Goal: Task Accomplishment & Management: Use online tool/utility

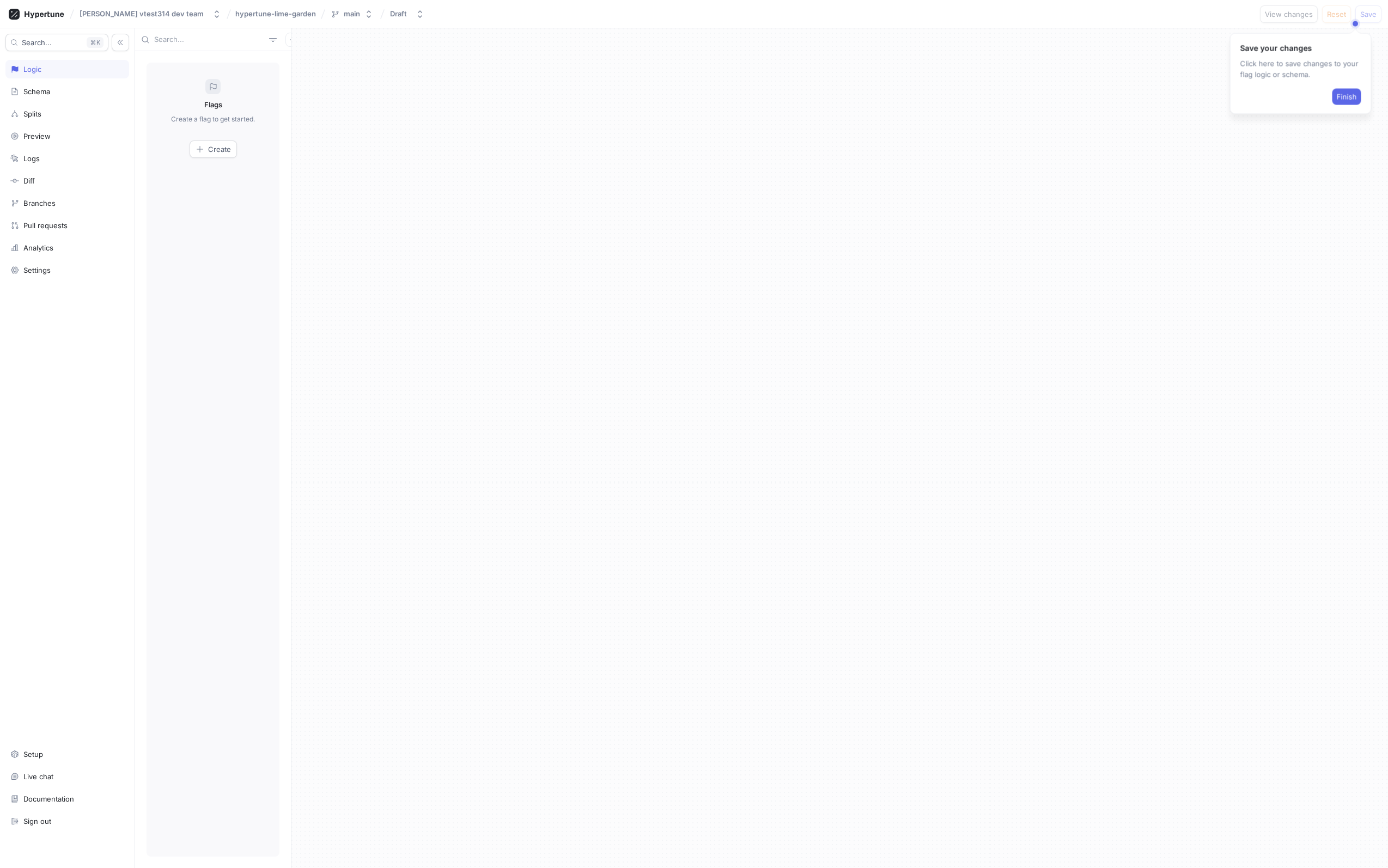
click at [1338, 102] on button "Finish" at bounding box center [1346, 97] width 29 height 17
click at [226, 156] on button "Create" at bounding box center [212, 149] width 48 height 18
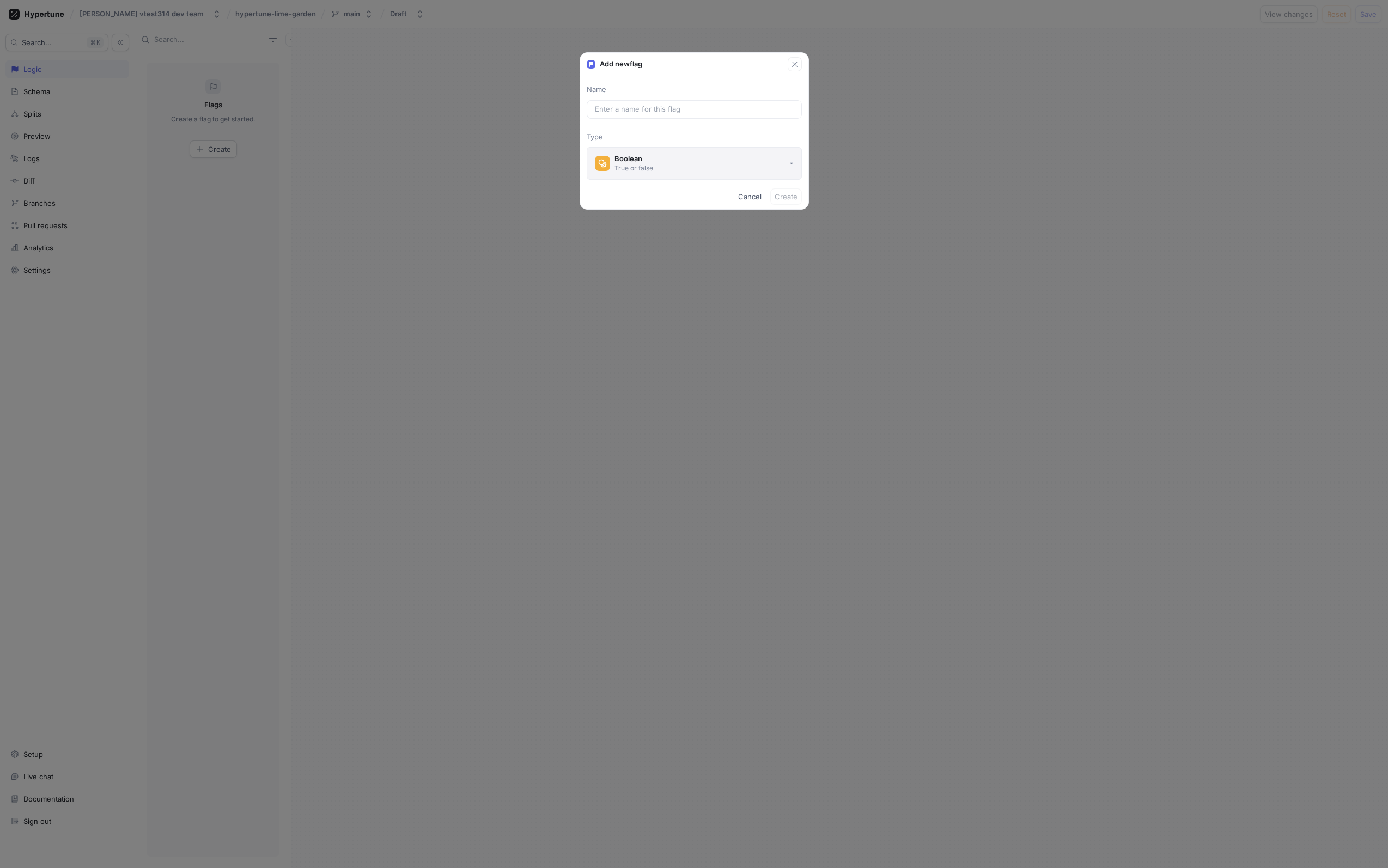
click at [728, 156] on button "Boolean True or false" at bounding box center [694, 163] width 215 height 33
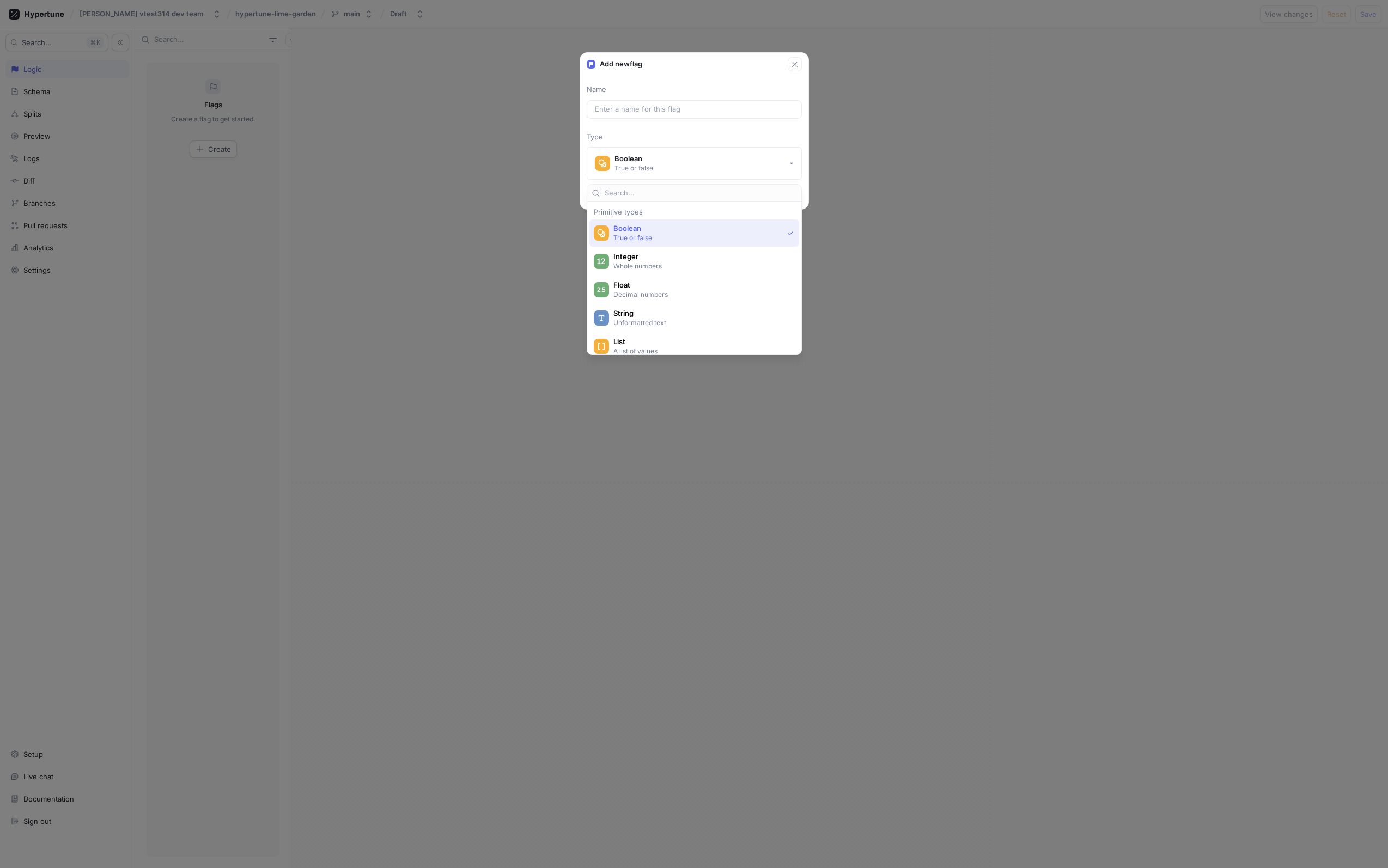
click at [659, 319] on p "Unformatted text" at bounding box center [700, 322] width 174 height 9
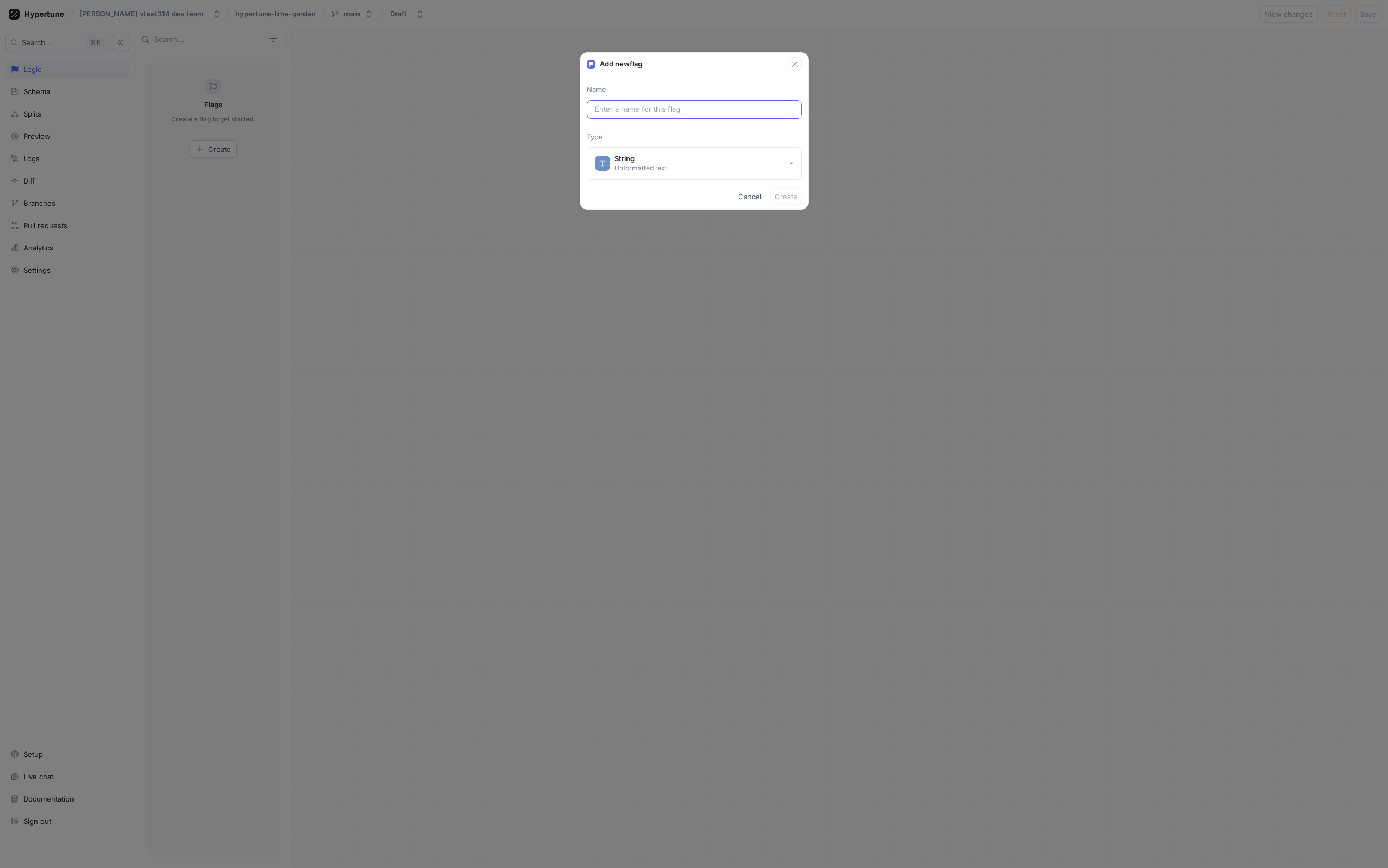
drag, startPoint x: 648, startPoint y: 128, endPoint x: 674, endPoint y: 107, distance: 33.4
click at [648, 128] on div "Name Type String Unformatted text" at bounding box center [694, 132] width 228 height 95
click at [686, 102] on div at bounding box center [694, 110] width 215 height 19
click at [700, 107] on input "text" at bounding box center [693, 110] width 198 height 11
click at [701, 107] on input "text" at bounding box center [693, 110] width 198 height 11
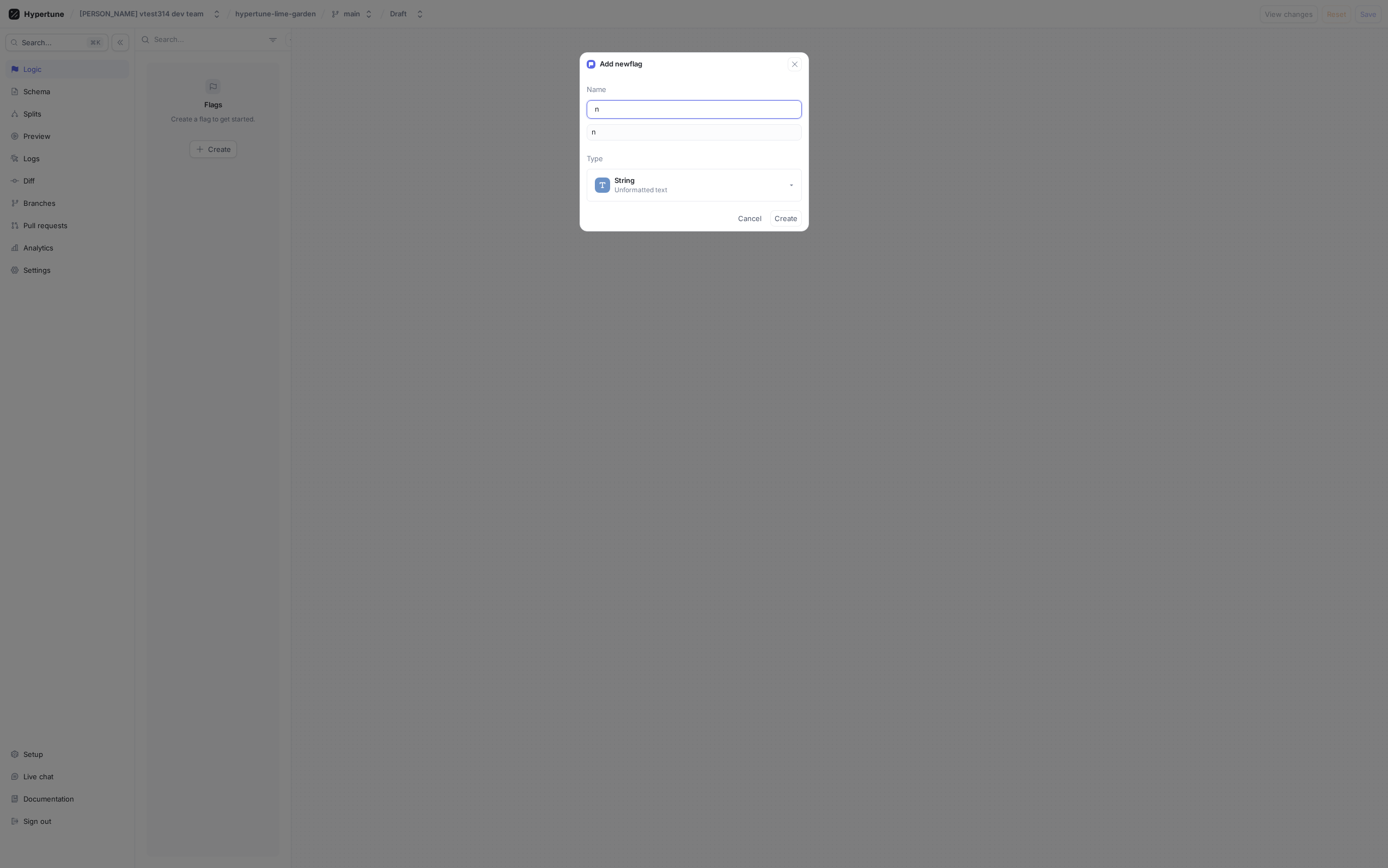
type input "na"
type input "nam"
type input "name"
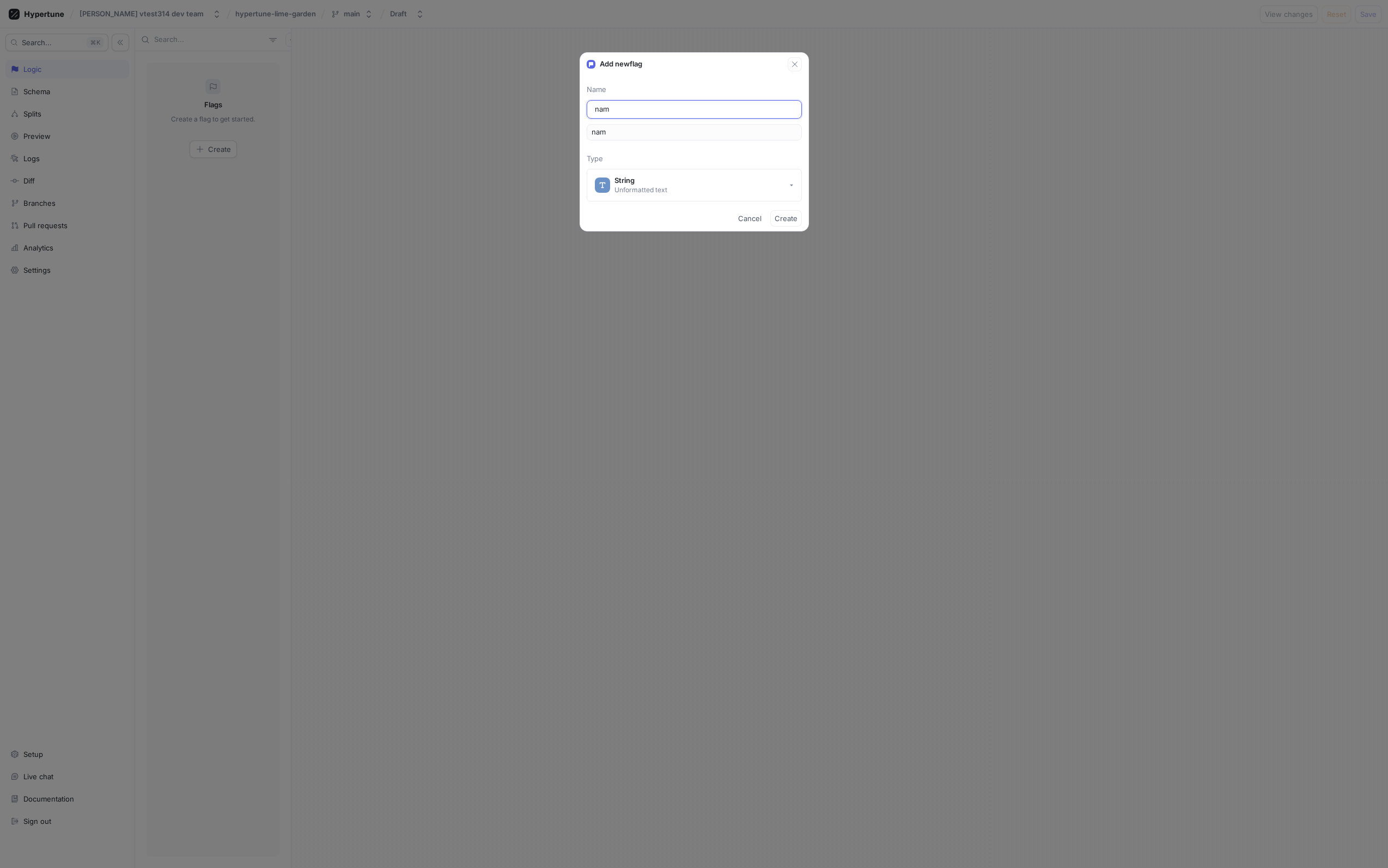
type input "name"
click at [787, 217] on span "Create" at bounding box center [785, 218] width 23 height 7
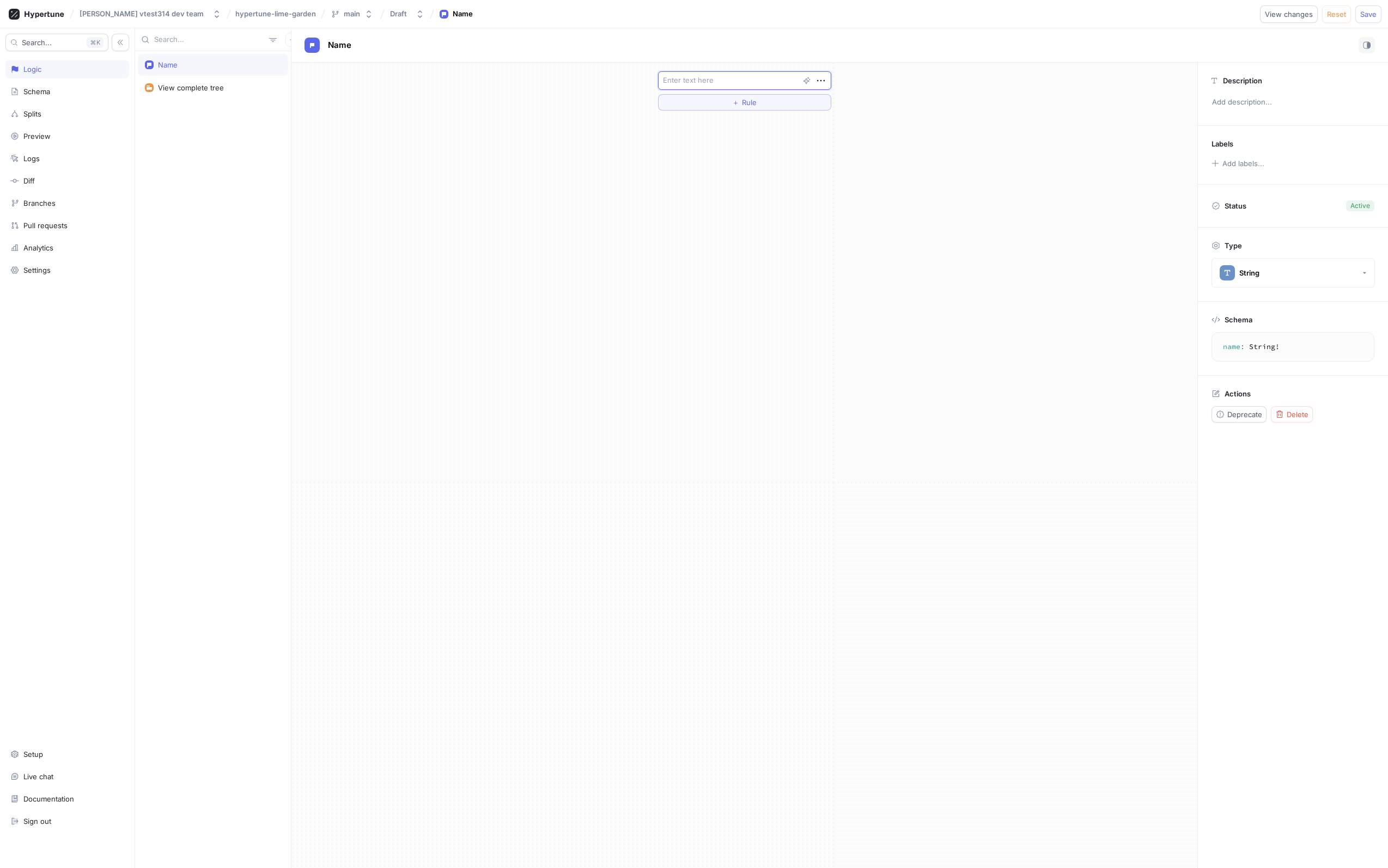
click at [728, 81] on textarea at bounding box center [744, 81] width 173 height 19
click at [510, 121] on div "＋ Rule" at bounding box center [744, 465] width 905 height 806
click at [734, 112] on div "＋ Rule" at bounding box center [744, 90] width 191 height 57
click at [739, 108] on button "＋ Rule" at bounding box center [744, 102] width 173 height 17
click at [690, 100] on div "Select variable..." at bounding box center [690, 101] width 56 height 9
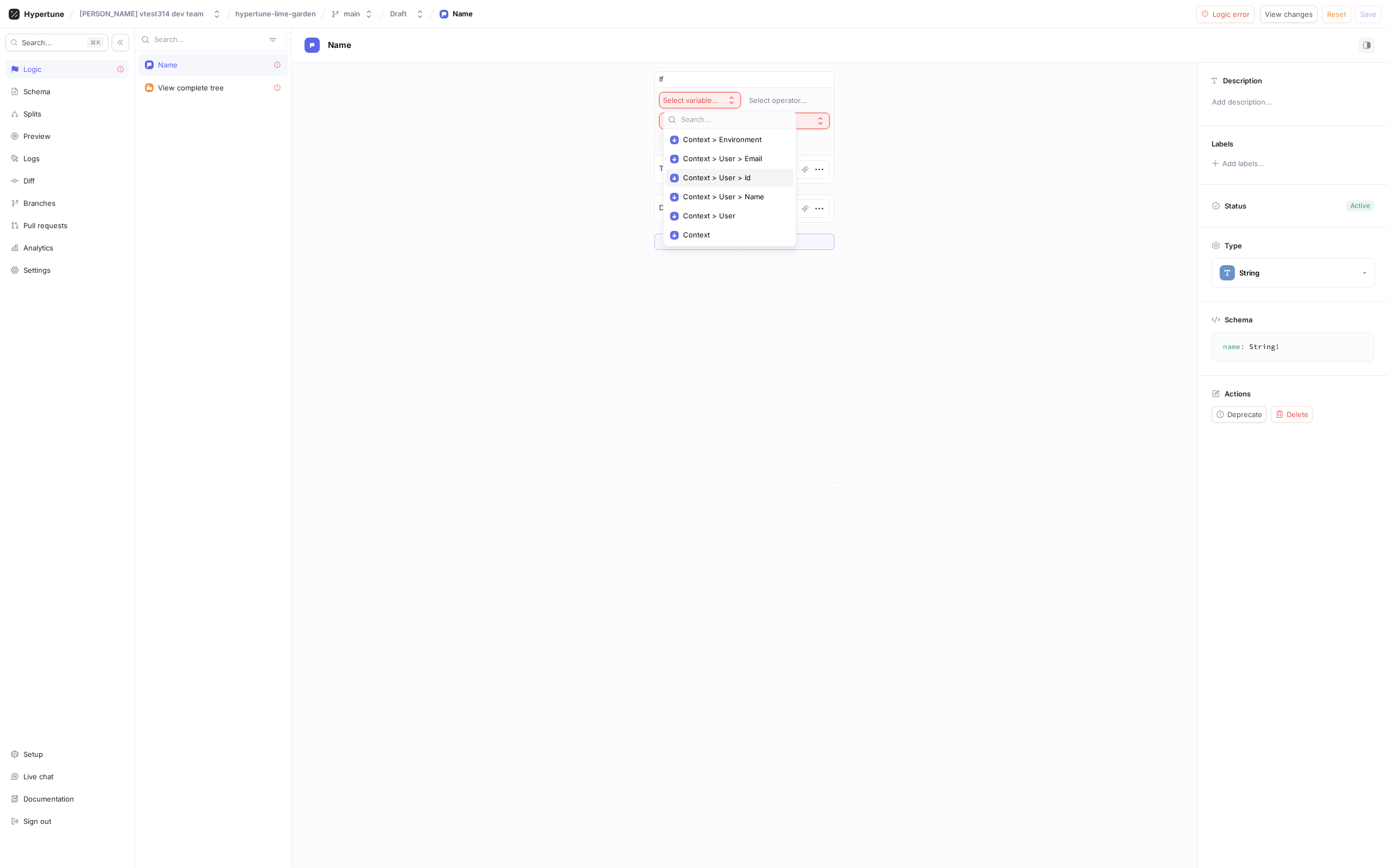
click at [714, 174] on span "Context > User > Id" at bounding box center [733, 178] width 101 height 9
click at [731, 138] on textarea at bounding box center [744, 143] width 160 height 19
click at [732, 140] on textarea at bounding box center [744, 143] width 160 height 19
type textarea "x"
type textarea "e"
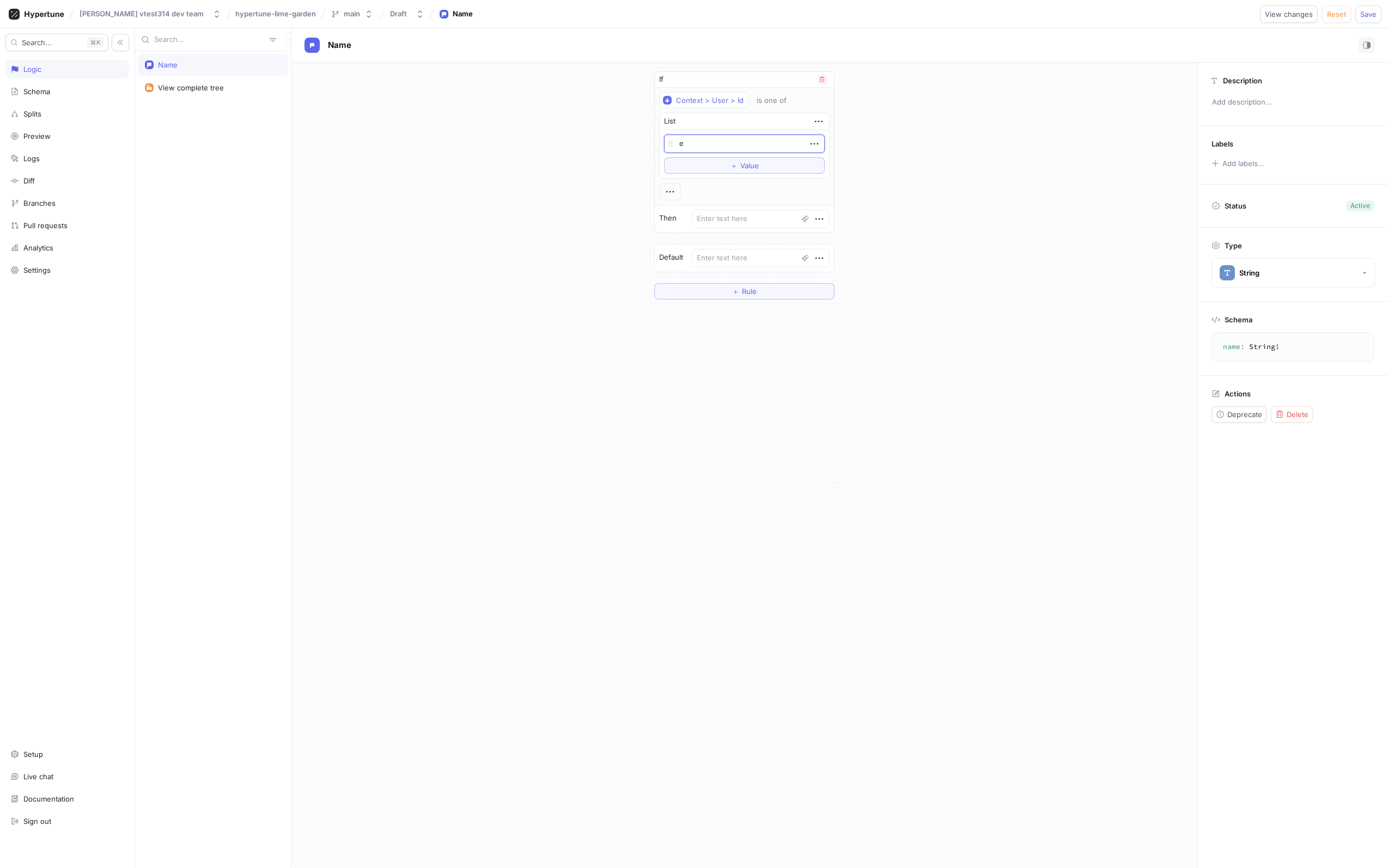
type textarea "x"
type textarea "em"
type textarea "x"
type textarea "ema"
type textarea "x"
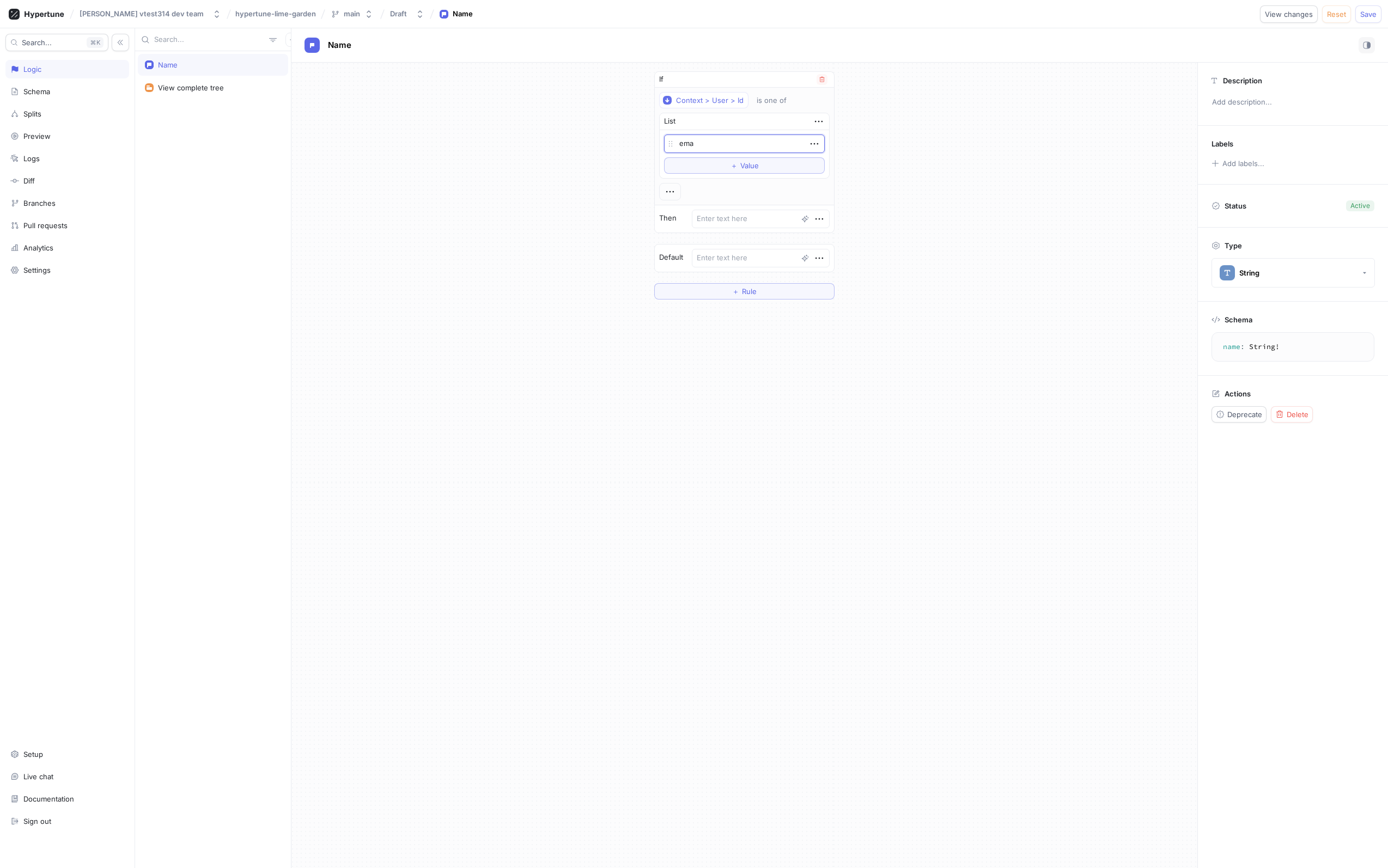
type textarea "emai"
type textarea "x"
type textarea "email"
click at [748, 211] on textarea at bounding box center [760, 219] width 138 height 19
type textarea "x"
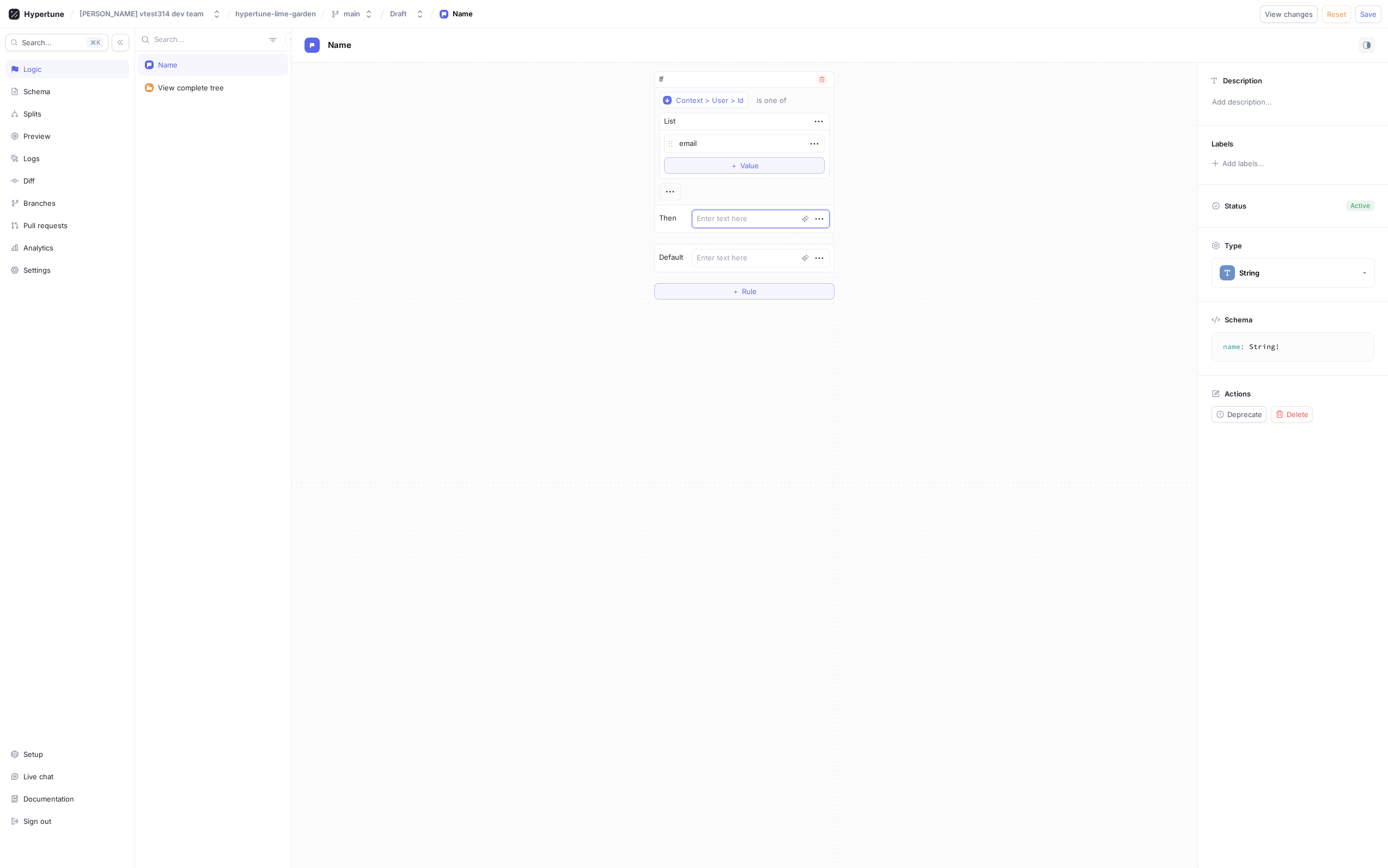
type textarea "T"
type textarea "x"
type textarea "Ti"
type textarea "x"
type textarea "[PERSON_NAME]"
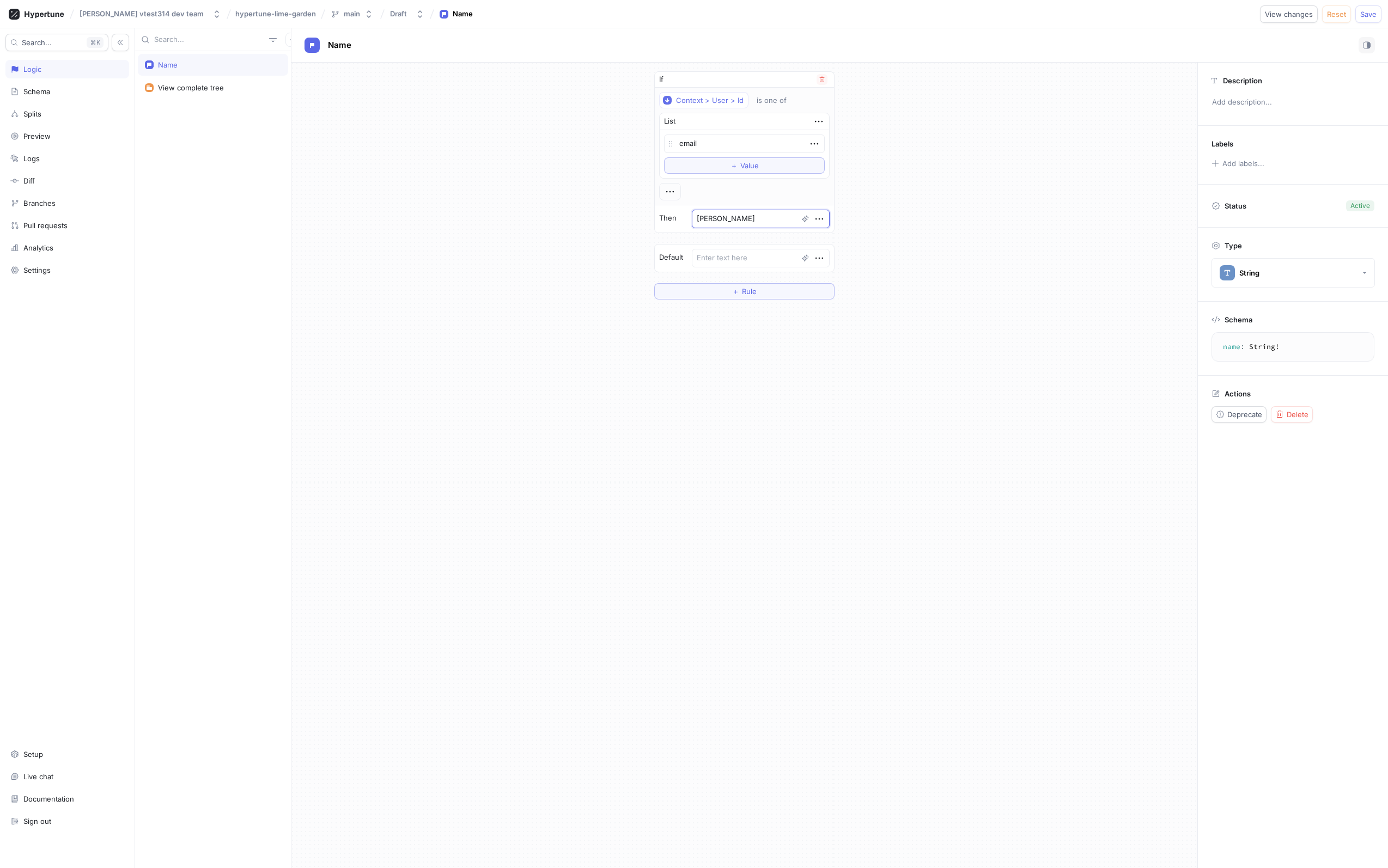
type textarea "x"
type textarea "Time"
click at [768, 263] on textarea at bounding box center [760, 258] width 138 height 19
type textarea "x"
type textarea "T"
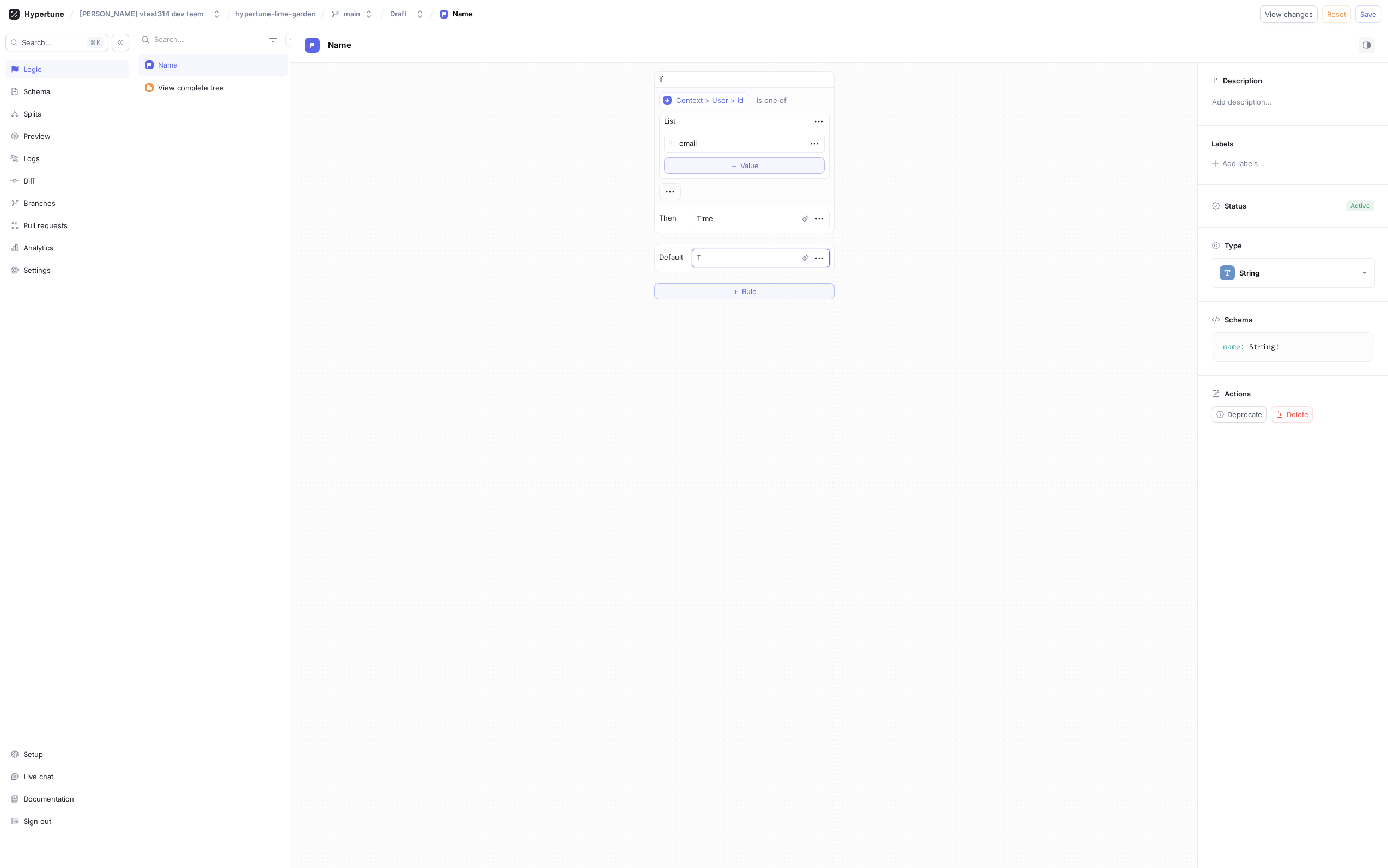
type textarea "x"
type textarea "Ti"
type textarea "x"
type textarea "[PERSON_NAME]"
type textarea "x"
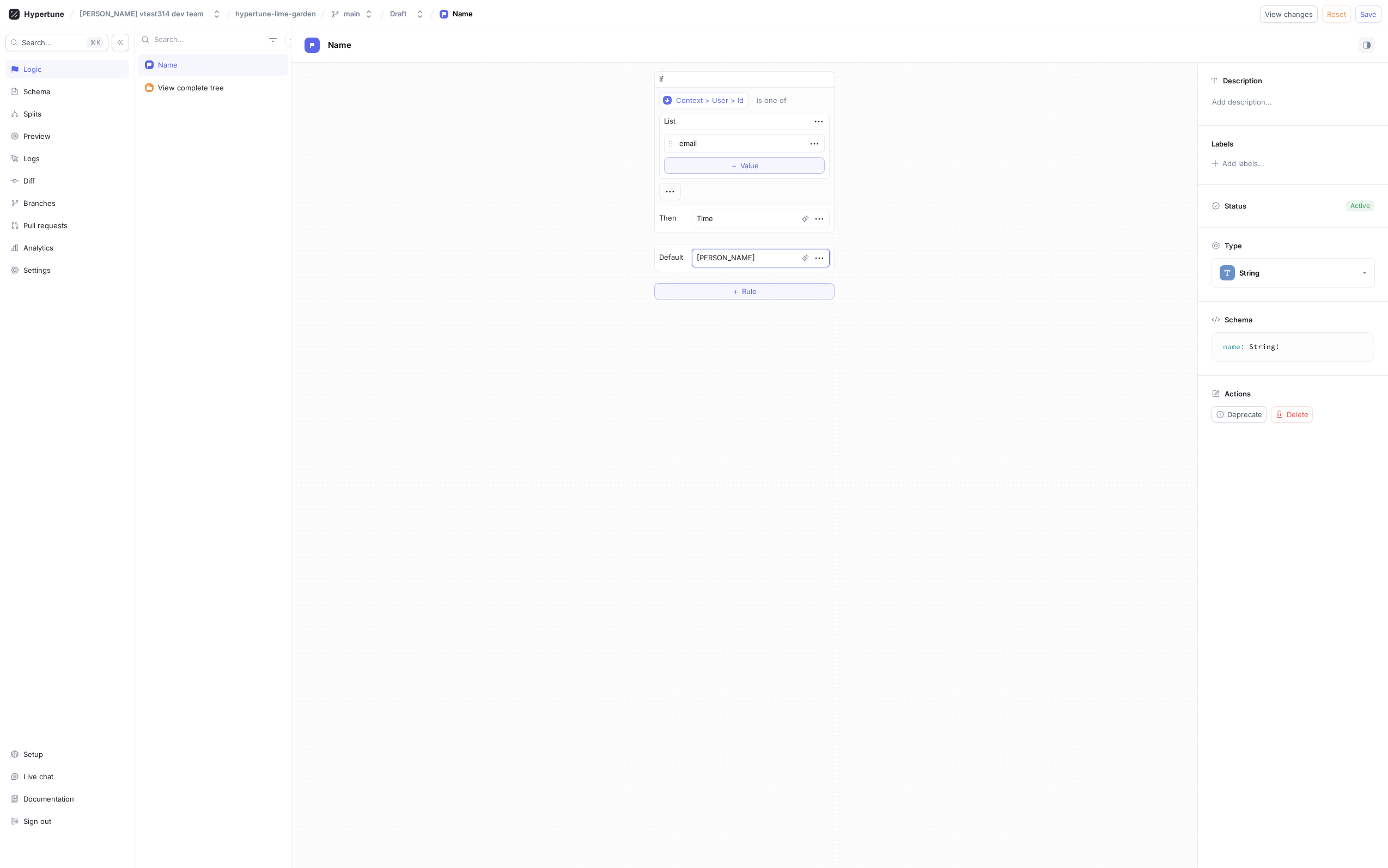
type textarea "Ti"
type textarea "x"
type textarea "T"
type textarea "x"
type textarea "[PERSON_NAME]"
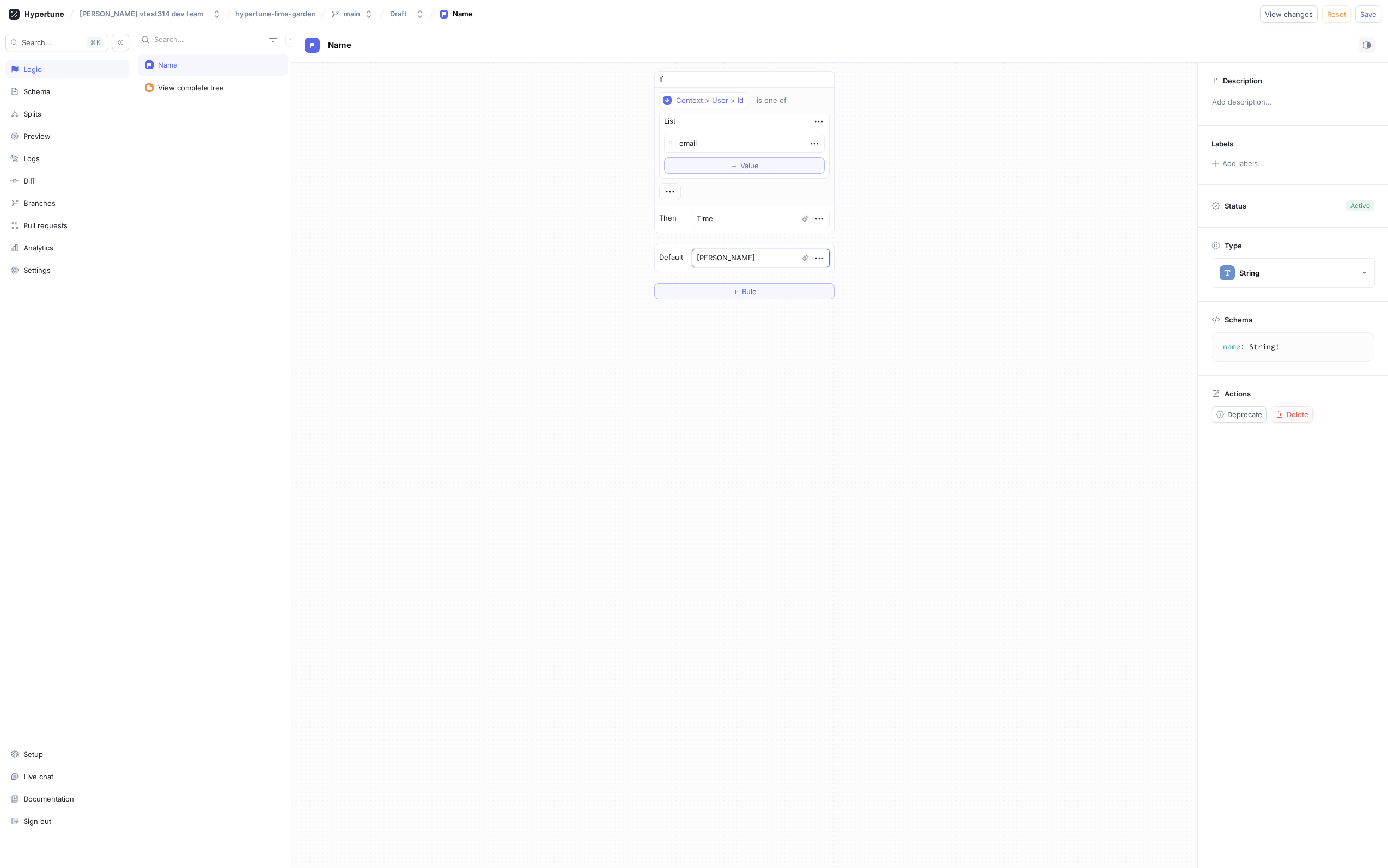
type textarea "x"
type textarea "[PERSON_NAME]"
click at [770, 228] on div "Then Time" at bounding box center [744, 218] width 179 height 27
click at [770, 216] on textarea "Time" at bounding box center [760, 219] width 138 height 19
type textarea "x"
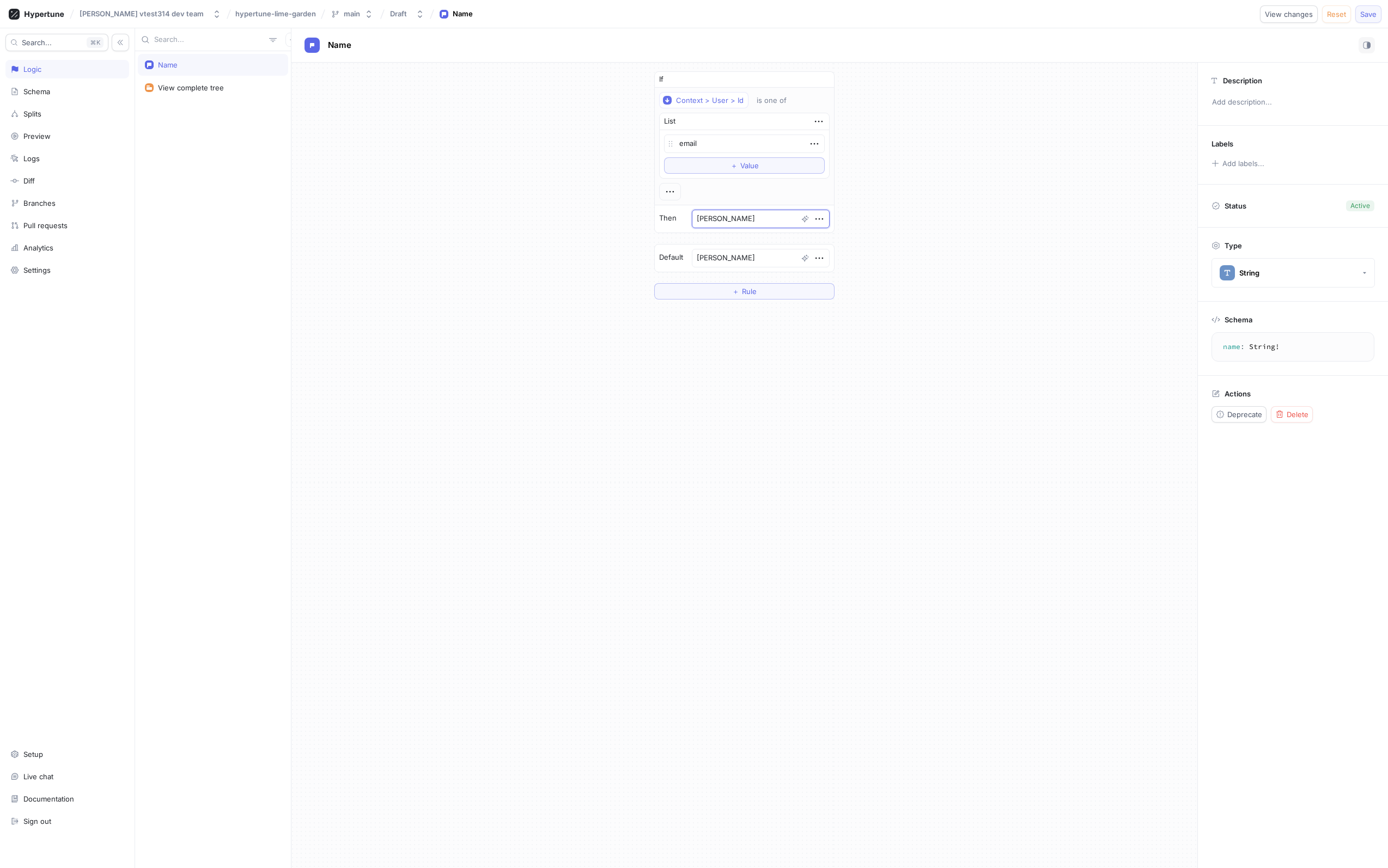
type textarea "[PERSON_NAME]"
click at [1369, 17] on span "Save" at bounding box center [1368, 14] width 17 height 7
click at [1163, 40] on div "Name" at bounding box center [839, 46] width 1070 height 17
click at [220, 91] on div "View complete tree" at bounding box center [191, 87] width 66 height 8
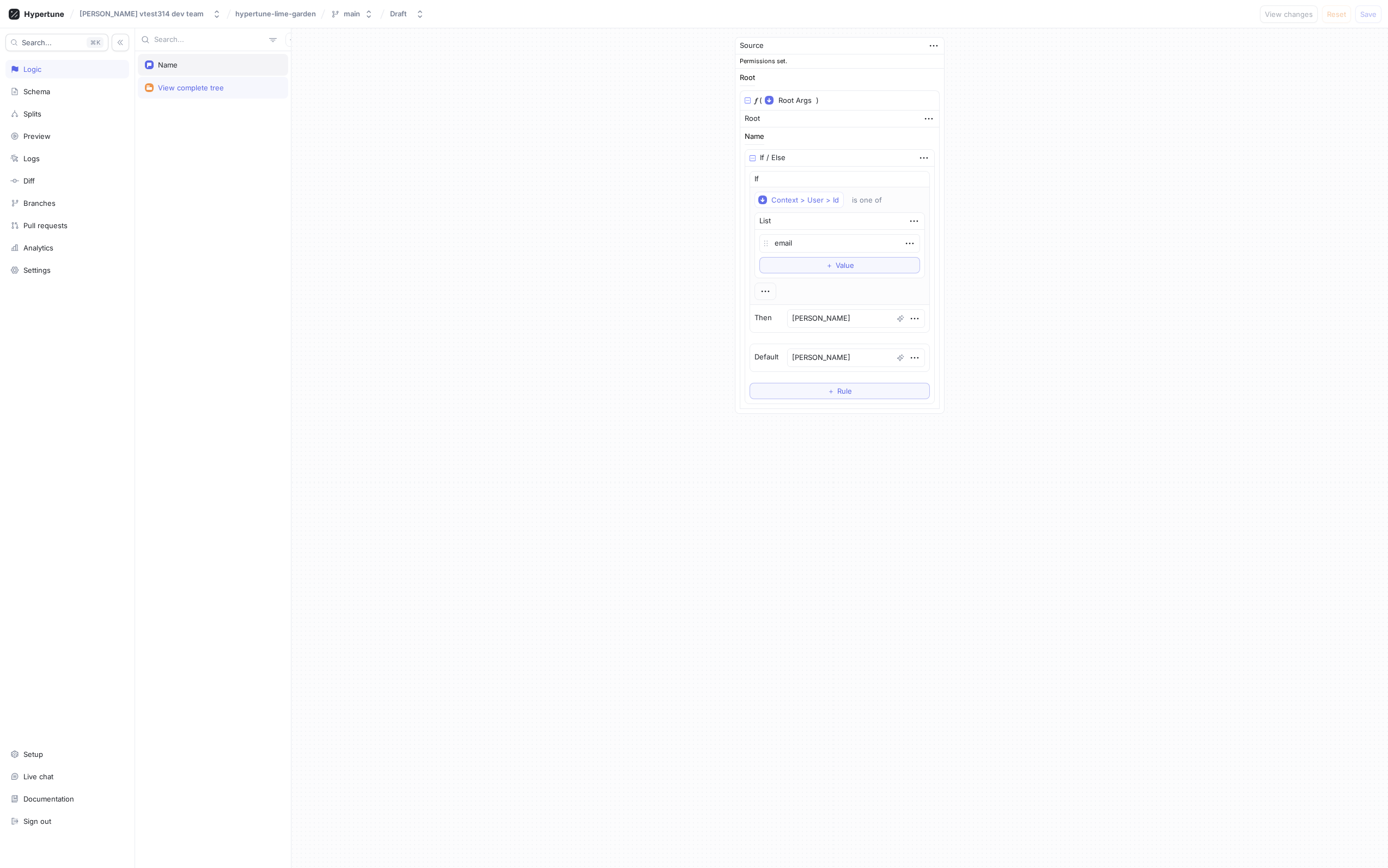
click at [221, 68] on div "Name" at bounding box center [213, 64] width 136 height 8
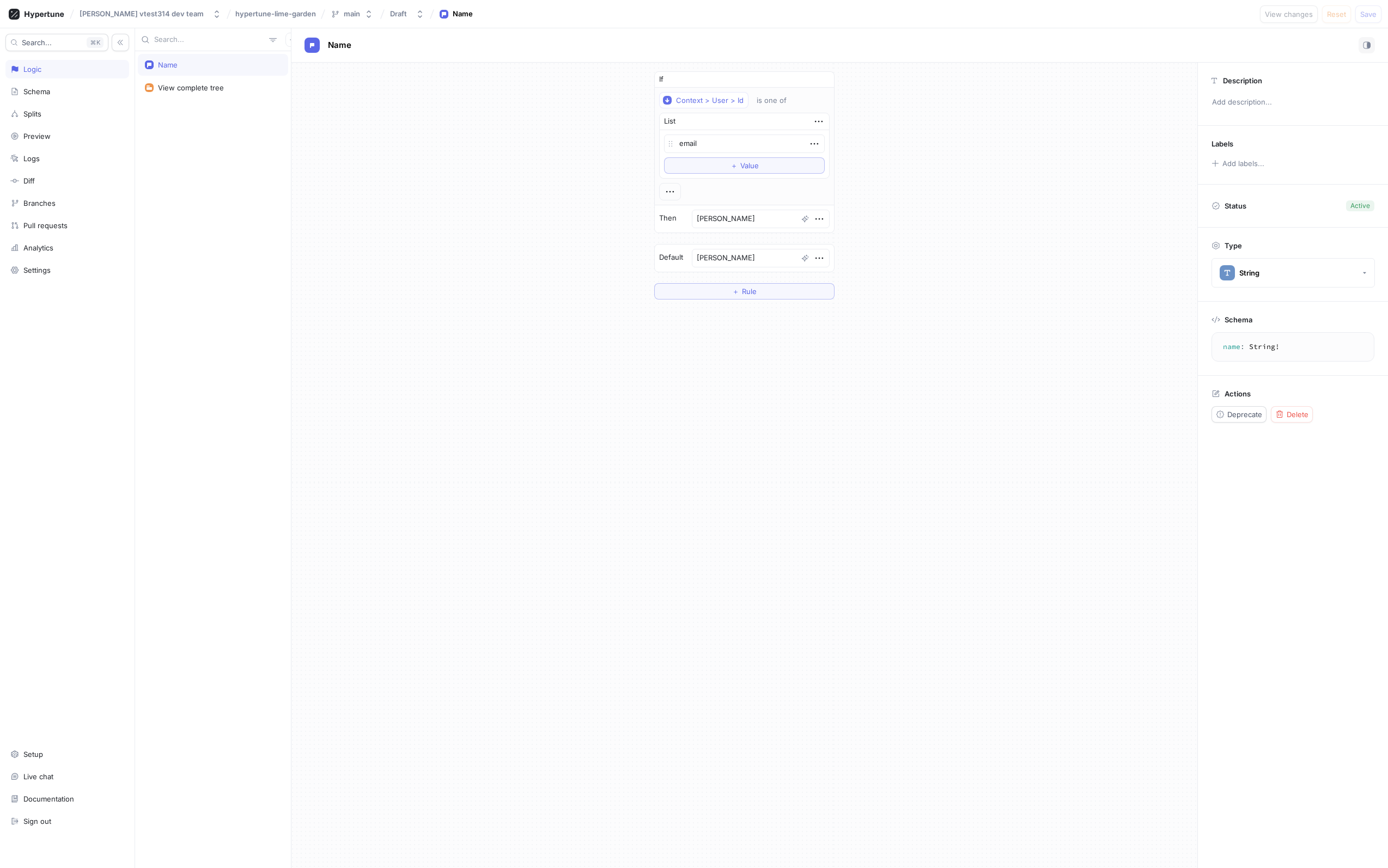
drag, startPoint x: 380, startPoint y: 170, endPoint x: 361, endPoint y: 226, distance: 59.1
click at [361, 226] on div "If Context > User > Id is one of List email To pick up a draggable item, press …" at bounding box center [744, 185] width 905 height 246
click at [46, 90] on div "Schema" at bounding box center [36, 91] width 27 height 8
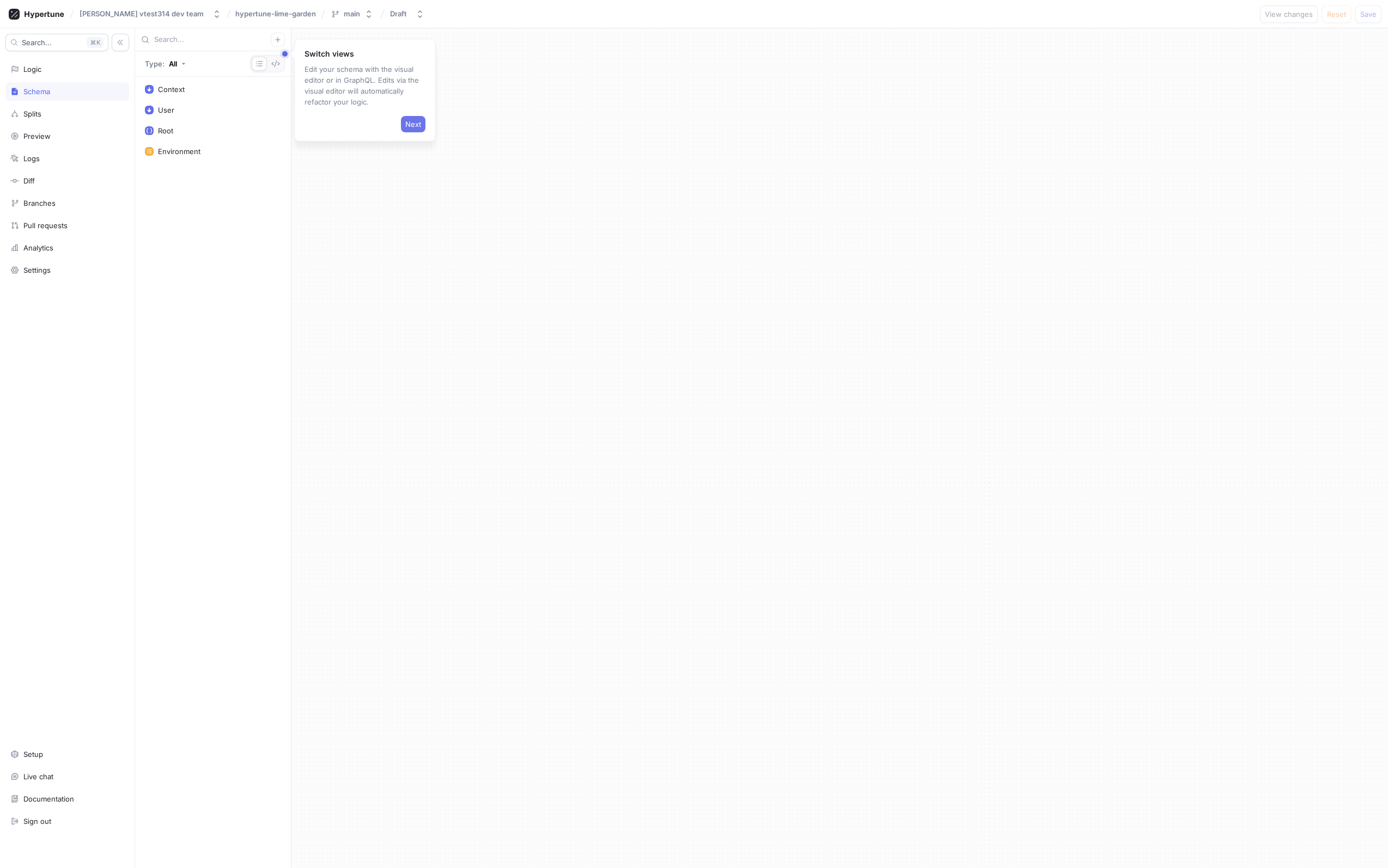
click at [413, 121] on span "Next" at bounding box center [413, 124] width 16 height 7
click at [70, 75] on div "Logic" at bounding box center [67, 69] width 124 height 19
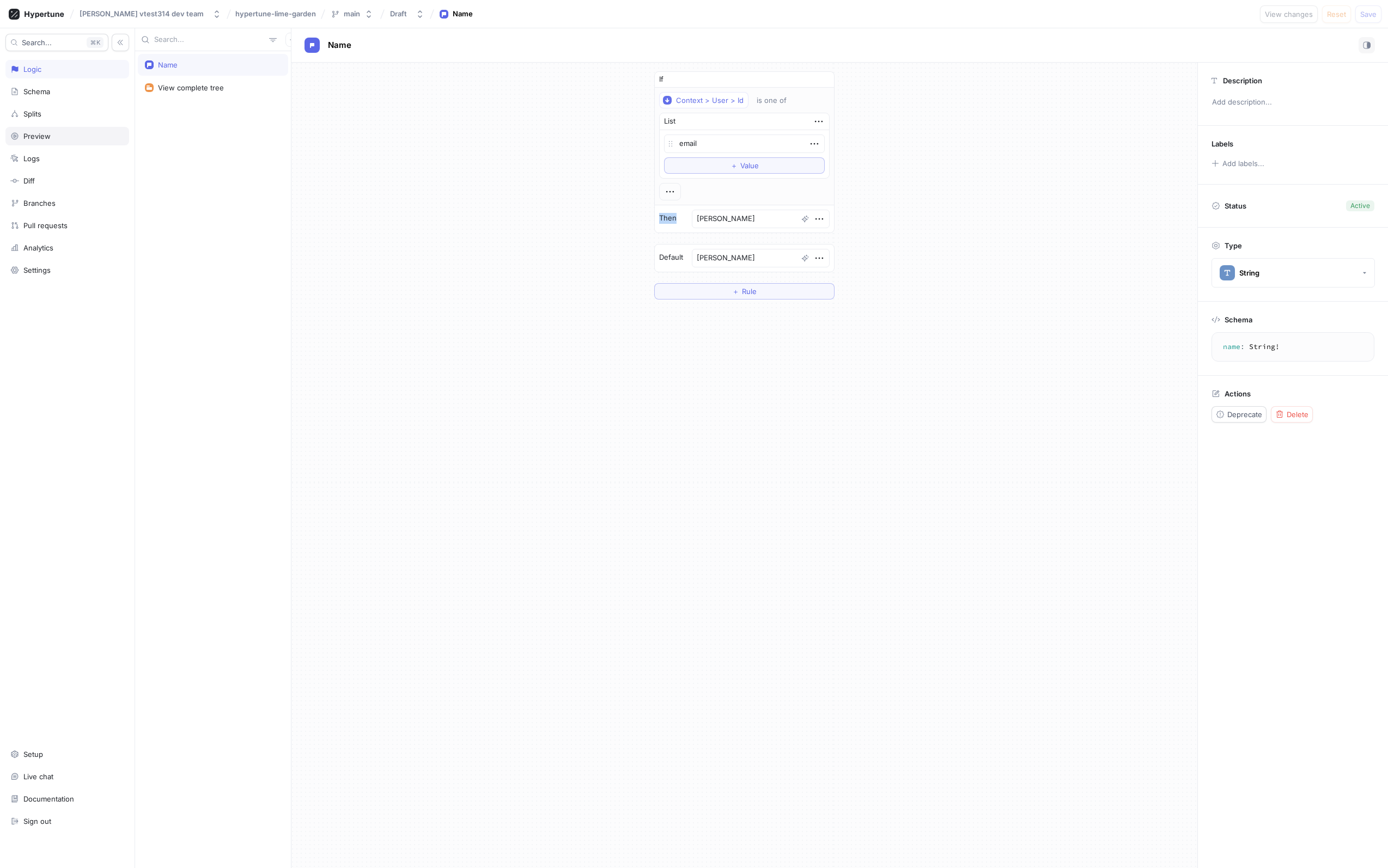
click at [58, 143] on div "Preview" at bounding box center [67, 136] width 124 height 19
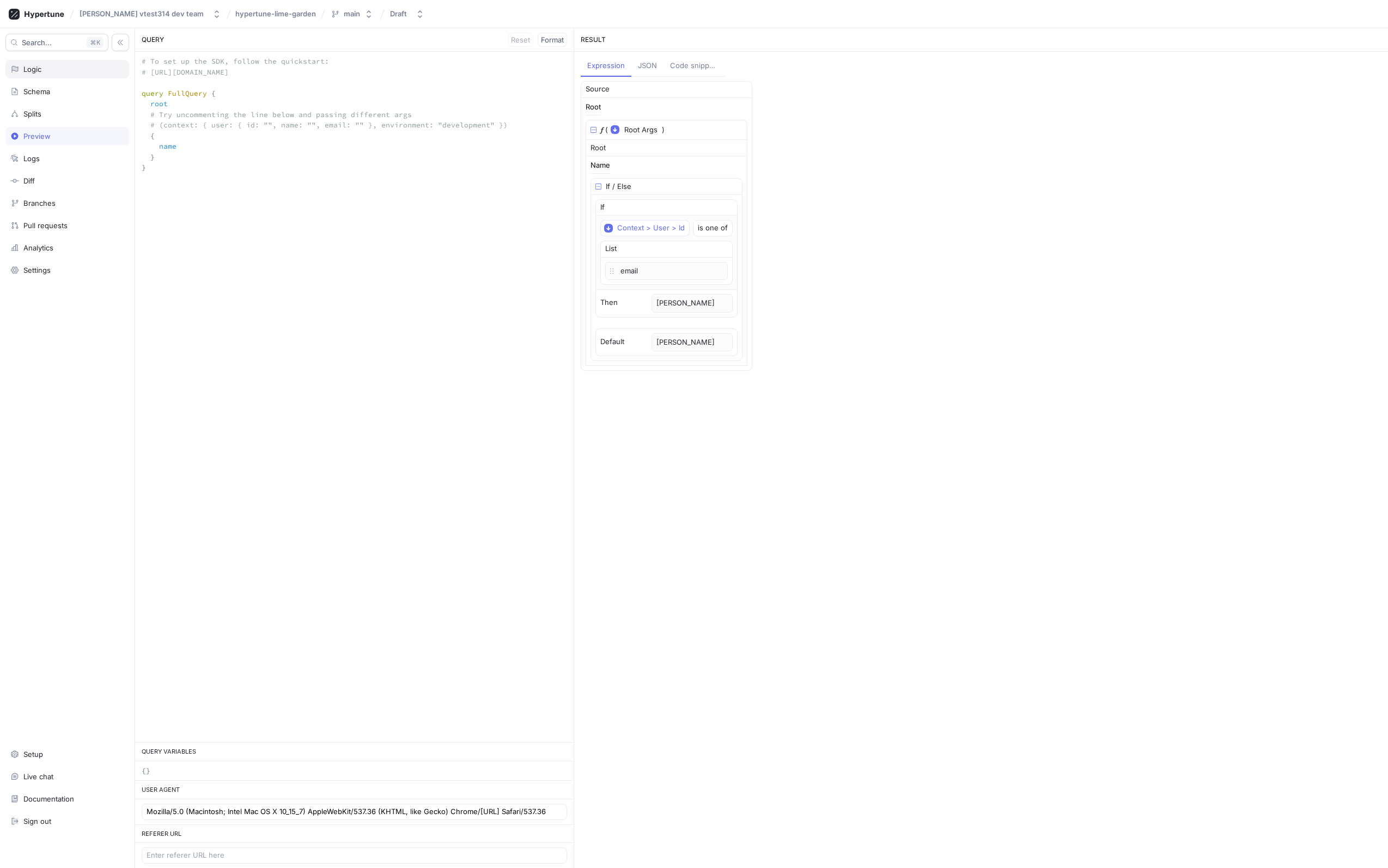
click at [51, 69] on div "Logic" at bounding box center [67, 69] width 114 height 8
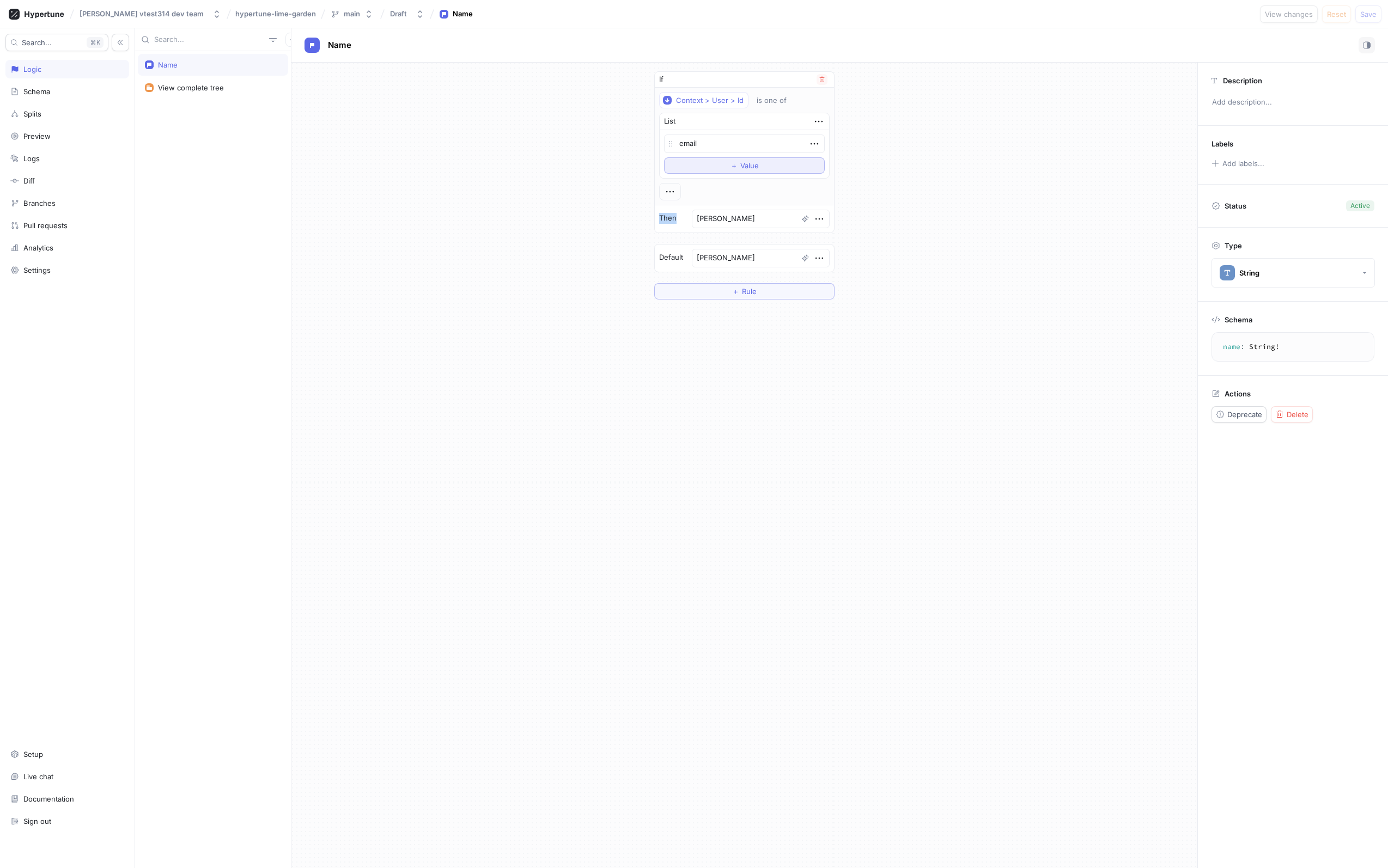
click at [755, 165] on span "Value" at bounding box center [749, 165] width 19 height 7
type textarea "x"
type textarea "2"
click at [963, 233] on div "If Context > User > Id is one of List email 2 To pick up a draggable item, pres…" at bounding box center [744, 196] width 905 height 266
click at [1374, 16] on span "Save" at bounding box center [1368, 14] width 17 height 7
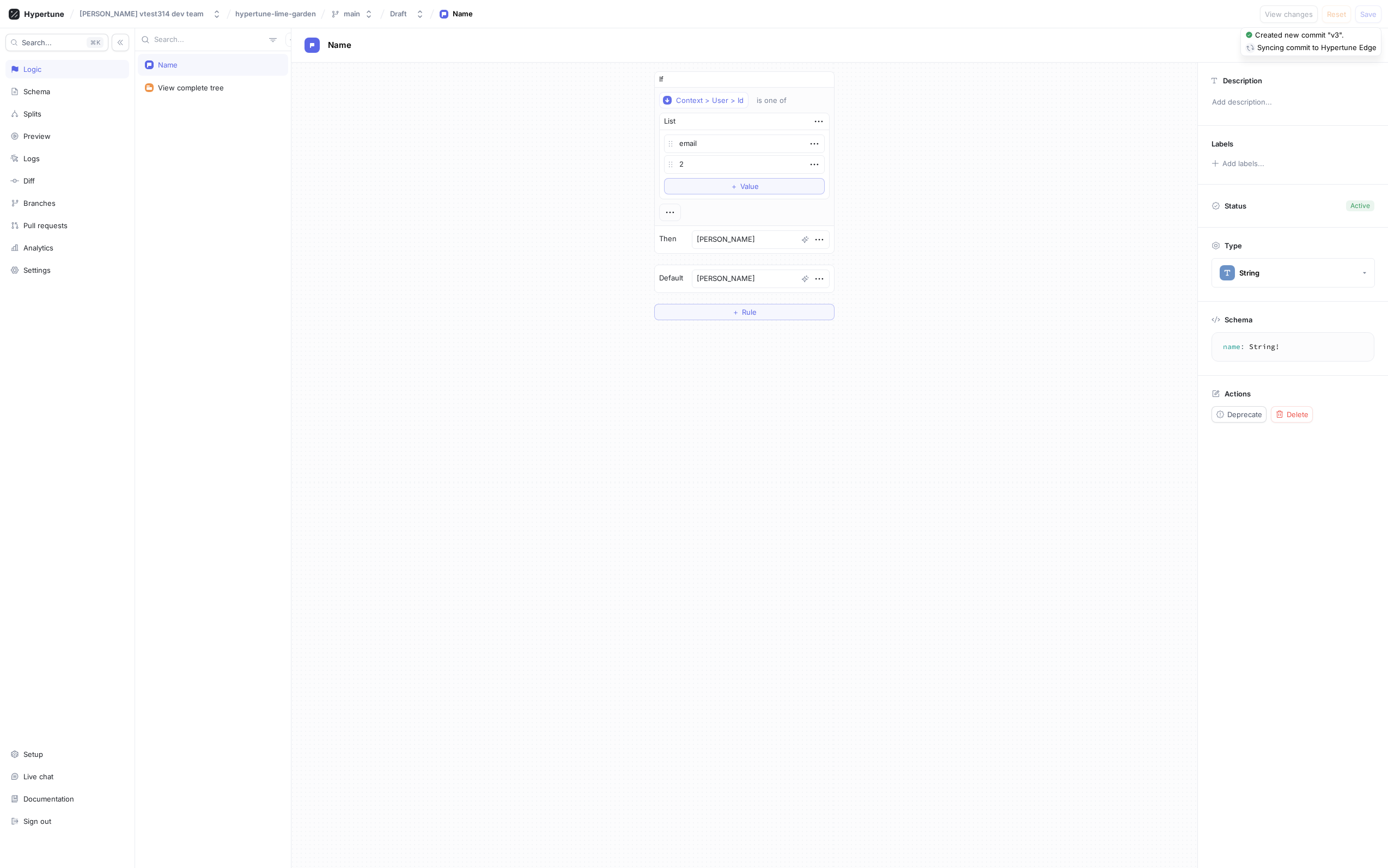
click at [1186, 48] on div "Name" at bounding box center [839, 46] width 1070 height 17
click at [386, 14] on button "Draft" at bounding box center [407, 13] width 43 height 18
click at [364, 10] on icon "button" at bounding box center [368, 14] width 8 height 8
click at [218, 114] on div "Name View complete tree" at bounding box center [212, 459] width 156 height 817
click at [386, 14] on button "Draft" at bounding box center [407, 13] width 43 height 18
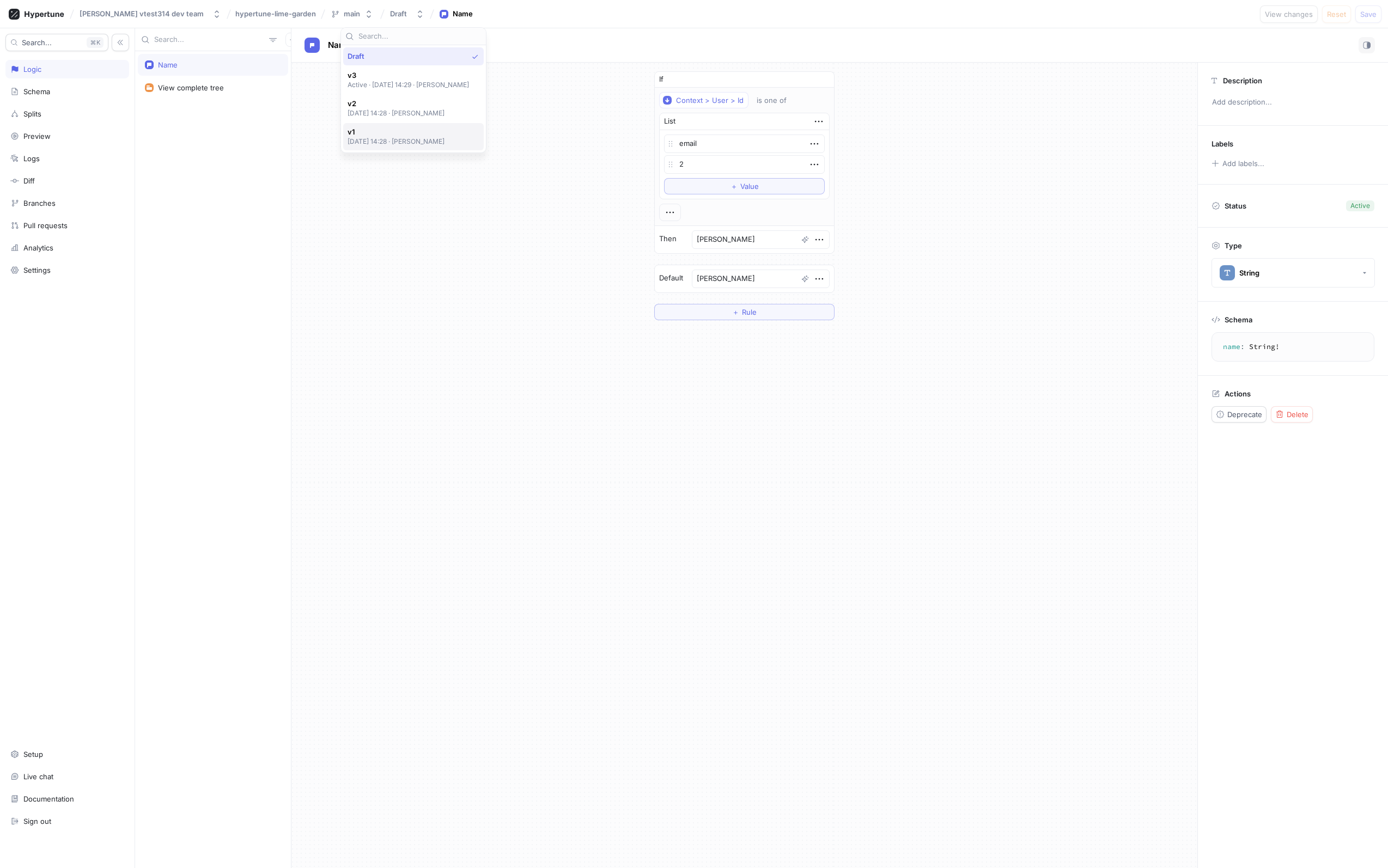
click at [371, 140] on p "[DATE] 14:28 ‧ [PERSON_NAME]" at bounding box center [396, 142] width 98 height 9
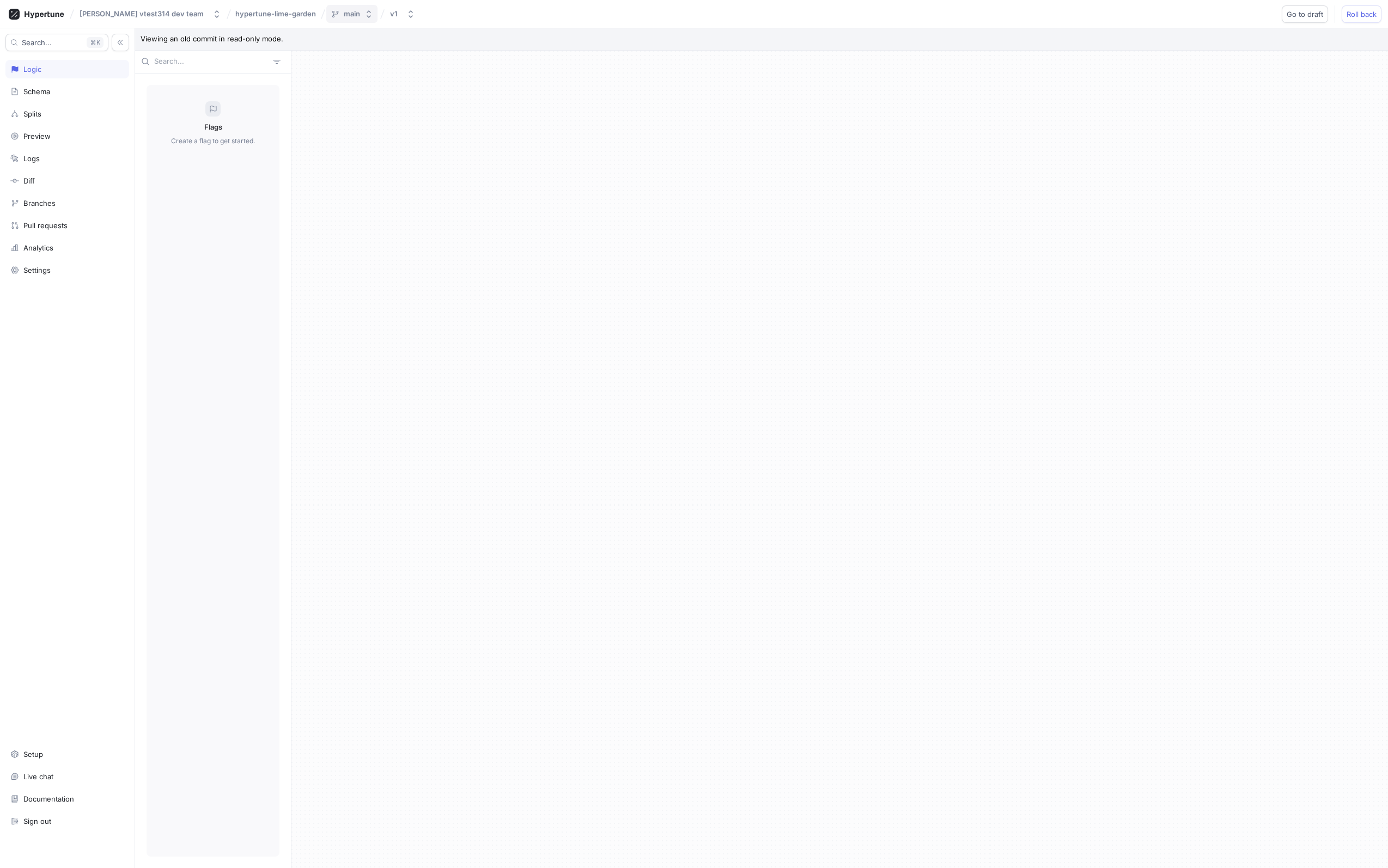
click at [326, 10] on button "main" at bounding box center [351, 13] width 51 height 18
click at [390, 9] on div "v1" at bounding box center [394, 14] width 7 height 9
click at [378, 110] on p "[DATE] 14:28 ‧ [PERSON_NAME]" at bounding box center [396, 113] width 98 height 9
click at [386, 14] on button "v2" at bounding box center [402, 13] width 34 height 18
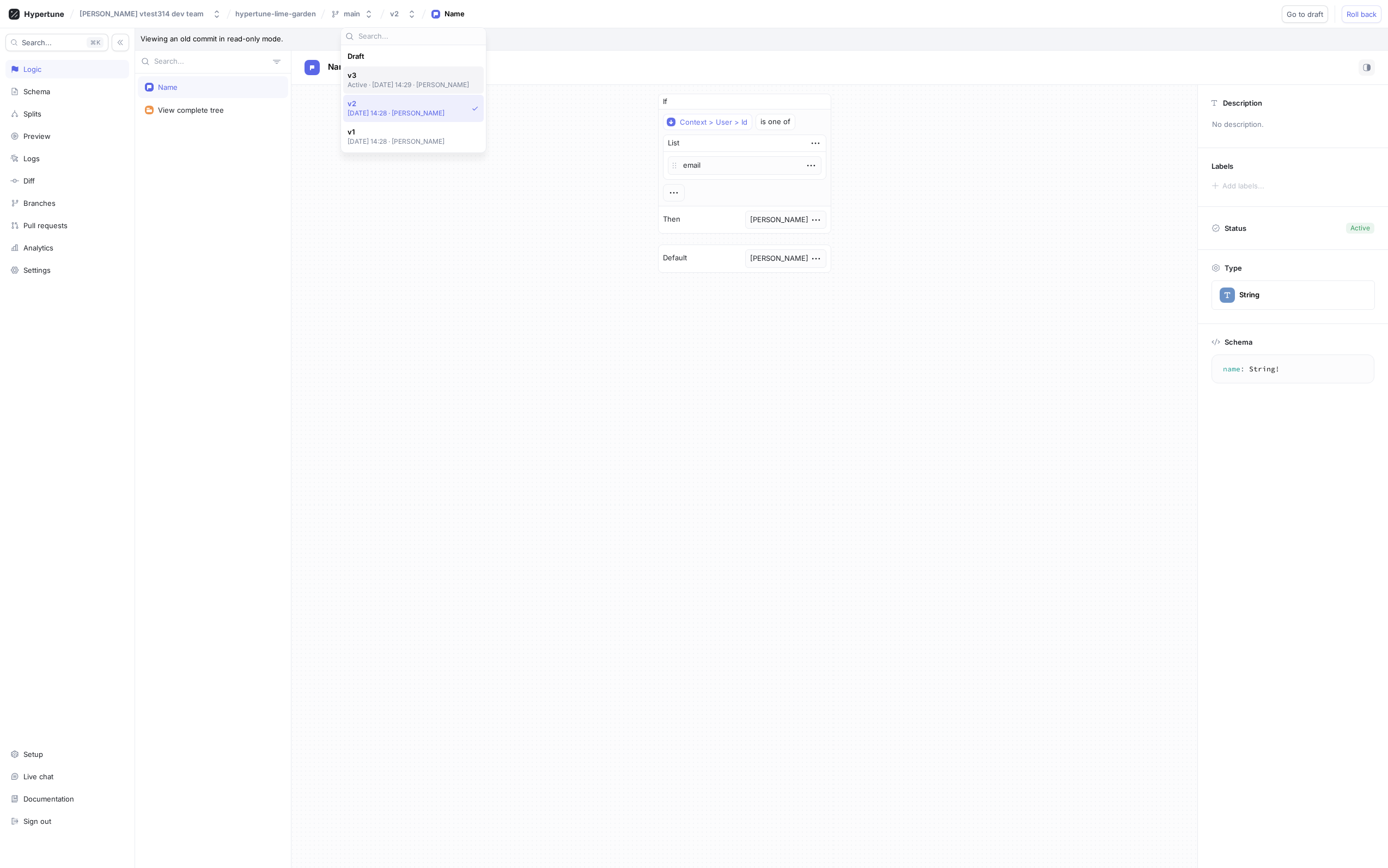
click at [367, 80] on p "Active ‧ [DATE] 14:29 ‧ [PERSON_NAME]" at bounding box center [408, 85] width 122 height 9
click at [1368, 15] on span "Go to draft" at bounding box center [1357, 14] width 36 height 7
type textarea "x"
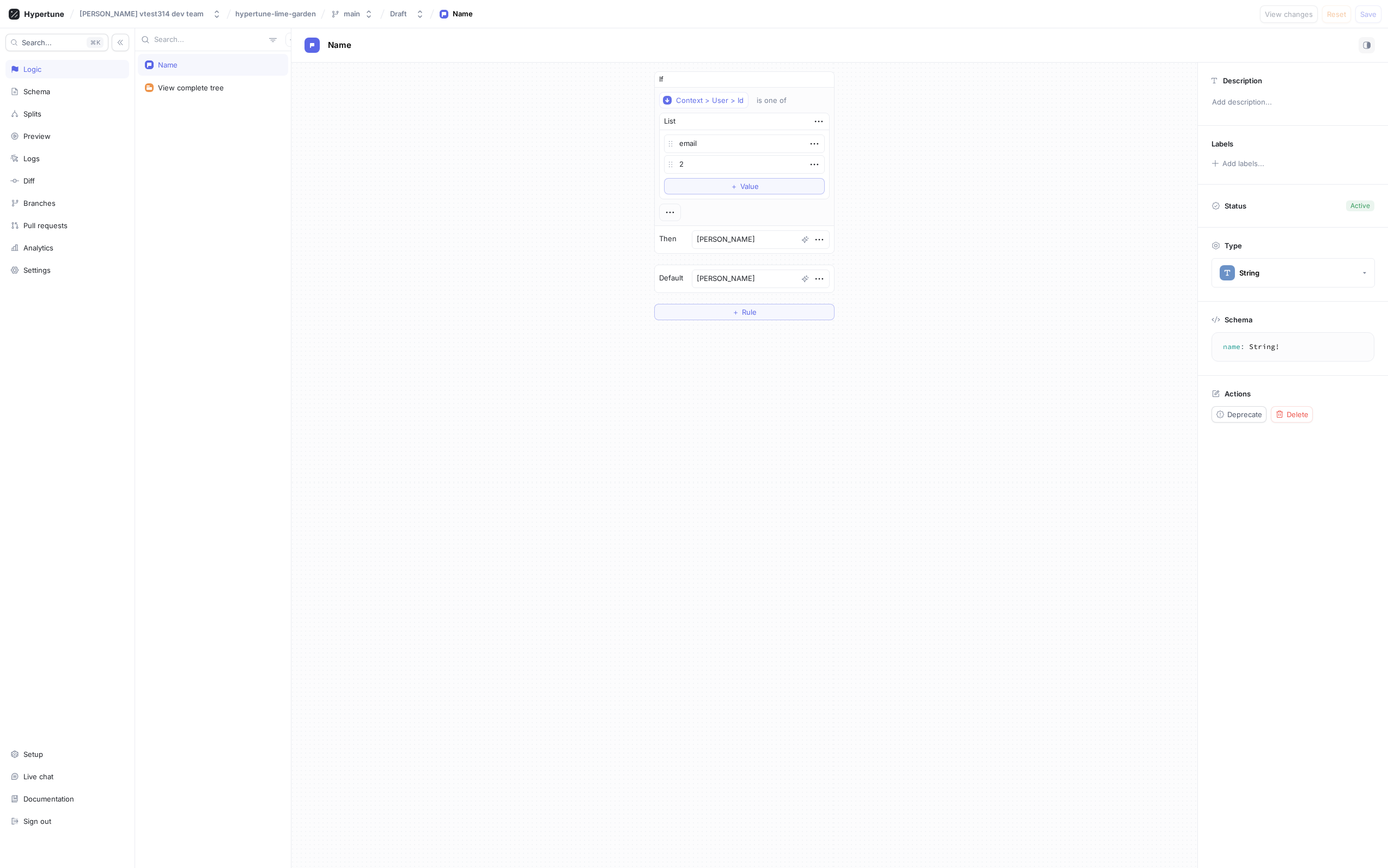
click at [195, 132] on div "Name View complete tree" at bounding box center [212, 459] width 156 height 817
click at [289, 42] on icon "button" at bounding box center [292, 39] width 7 height 7
click at [307, 67] on div "Flag" at bounding box center [305, 61] width 64 height 19
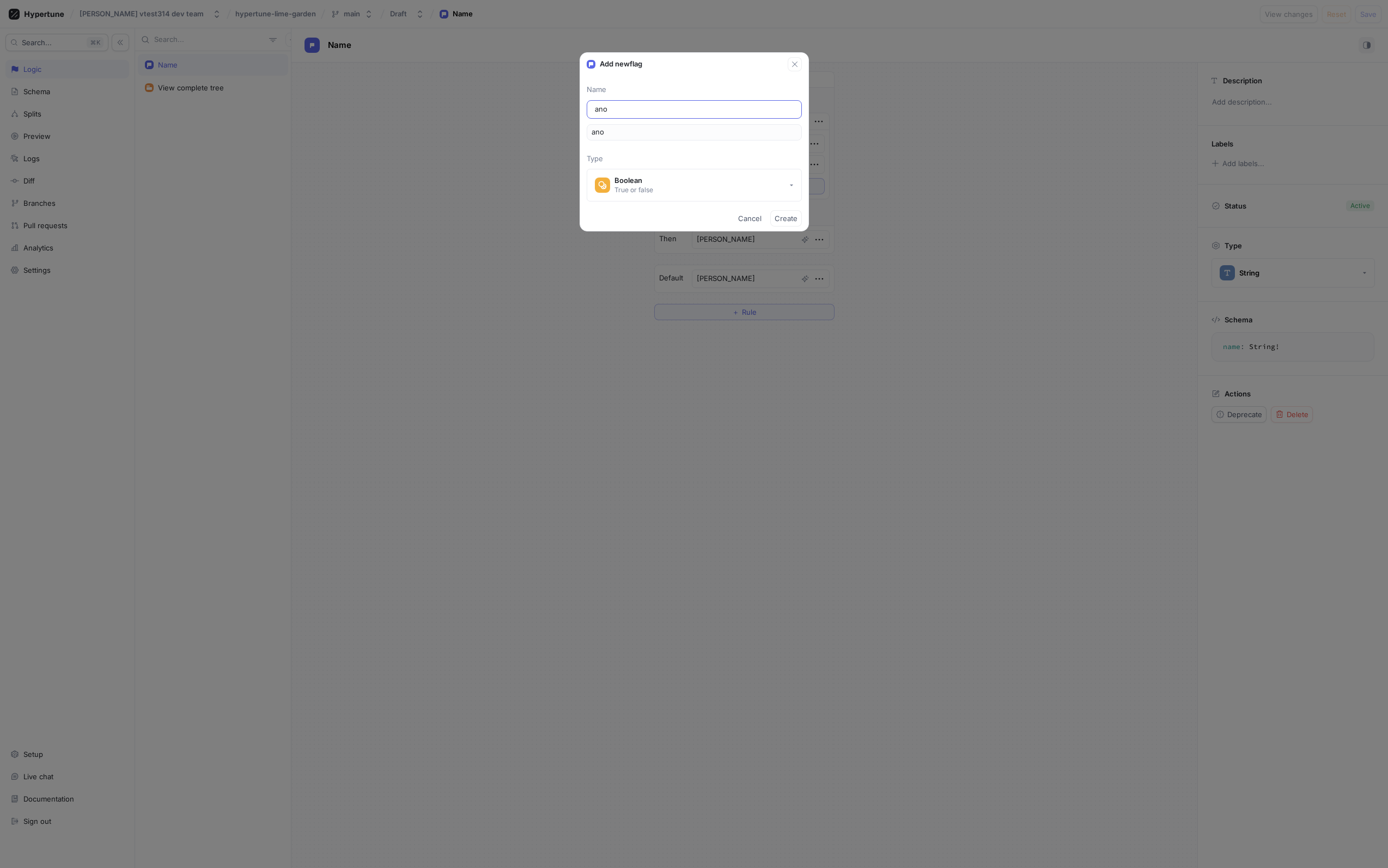
type input "anot"
type input "anoth"
type input "anothe"
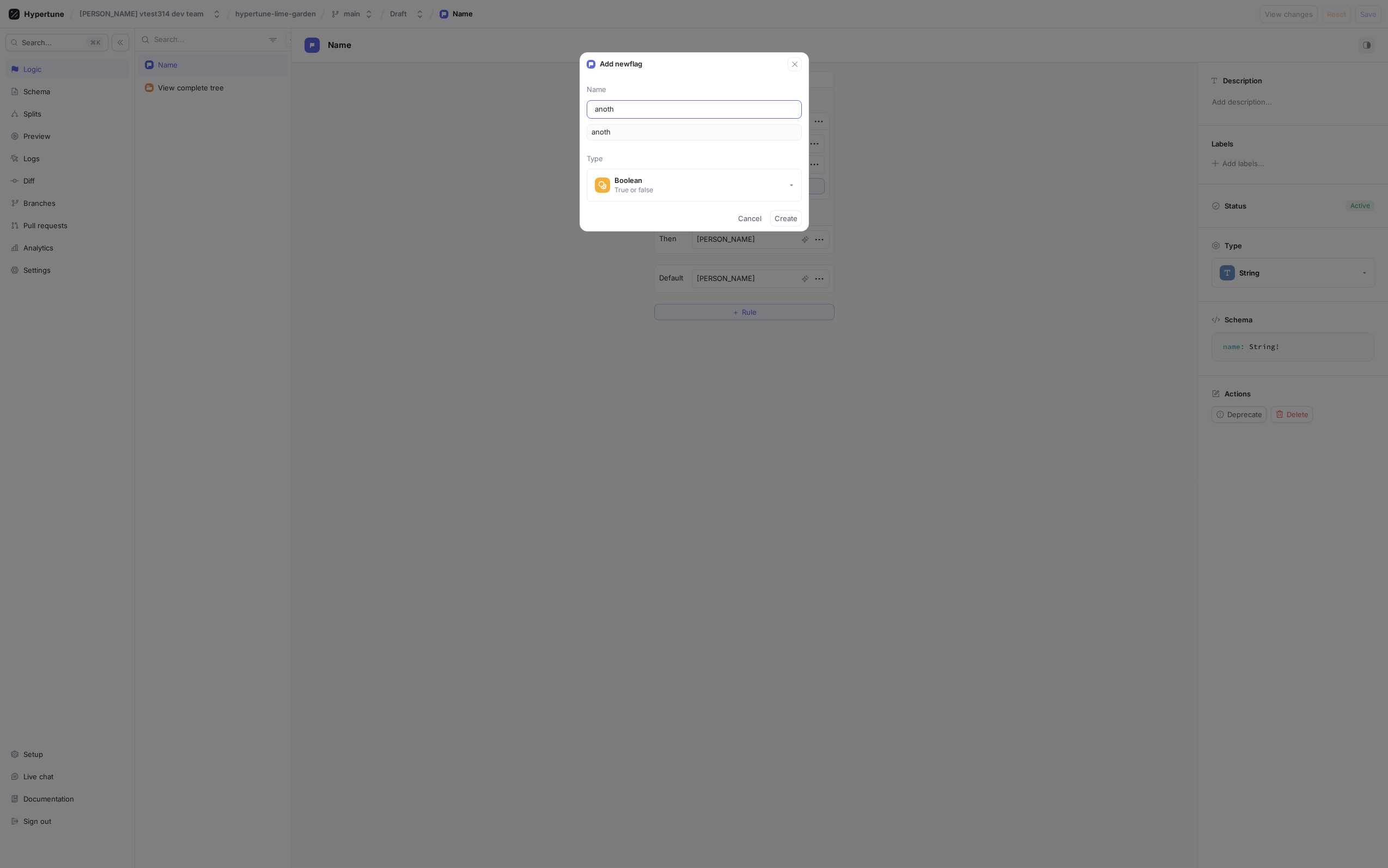
type input "anothe"
type input "another"
type input "anothero"
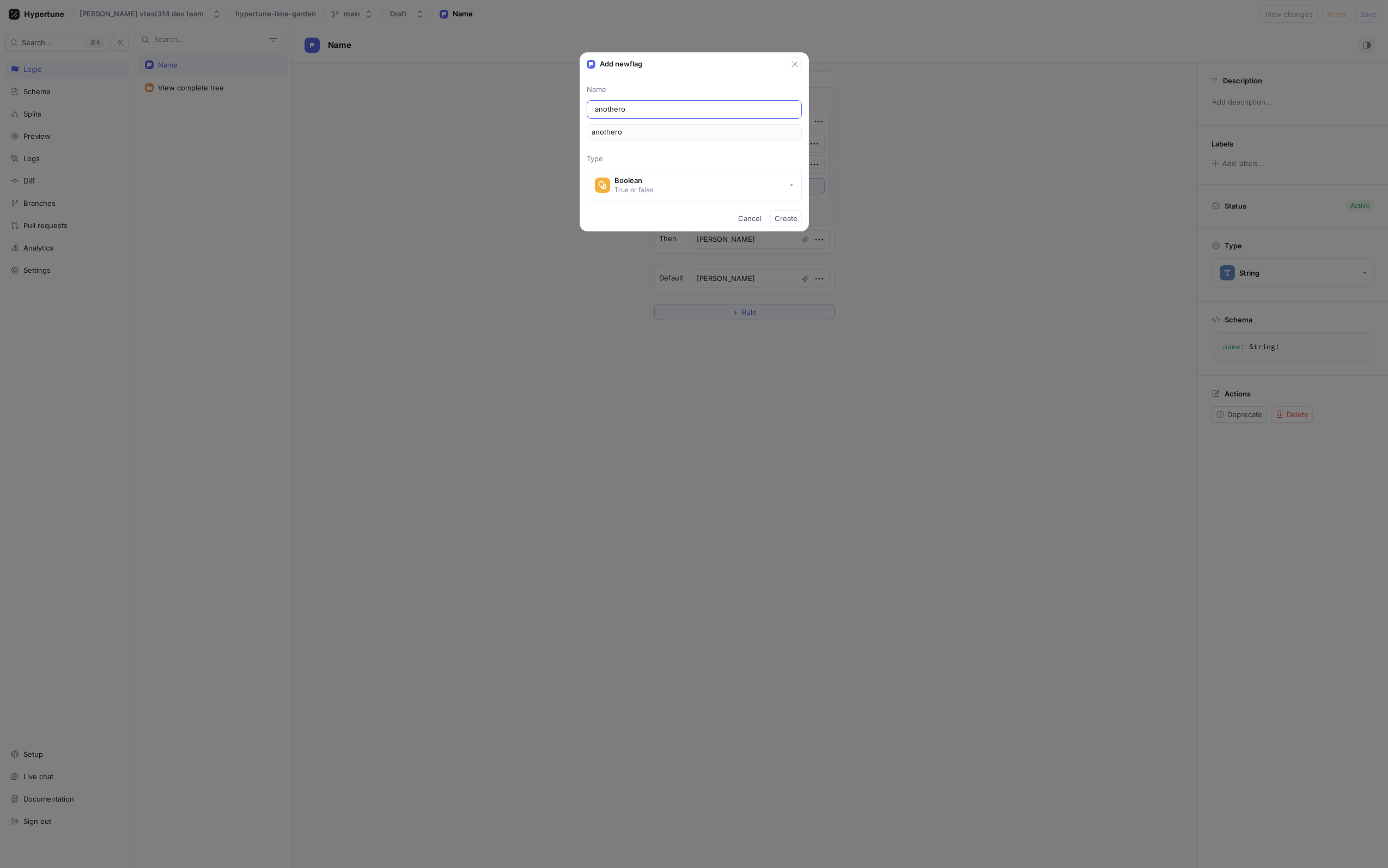
type input "anotheron"
type input "anotherone"
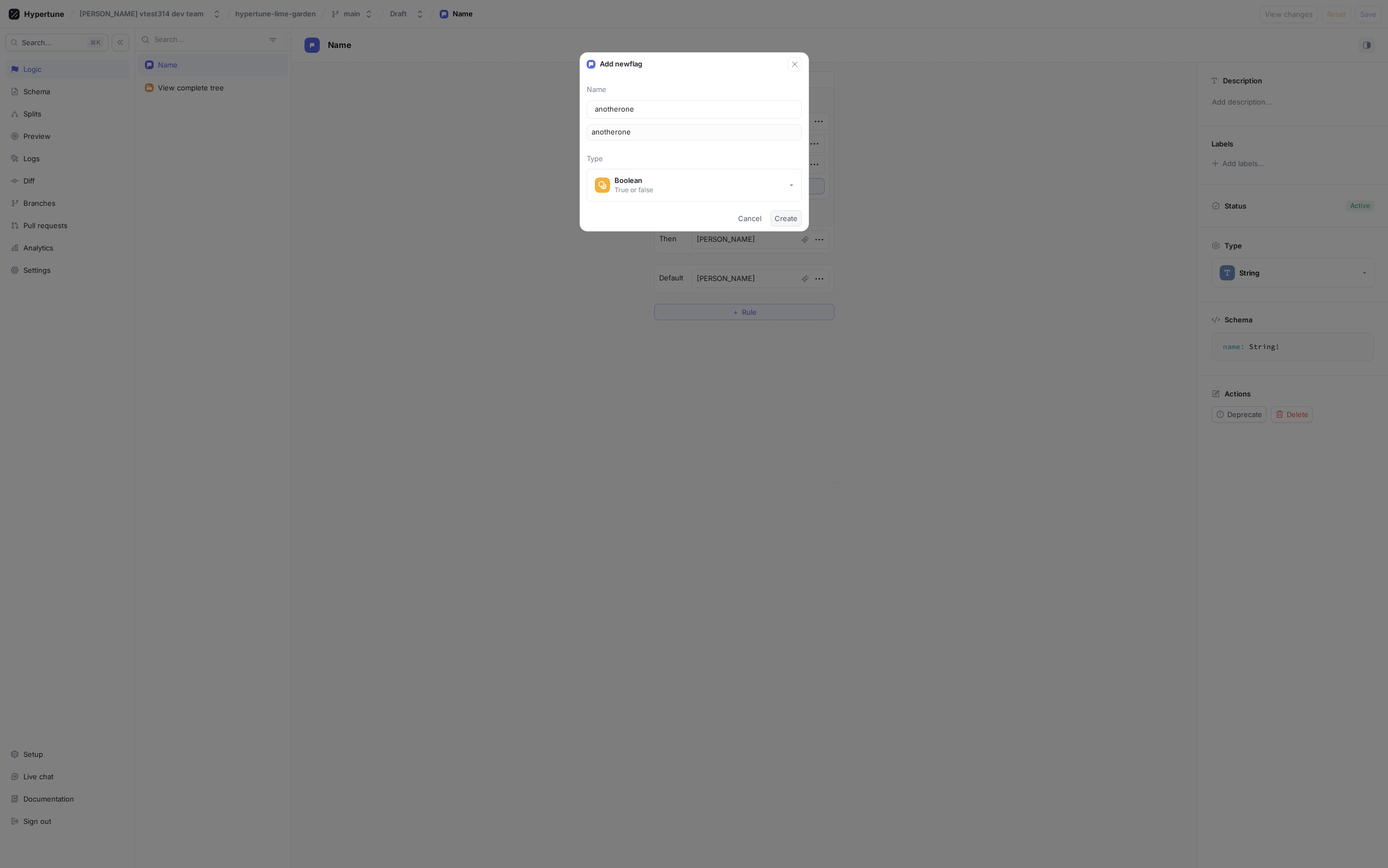
click at [787, 222] on span "Create" at bounding box center [785, 218] width 23 height 7
type textarea "x"
type textarea "anotherone: Boolean!"
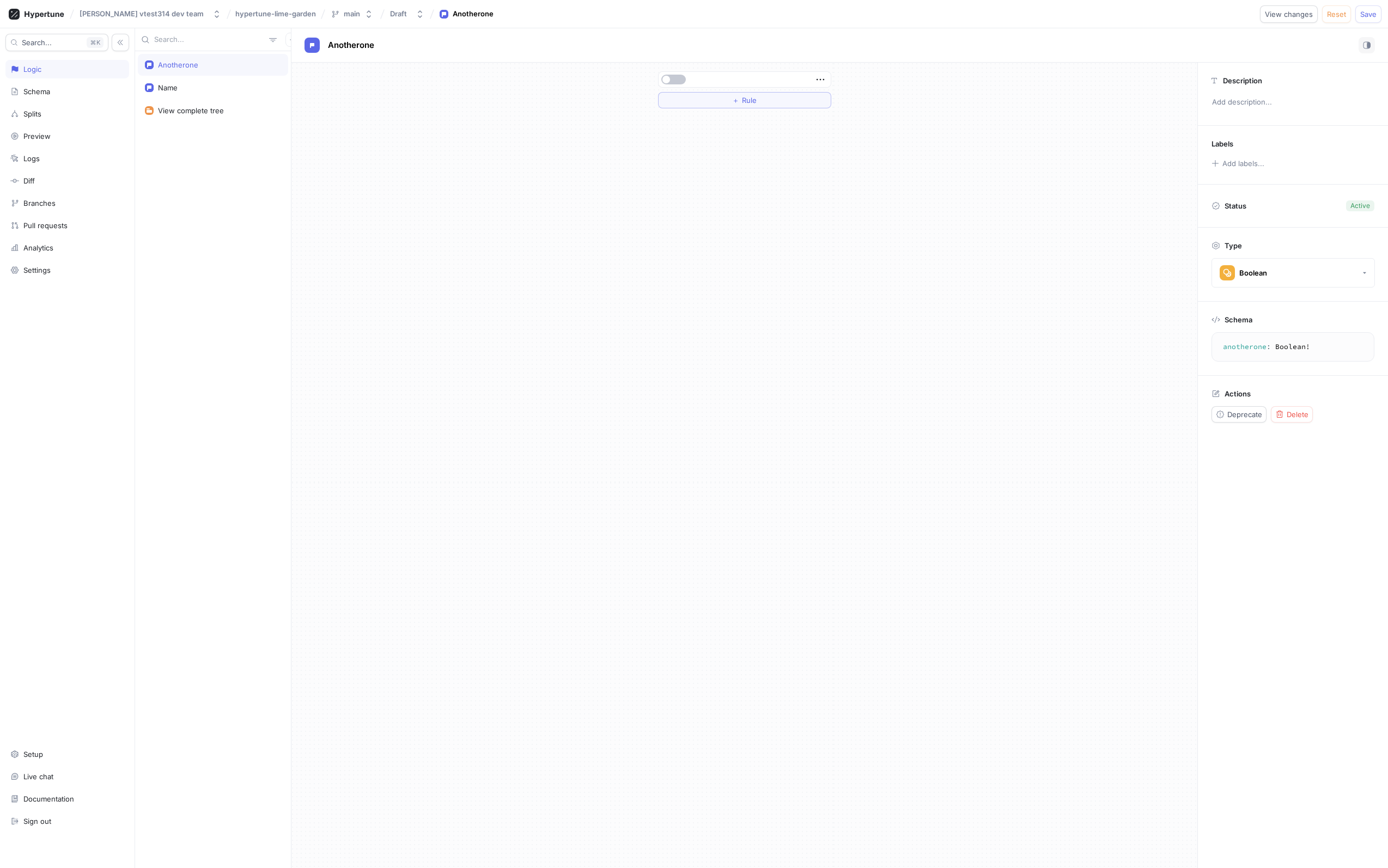
click at [773, 110] on div "＋ Rule" at bounding box center [744, 89] width 191 height 54
click at [775, 105] on button "＋ Rule" at bounding box center [744, 101] width 173 height 17
click at [714, 105] on button "Select variable..." at bounding box center [703, 101] width 82 height 17
click at [736, 200] on span "Context > User > Name" at bounding box center [733, 197] width 101 height 9
type textarea "x"
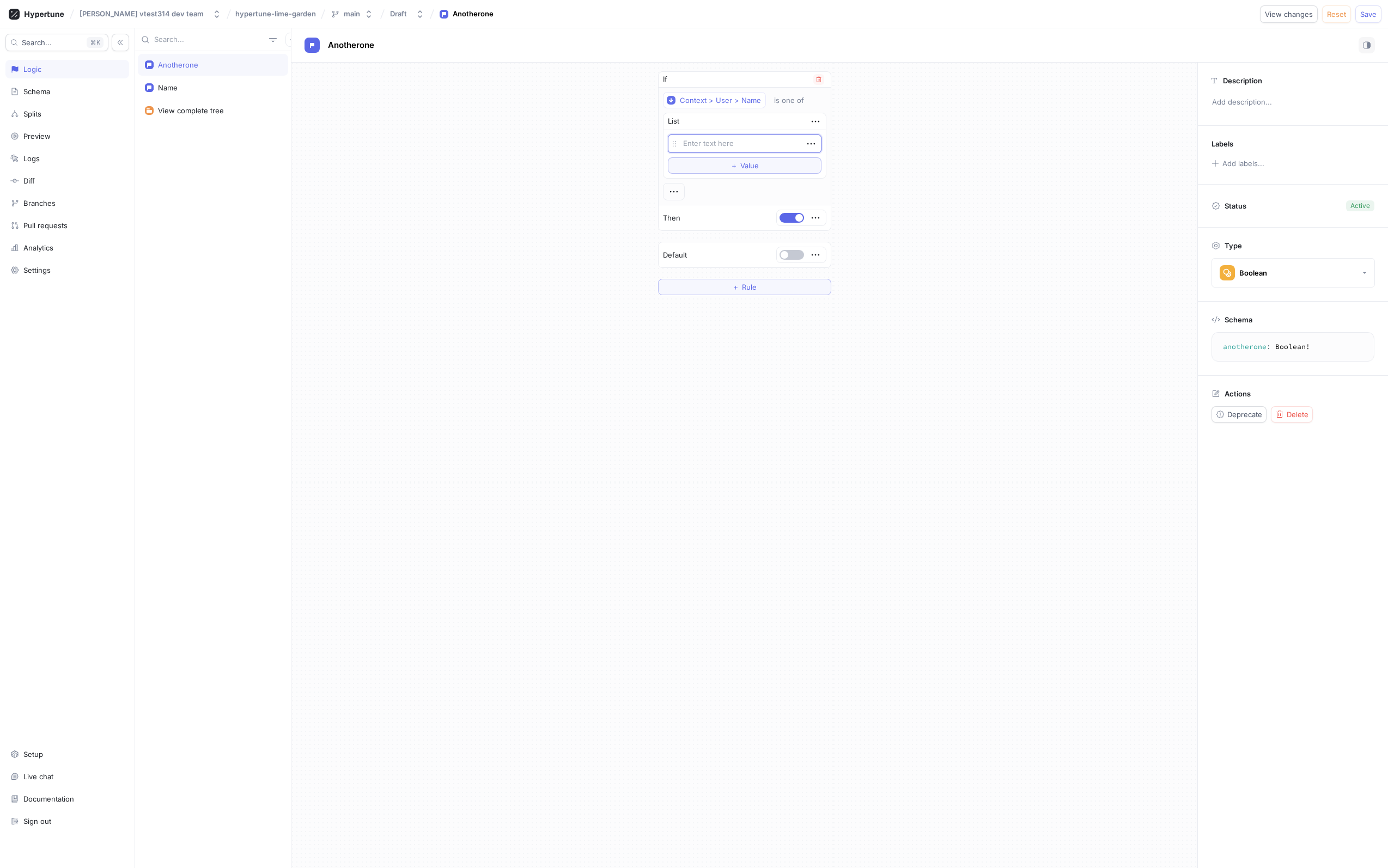
type textarea "t"
type textarea "x"
type textarea "ti"
type textarea "x"
type textarea "[PERSON_NAME]"
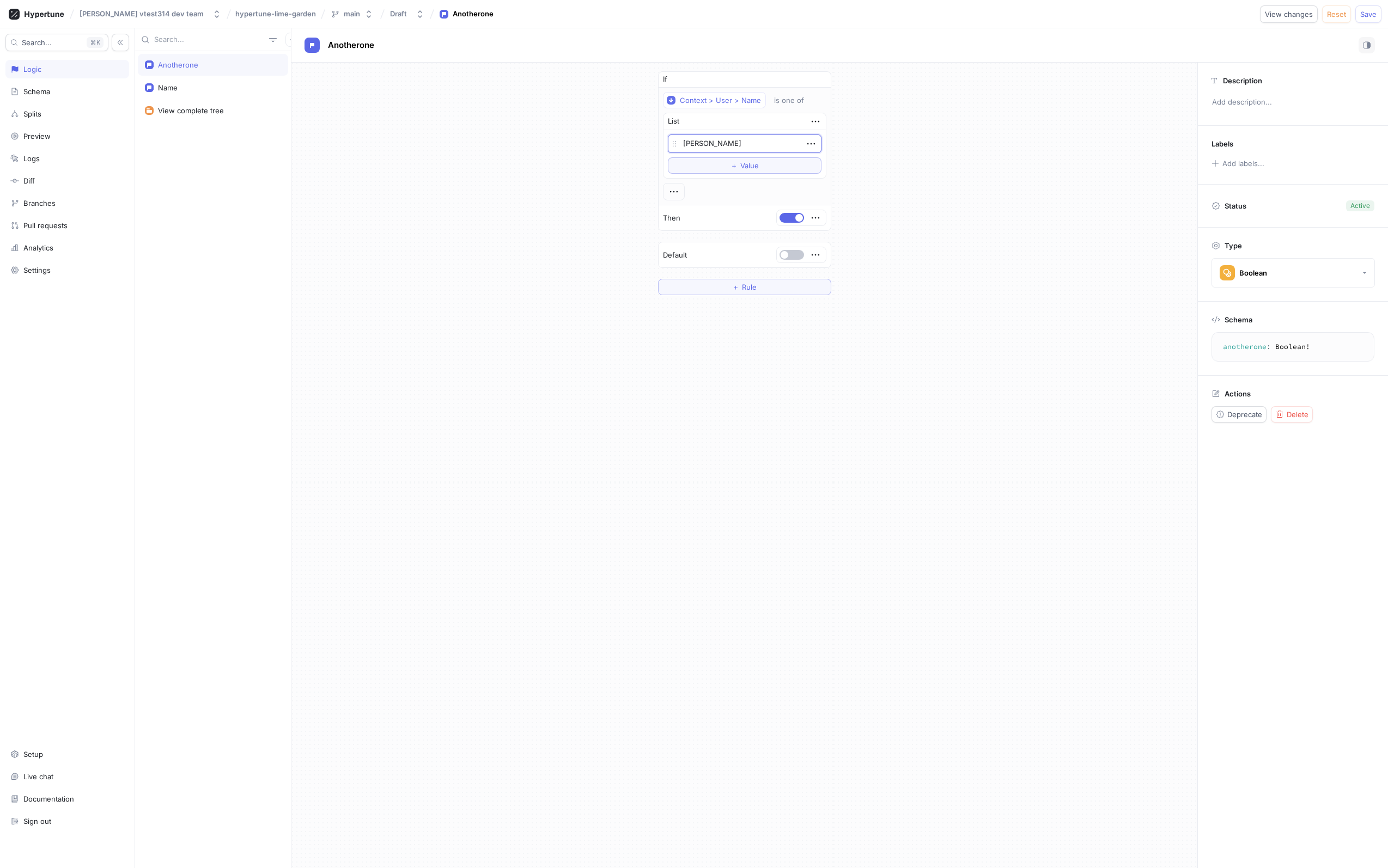
click at [1027, 251] on div "If Context > User > Name is one of List [PERSON_NAME] To pick up a draggable it…" at bounding box center [744, 183] width 905 height 241
click at [1365, 6] on button "Save" at bounding box center [1368, 14] width 26 height 18
click at [331, 11] on button "main" at bounding box center [351, 13] width 51 height 18
click at [390, 15] on div "Draft" at bounding box center [399, 14] width 17 height 9
click at [241, 189] on div "Anotherone Name View complete tree" at bounding box center [212, 459] width 156 height 817
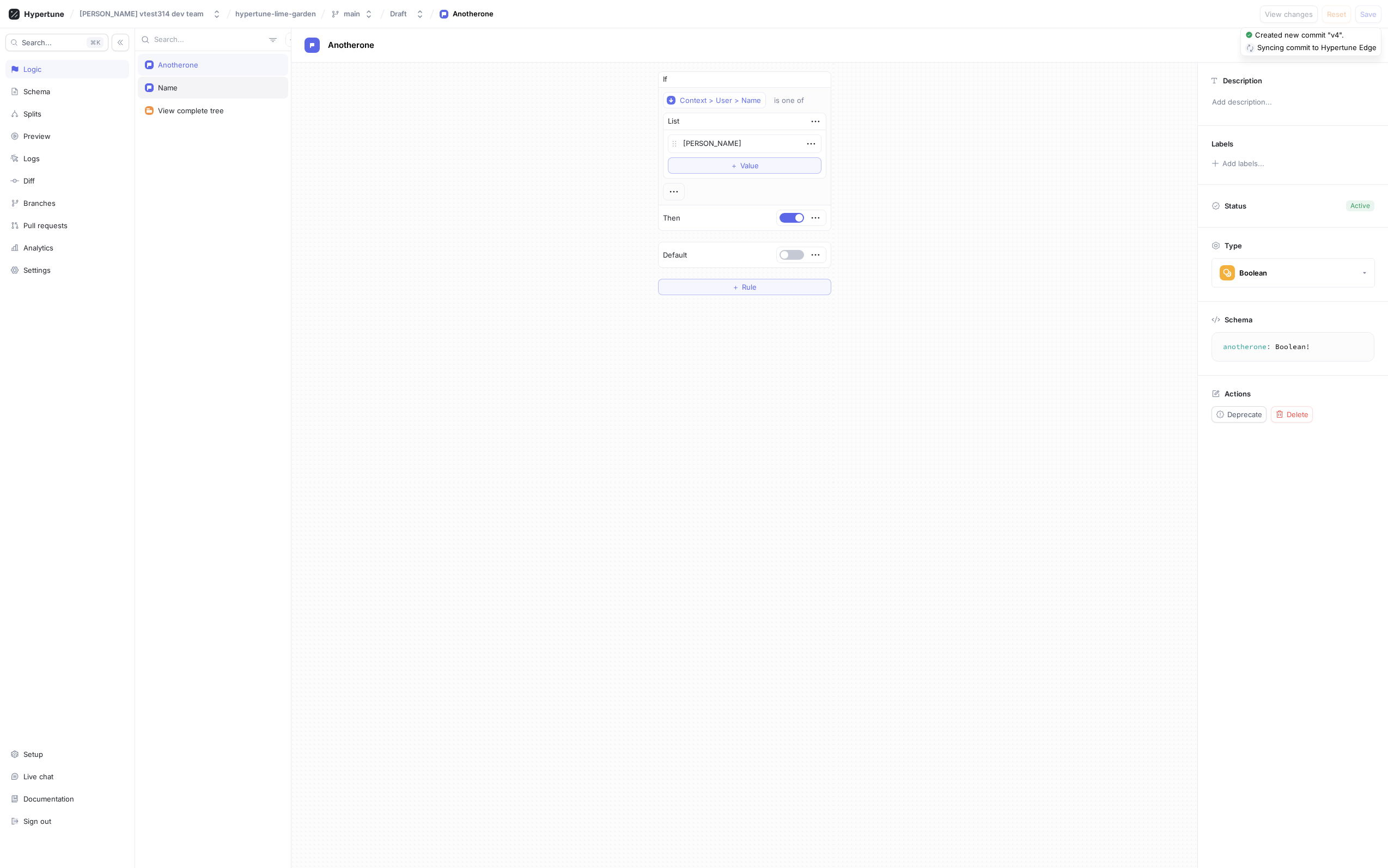
click at [208, 88] on div "Name" at bounding box center [213, 87] width 136 height 8
type textarea "x"
type textarea "name: String!"
click at [220, 58] on div "Anotherone" at bounding box center [212, 64] width 150 height 21
type textarea "x"
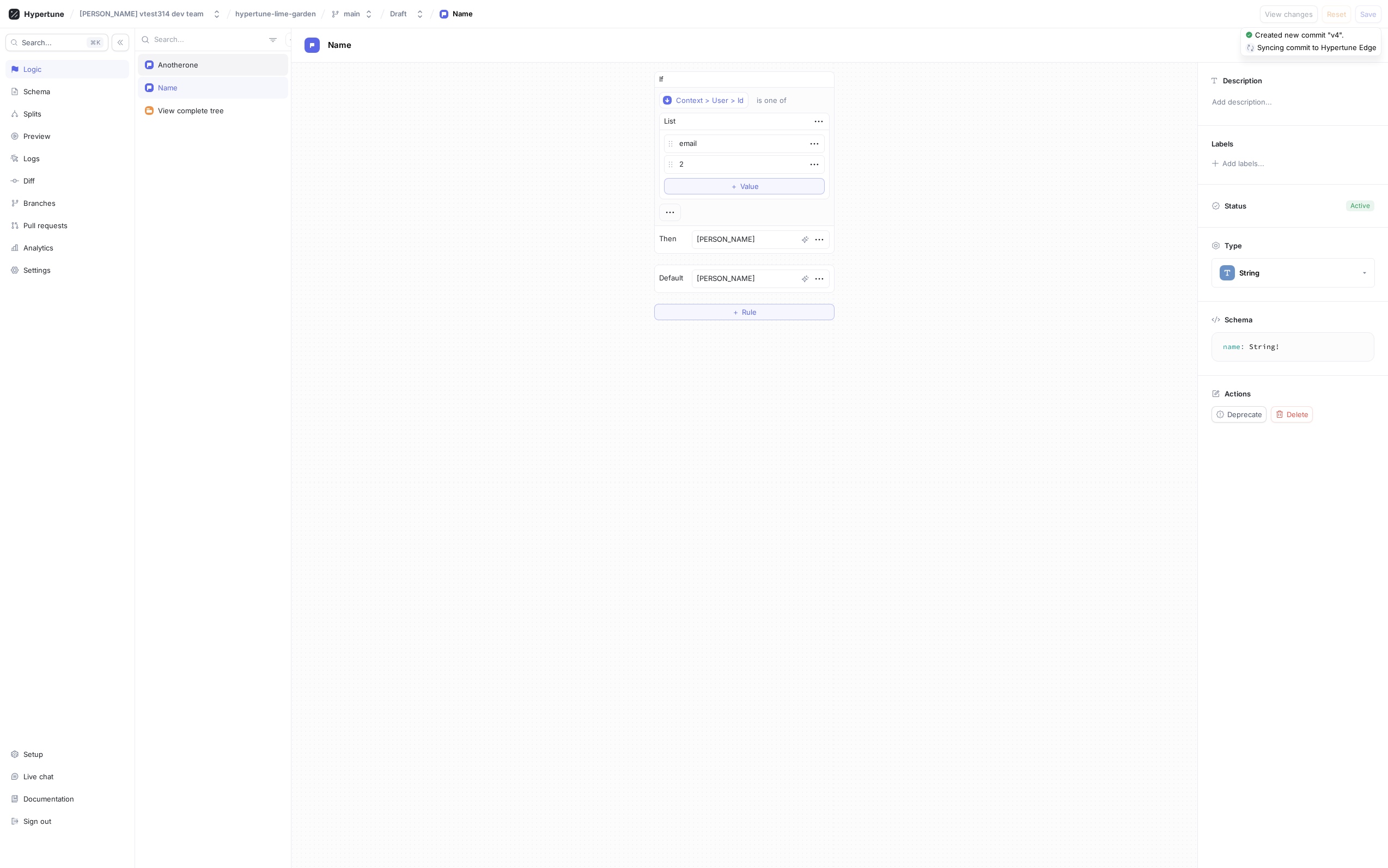
type textarea "anotherone: Boolean!"
drag, startPoint x: 760, startPoint y: 83, endPoint x: 526, endPoint y: 218, distance: 270.1
click at [526, 218] on div "If Context > User > Name is one of List [PERSON_NAME] To pick up a draggable it…" at bounding box center [744, 183] width 905 height 241
drag, startPoint x: 491, startPoint y: 121, endPoint x: 439, endPoint y: 206, distance: 99.6
click at [491, 121] on div "If Context > User > Name is one of List [PERSON_NAME] To pick up a draggable it…" at bounding box center [744, 183] width 905 height 241
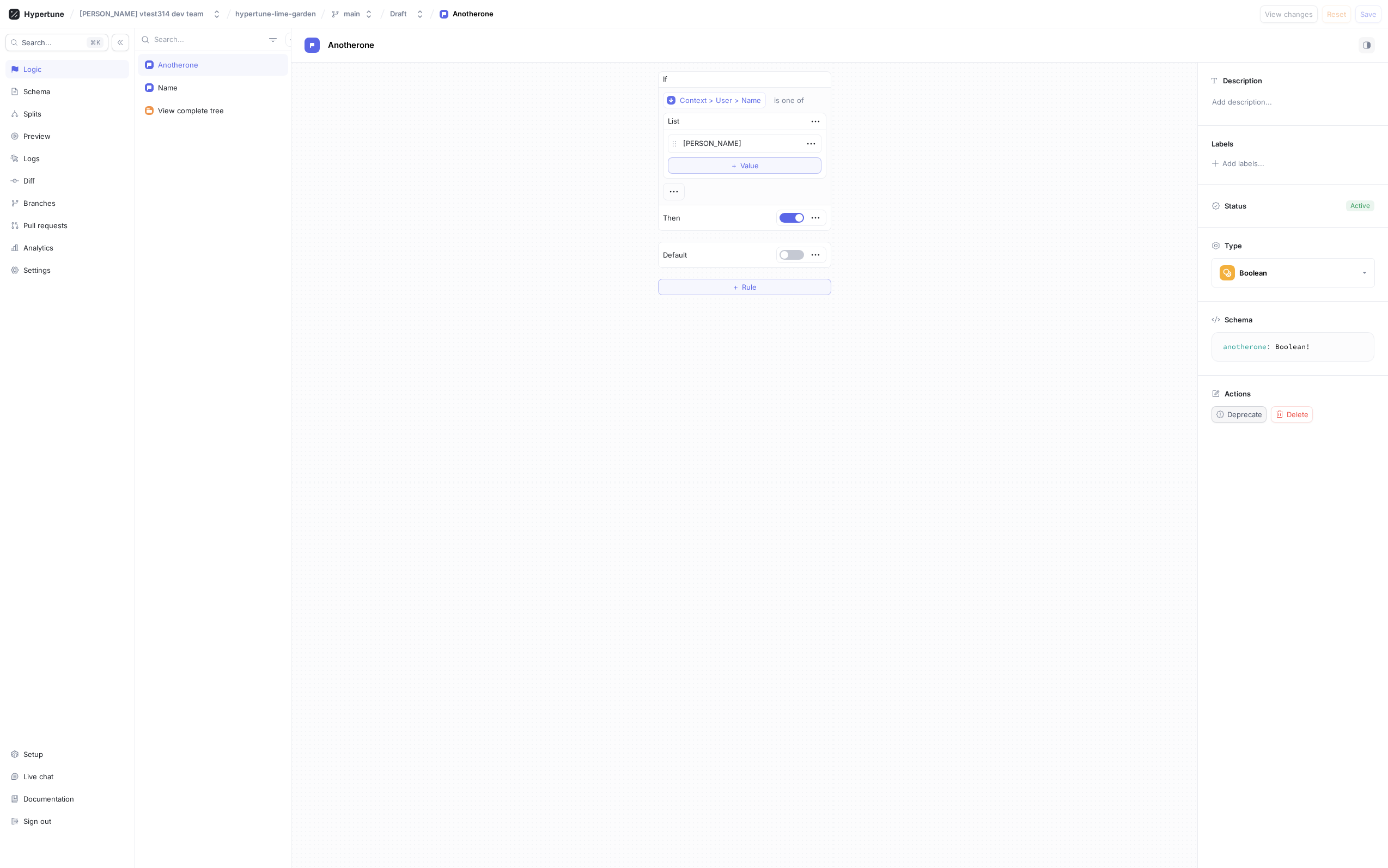
click at [1229, 412] on span "Deprecate" at bounding box center [1244, 414] width 34 height 7
drag, startPoint x: 1222, startPoint y: 413, endPoint x: 1252, endPoint y: 435, distance: 37.2
click at [1222, 414] on icon "button" at bounding box center [1219, 414] width 8 height 8
click at [1279, 279] on button "Boolean" at bounding box center [1292, 273] width 163 height 30
click at [1285, 197] on div "Status Active" at bounding box center [1293, 206] width 190 height 43
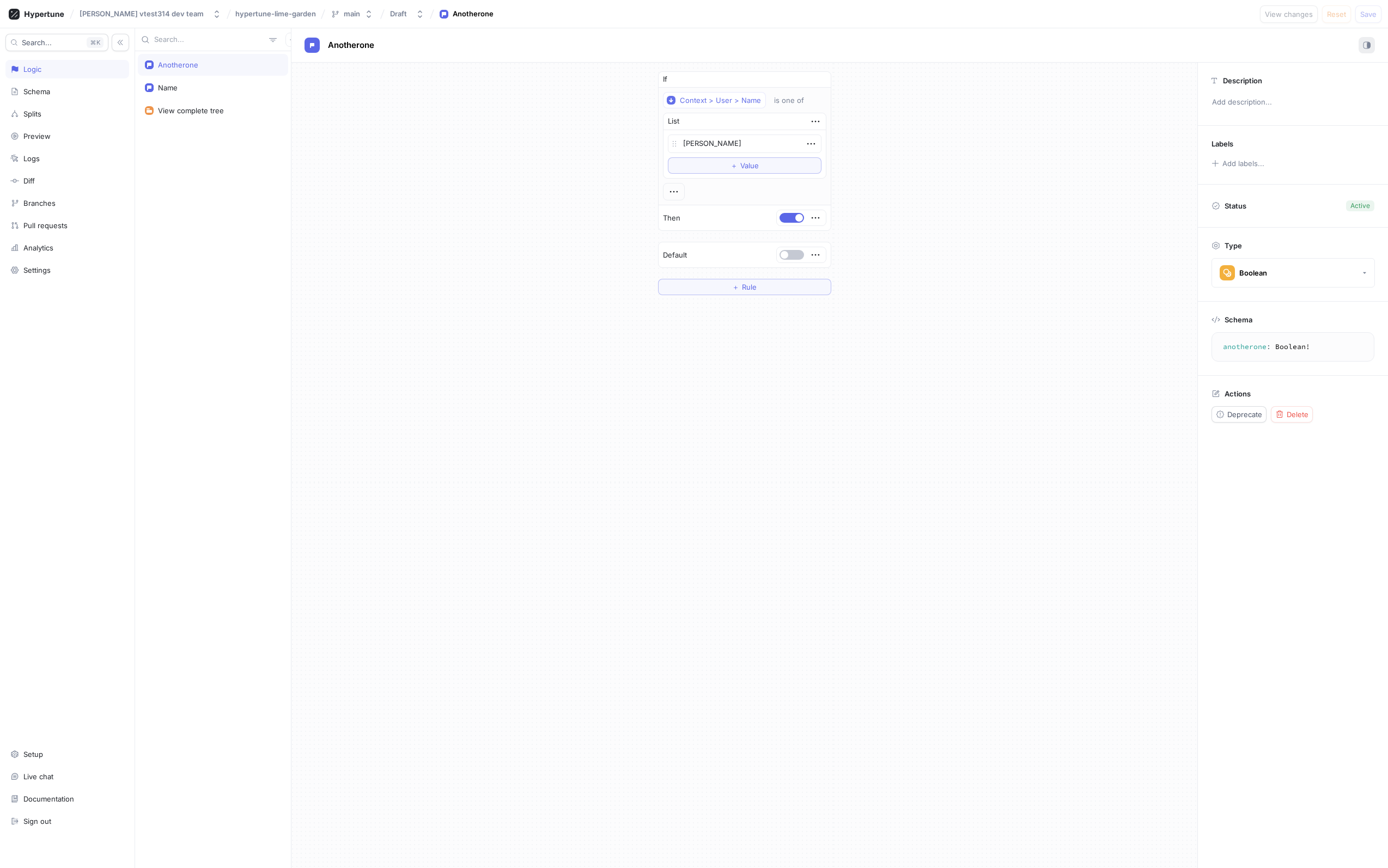
click at [1369, 39] on button "button" at bounding box center [1367, 46] width 17 height 17
click at [1367, 43] on rect "button" at bounding box center [1367, 46] width 1 height 6
click at [116, 41] on button "button" at bounding box center [120, 42] width 18 height 18
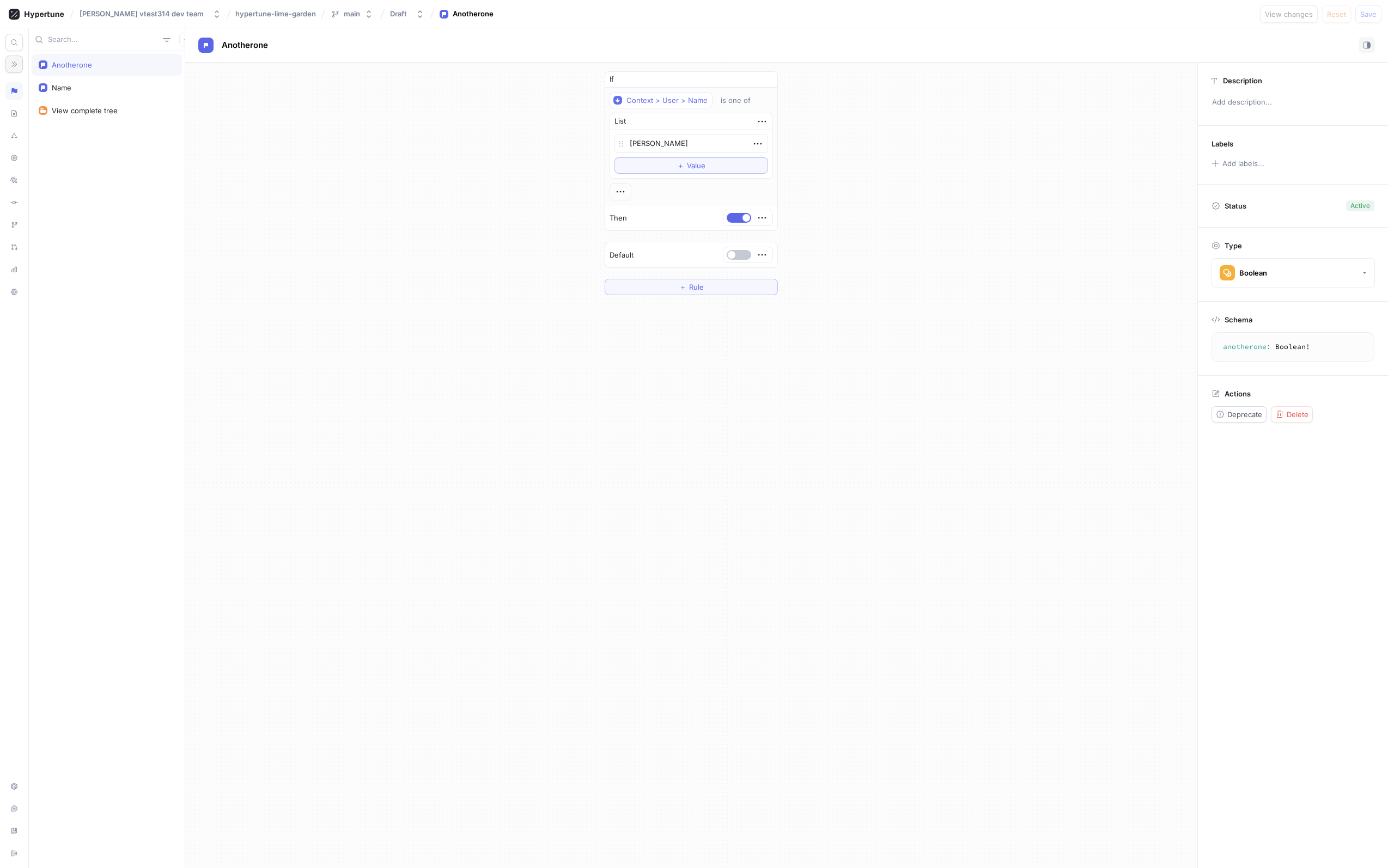
click at [8, 65] on button "button" at bounding box center [14, 64] width 18 height 18
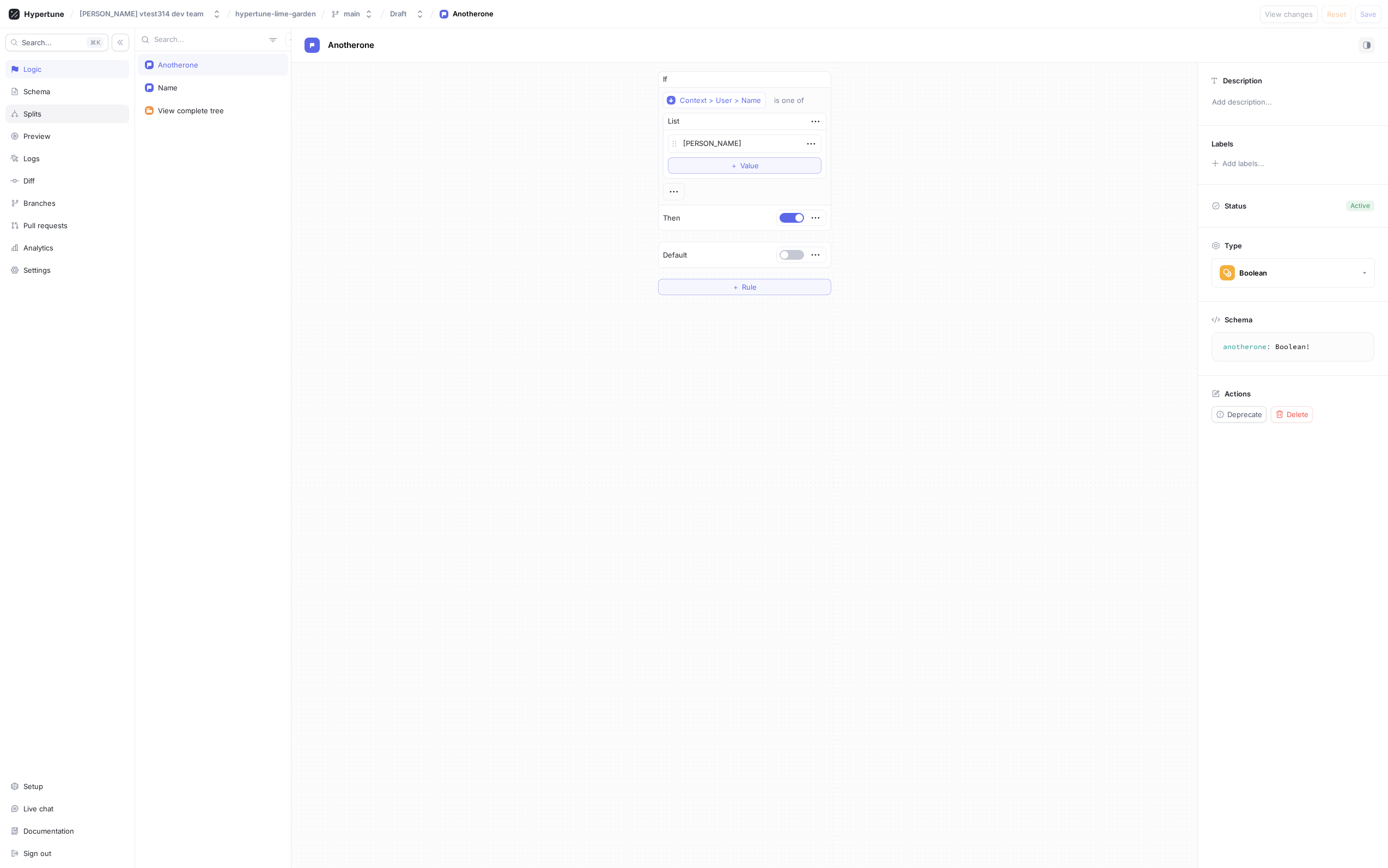
click at [36, 112] on div "Splits" at bounding box center [32, 114] width 18 height 8
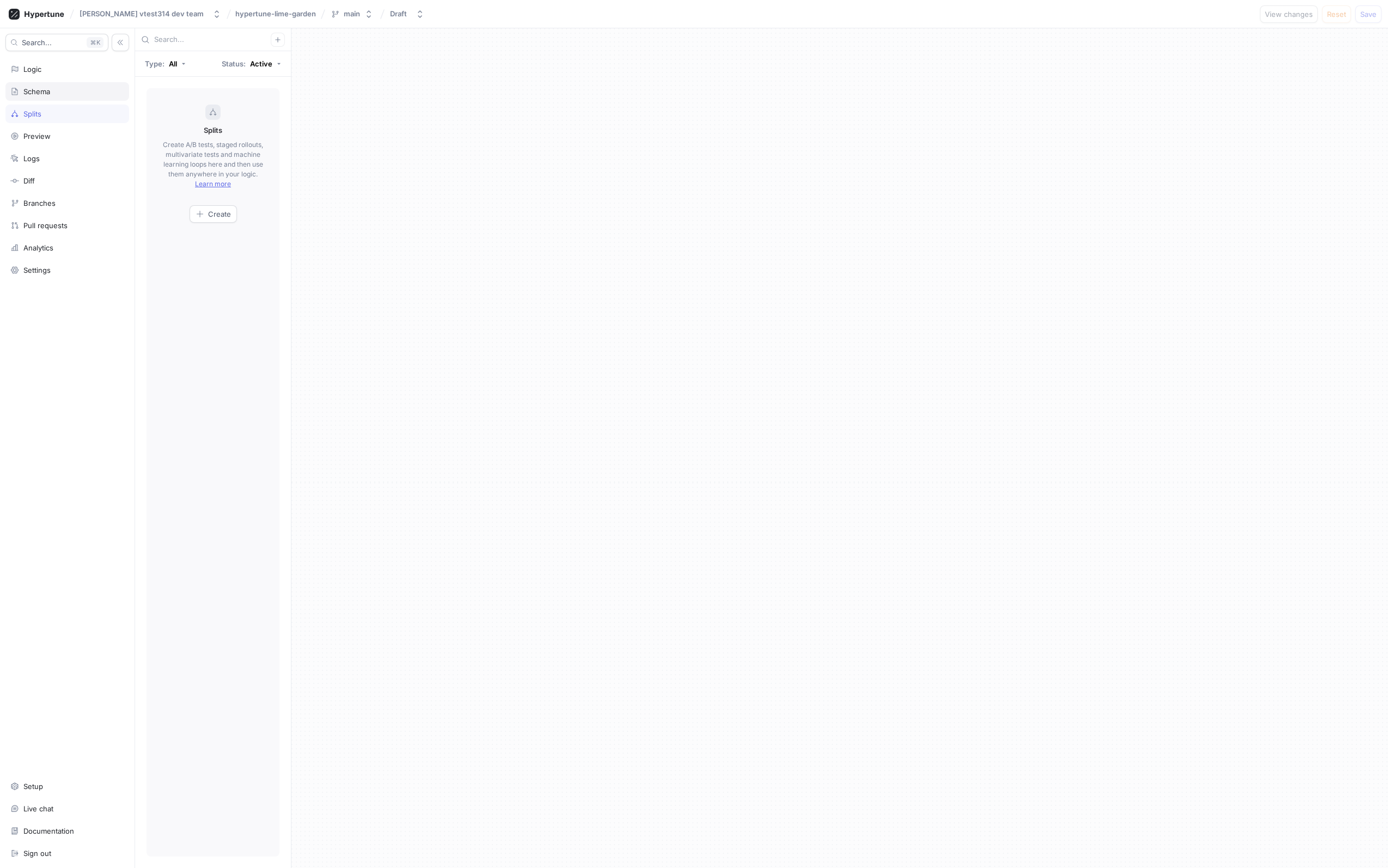
click at [44, 99] on div "Schema" at bounding box center [67, 91] width 124 height 19
click at [53, 78] on div "Logic" at bounding box center [67, 69] width 124 height 19
type textarea "x"
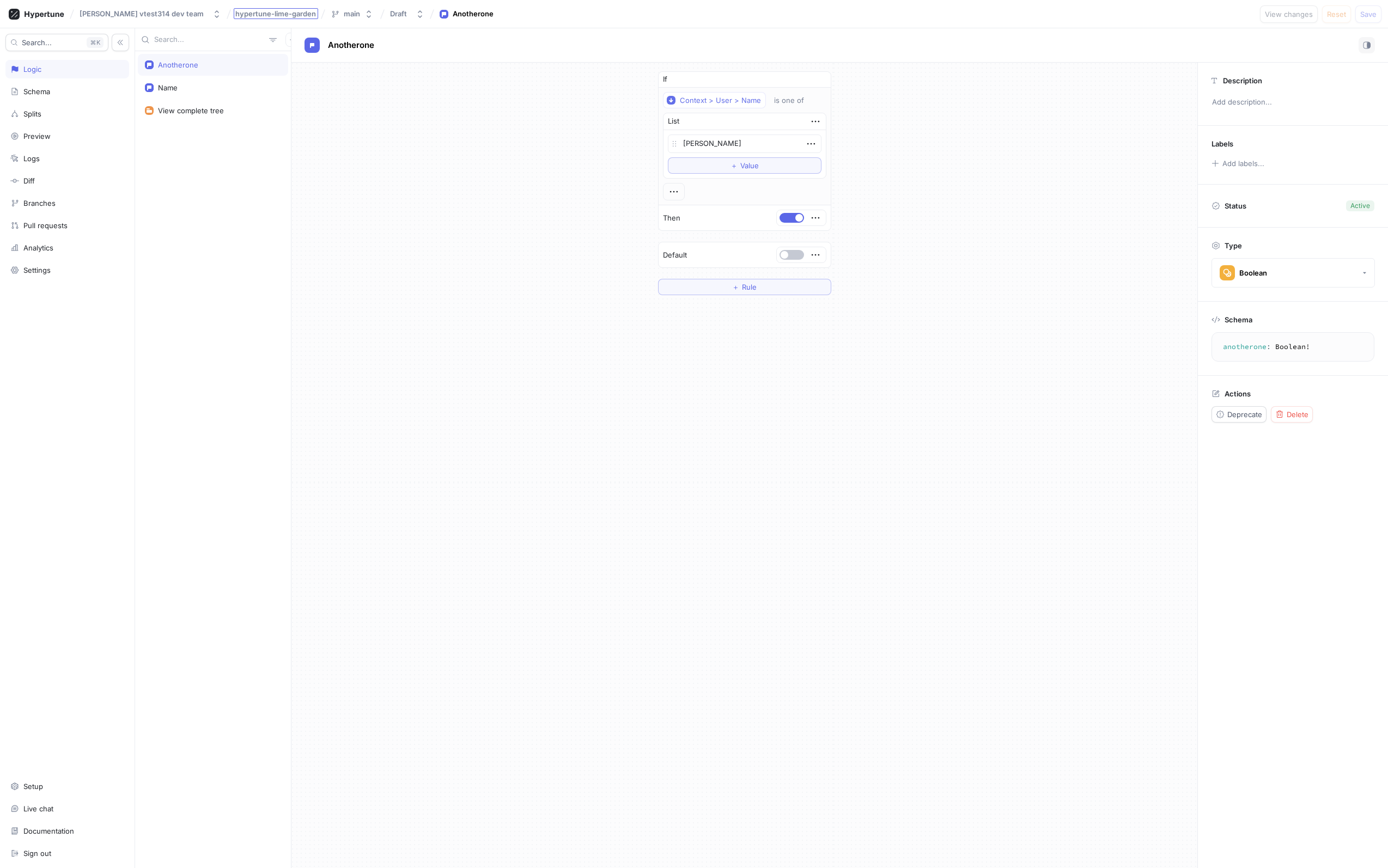
click at [254, 17] on span "hypertune-lime-garden" at bounding box center [276, 14] width 81 height 7
click at [344, 17] on div "main" at bounding box center [352, 14] width 17 height 9
click at [386, 20] on button "Draft" at bounding box center [407, 13] width 43 height 18
click at [240, 176] on div "Anotherone Name View complete tree" at bounding box center [212, 459] width 156 height 817
click at [344, 18] on div "main" at bounding box center [352, 14] width 17 height 9
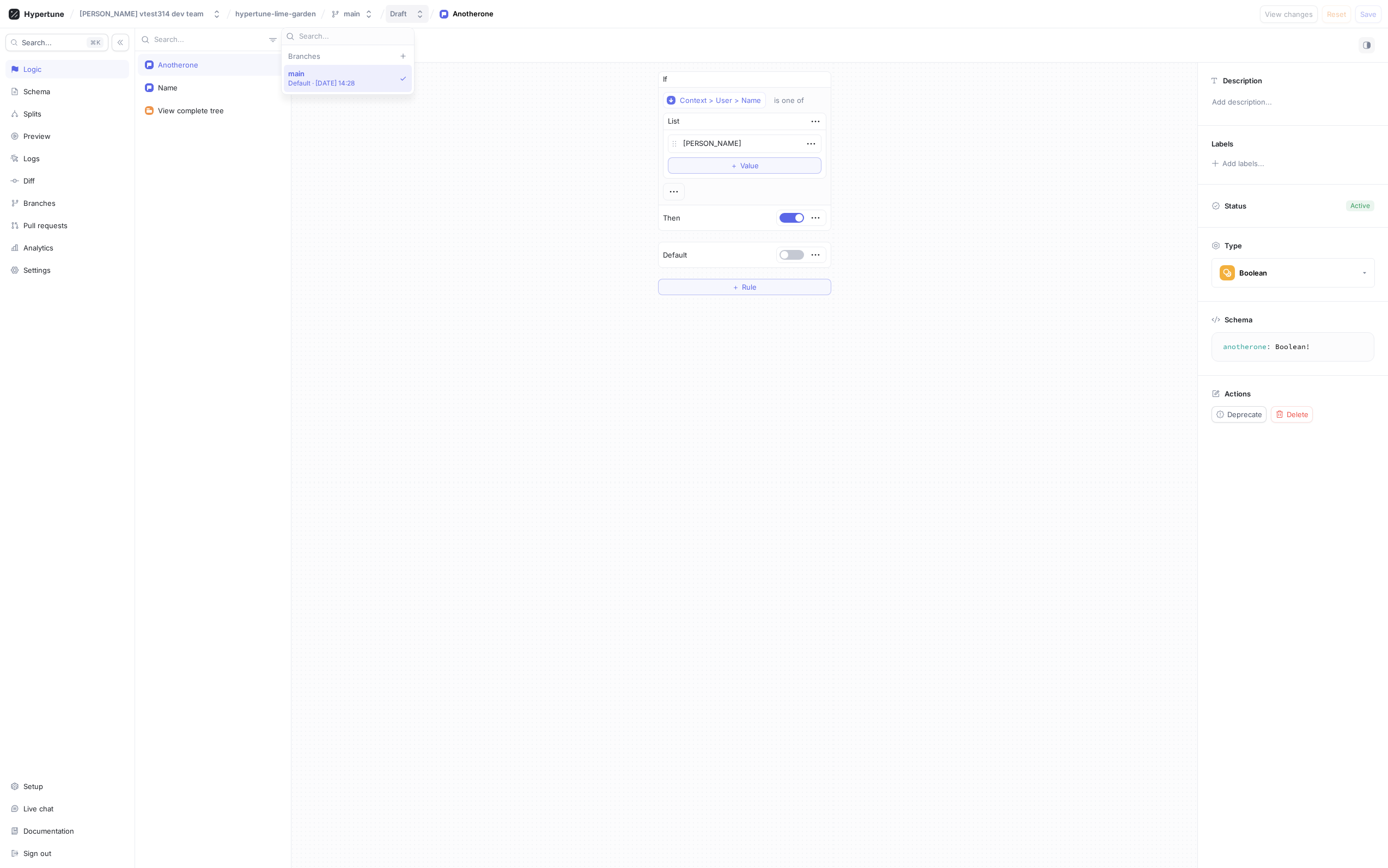
click at [415, 15] on icon "button" at bounding box center [419, 14] width 8 height 8
click at [407, 164] on span "v1" at bounding box center [396, 160] width 98 height 9
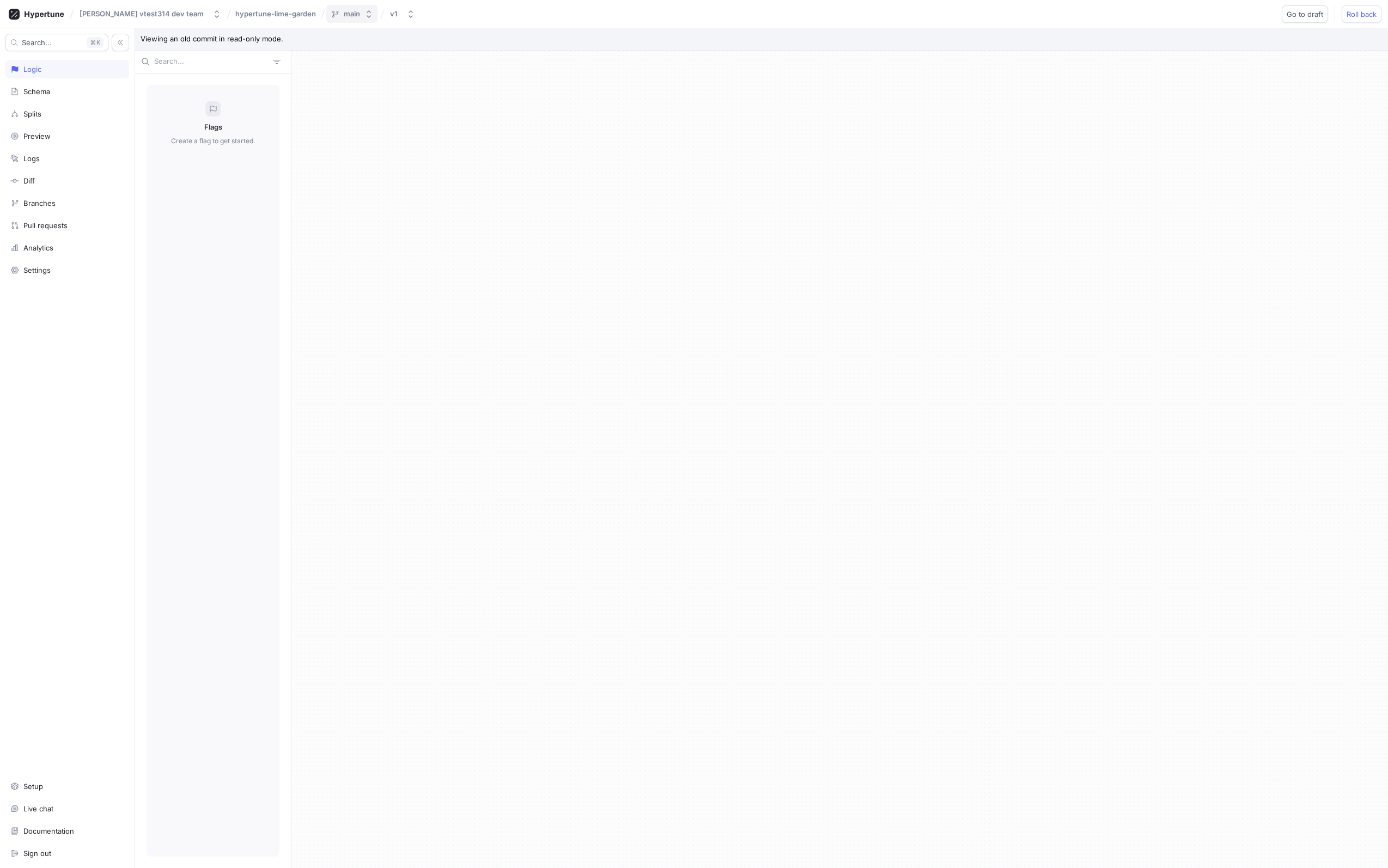
click at [326, 21] on button "main" at bounding box center [351, 13] width 51 height 18
drag, startPoint x: 341, startPoint y: 22, endPoint x: 349, endPoint y: 19, distance: 8.5
click at [342, 22] on body "[PERSON_NAME] vtest314 dev team hypertune-lime-garden main v1 Go to draft Roll …" at bounding box center [694, 434] width 1388 height 868
click at [406, 13] on icon "button" at bounding box center [410, 14] width 8 height 8
click at [390, 105] on span "v3" at bounding box center [396, 103] width 98 height 9
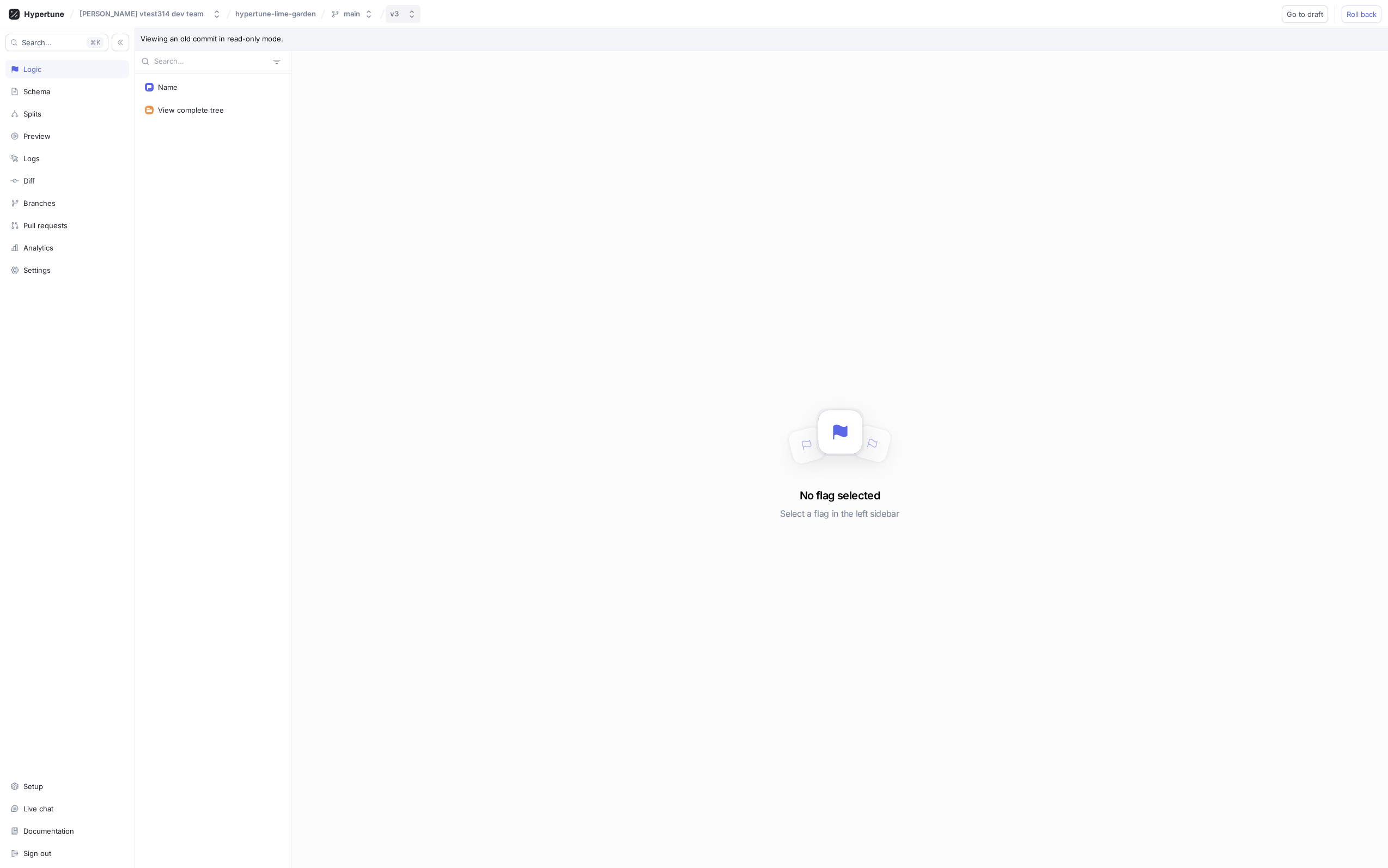
click at [407, 18] on icon "button" at bounding box center [411, 14] width 8 height 8
click at [382, 78] on span "v4" at bounding box center [408, 75] width 122 height 9
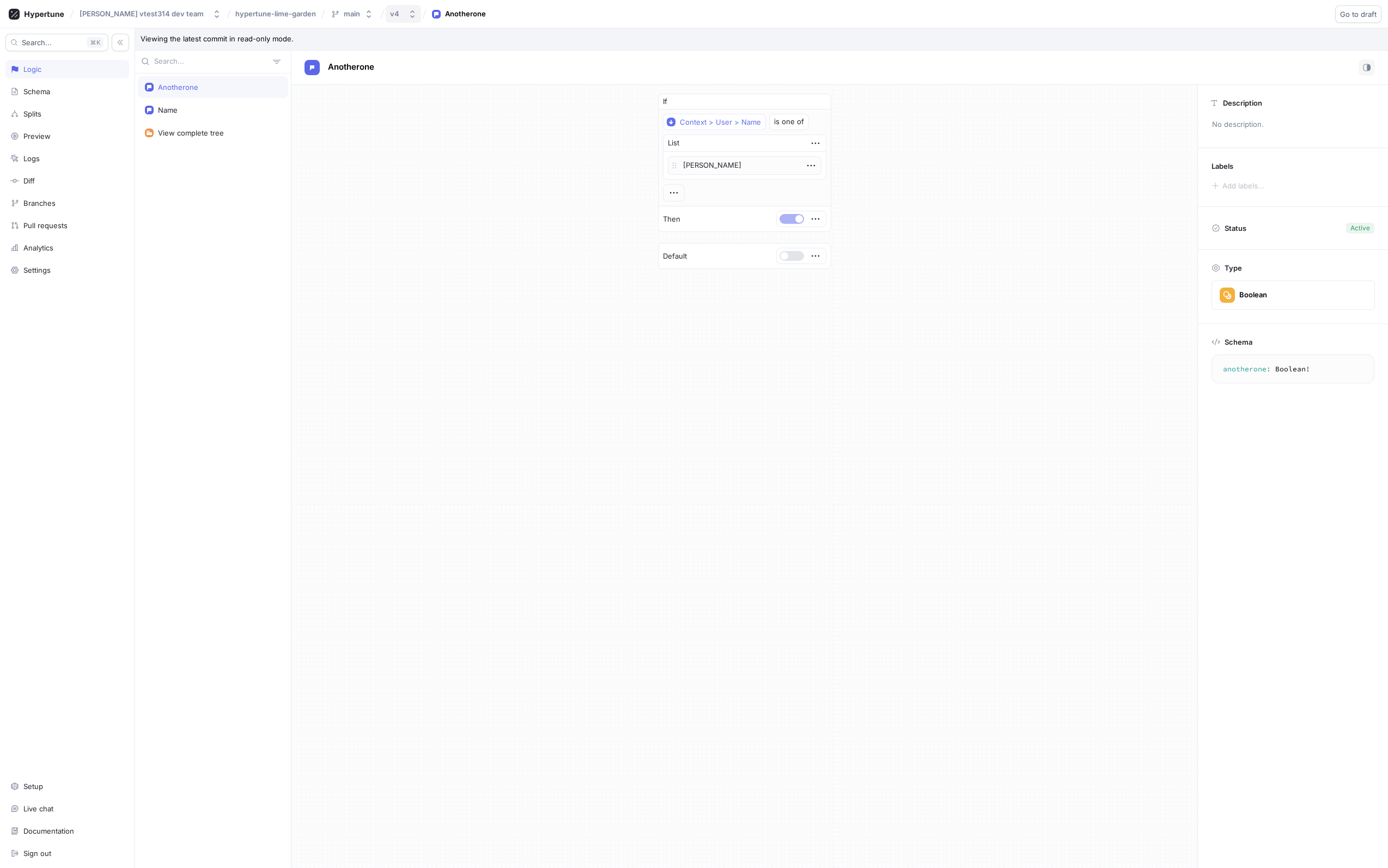
click at [408, 13] on icon "button" at bounding box center [412, 14] width 8 height 8
click at [368, 108] on p "[DATE] 14:29 ‧ [PERSON_NAME]" at bounding box center [396, 113] width 98 height 9
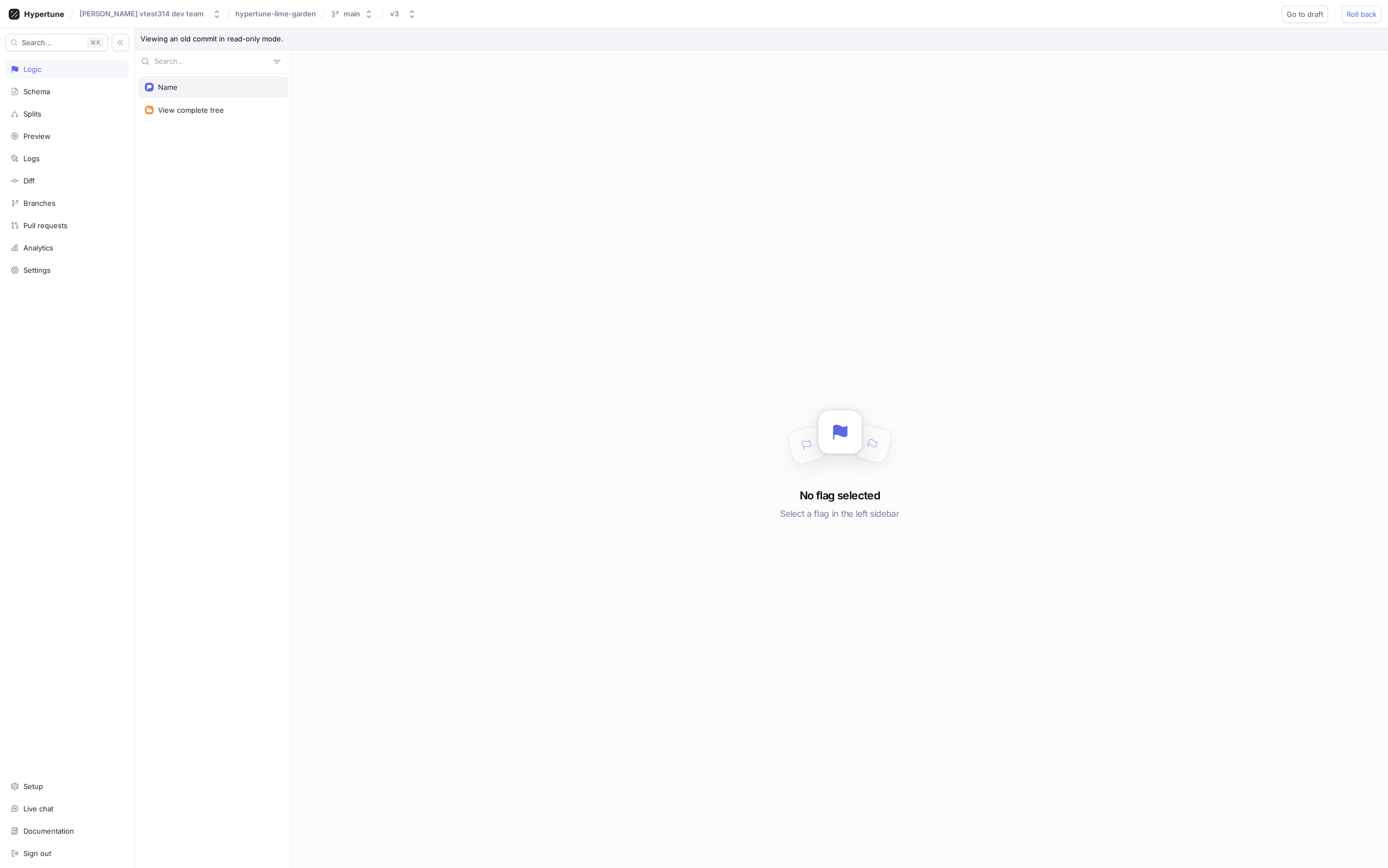
click at [213, 86] on div "Name" at bounding box center [213, 87] width 136 height 8
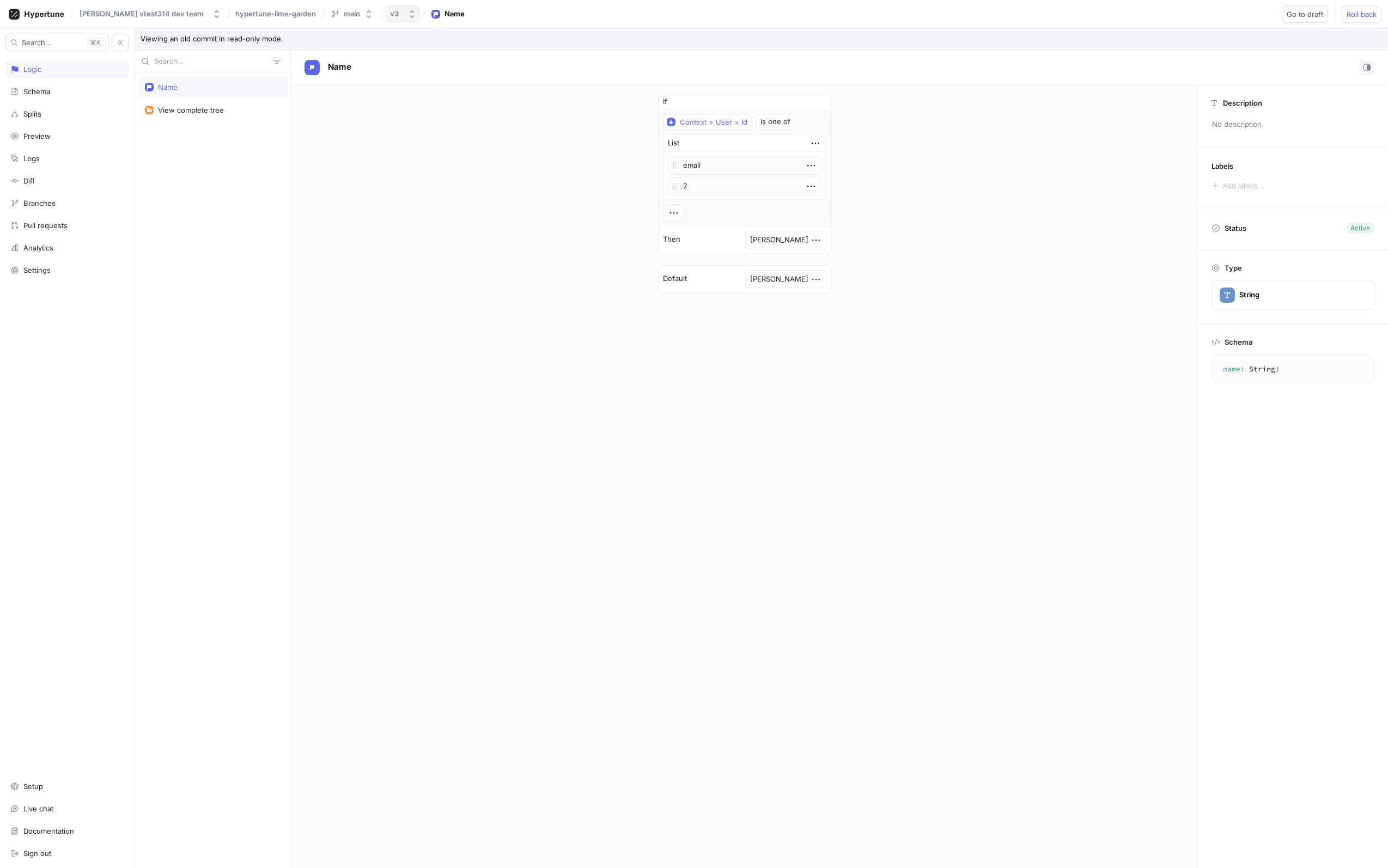
click at [386, 8] on button "v3" at bounding box center [402, 13] width 34 height 18
click at [390, 9] on div "v3" at bounding box center [394, 14] width 8 height 9
click at [1354, 11] on span "Roll back" at bounding box center [1361, 14] width 30 height 7
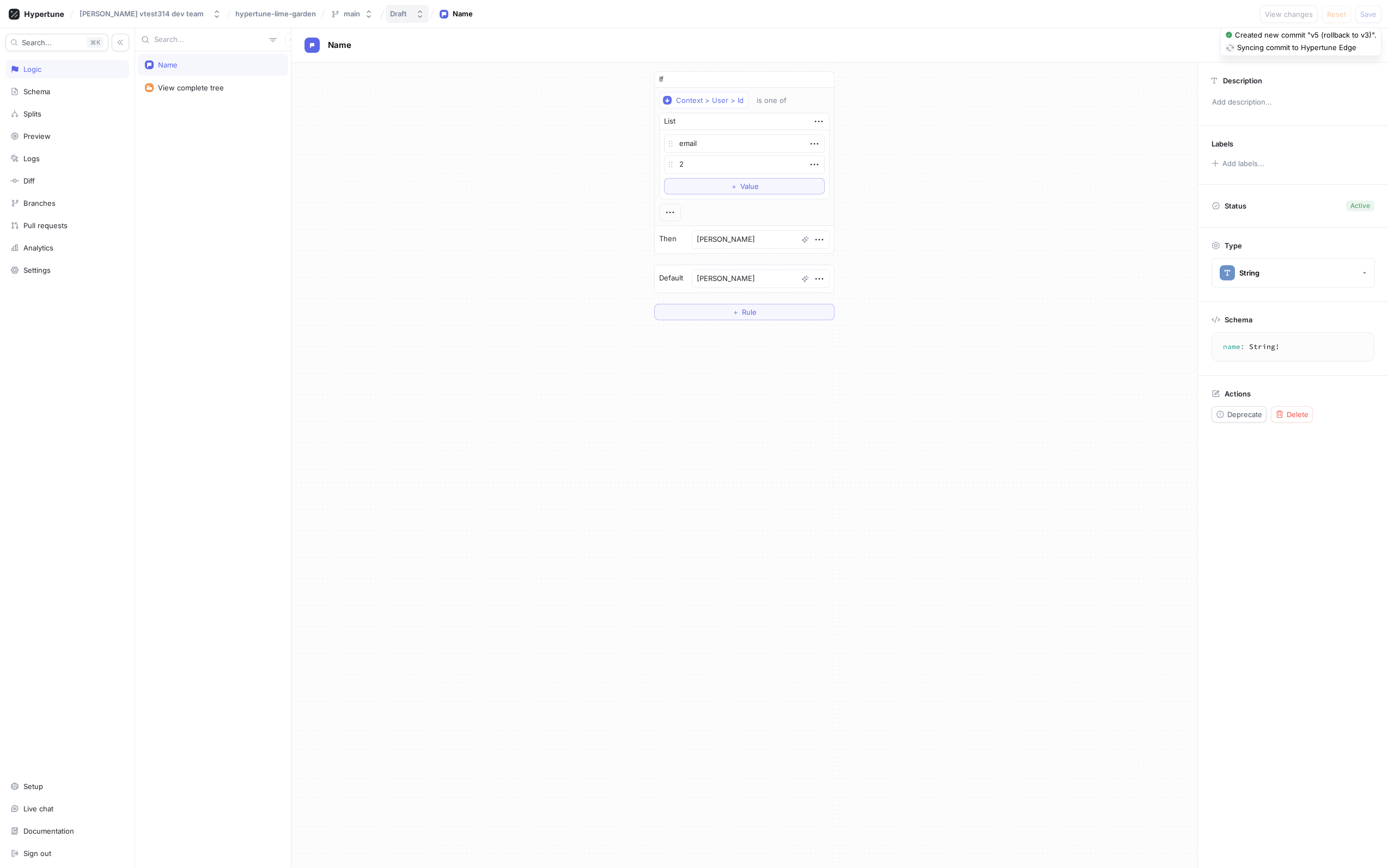
click at [386, 8] on button "Draft" at bounding box center [407, 13] width 43 height 18
click at [379, 104] on span "v4" at bounding box center [396, 103] width 98 height 9
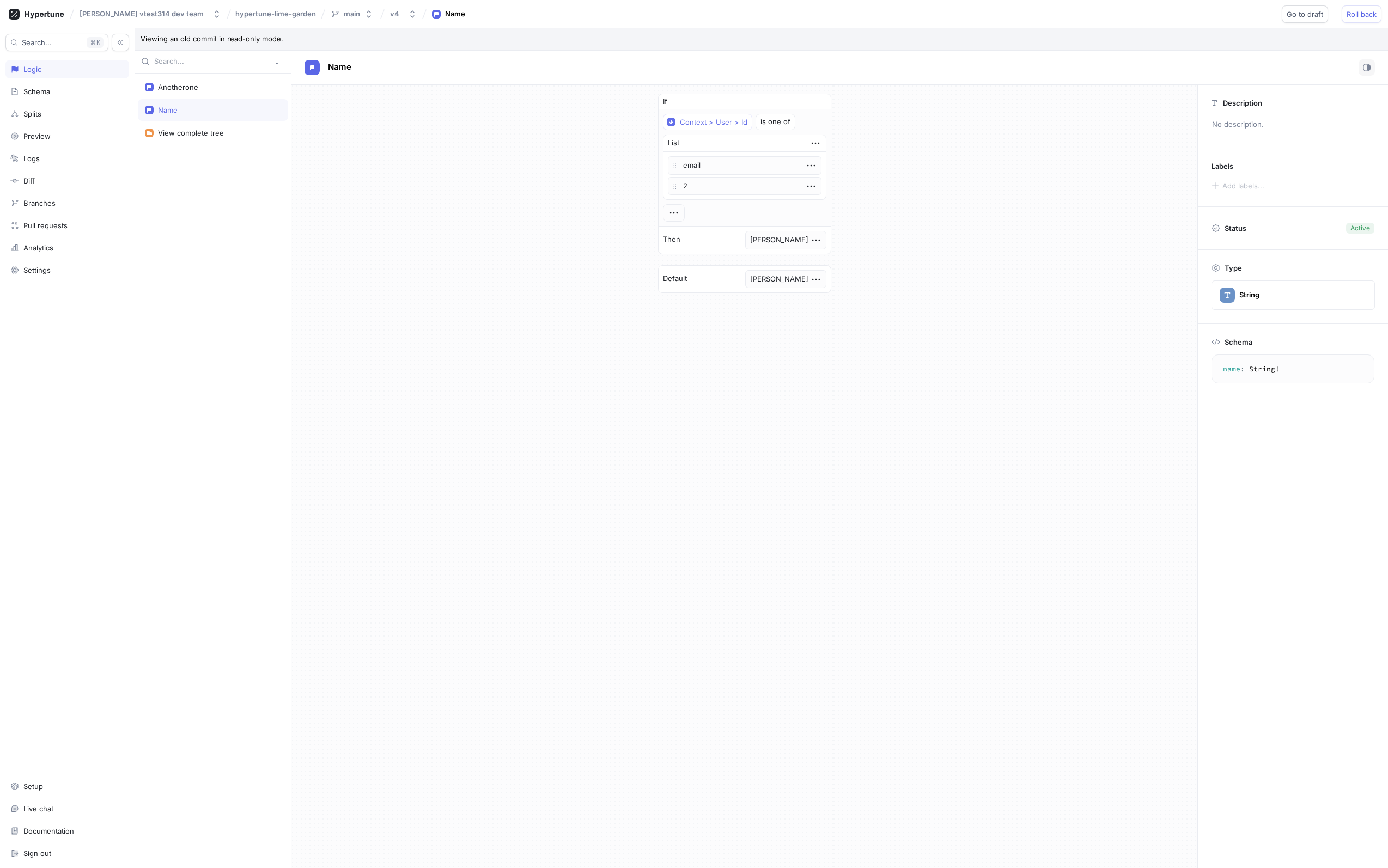
click at [48, 101] on div "Search... K Logic Schema Splits Preview Logs Diff Branches Pull requests Analyt…" at bounding box center [67, 447] width 135 height 839
click at [47, 112] on div "Splits" at bounding box center [67, 114] width 114 height 8
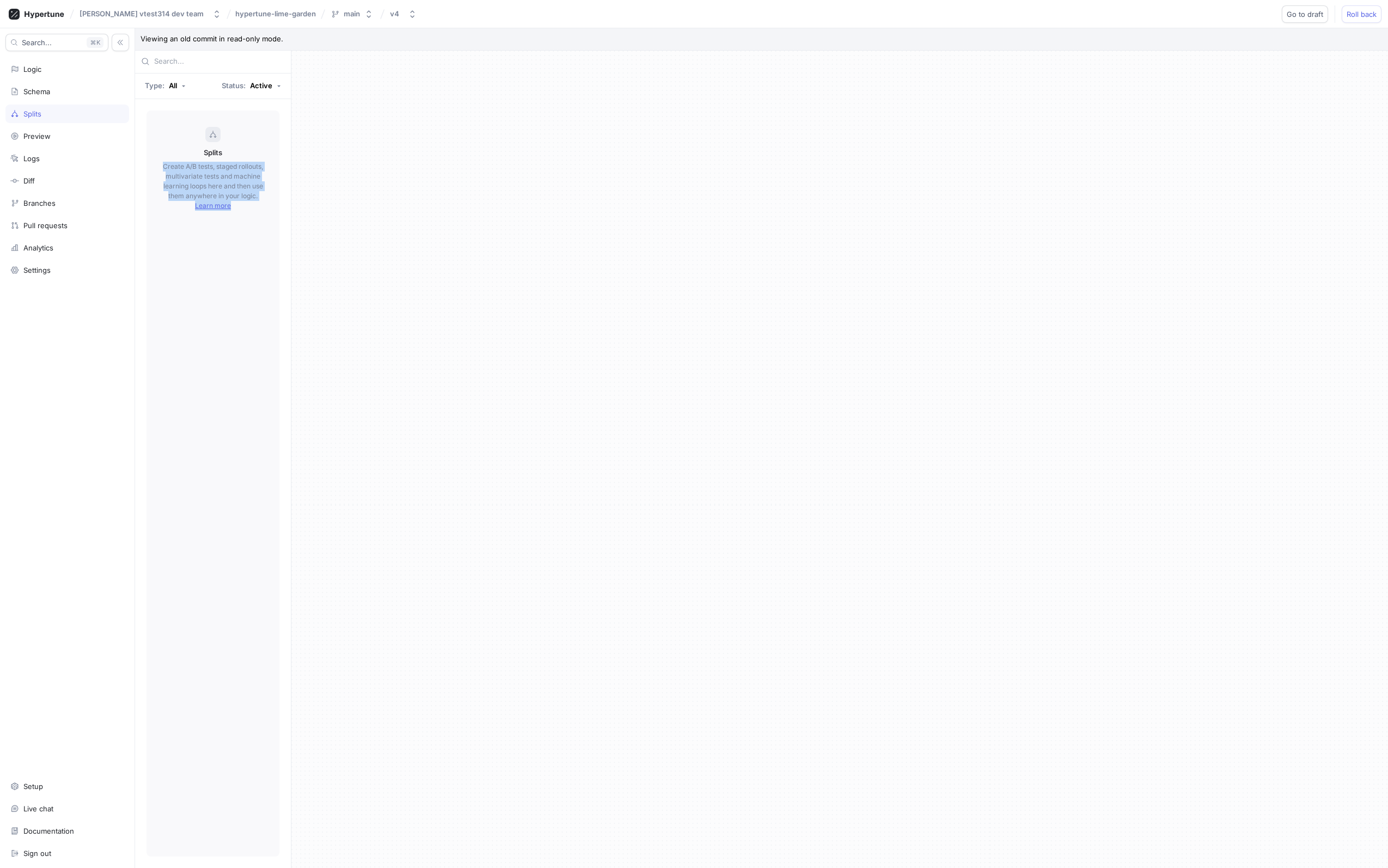
drag, startPoint x: 174, startPoint y: 162, endPoint x: 280, endPoint y: 250, distance: 137.8
click at [280, 250] on div "Splits Create A/B tests, staged rollouts, multivariate tests and machine learni…" at bounding box center [212, 483] width 150 height 764
click at [252, 319] on div "Splits Create A/B tests, staged rollouts, multivariate tests and machine learni…" at bounding box center [212, 483] width 133 height 746
click at [55, 66] on div "Logic" at bounding box center [67, 69] width 114 height 8
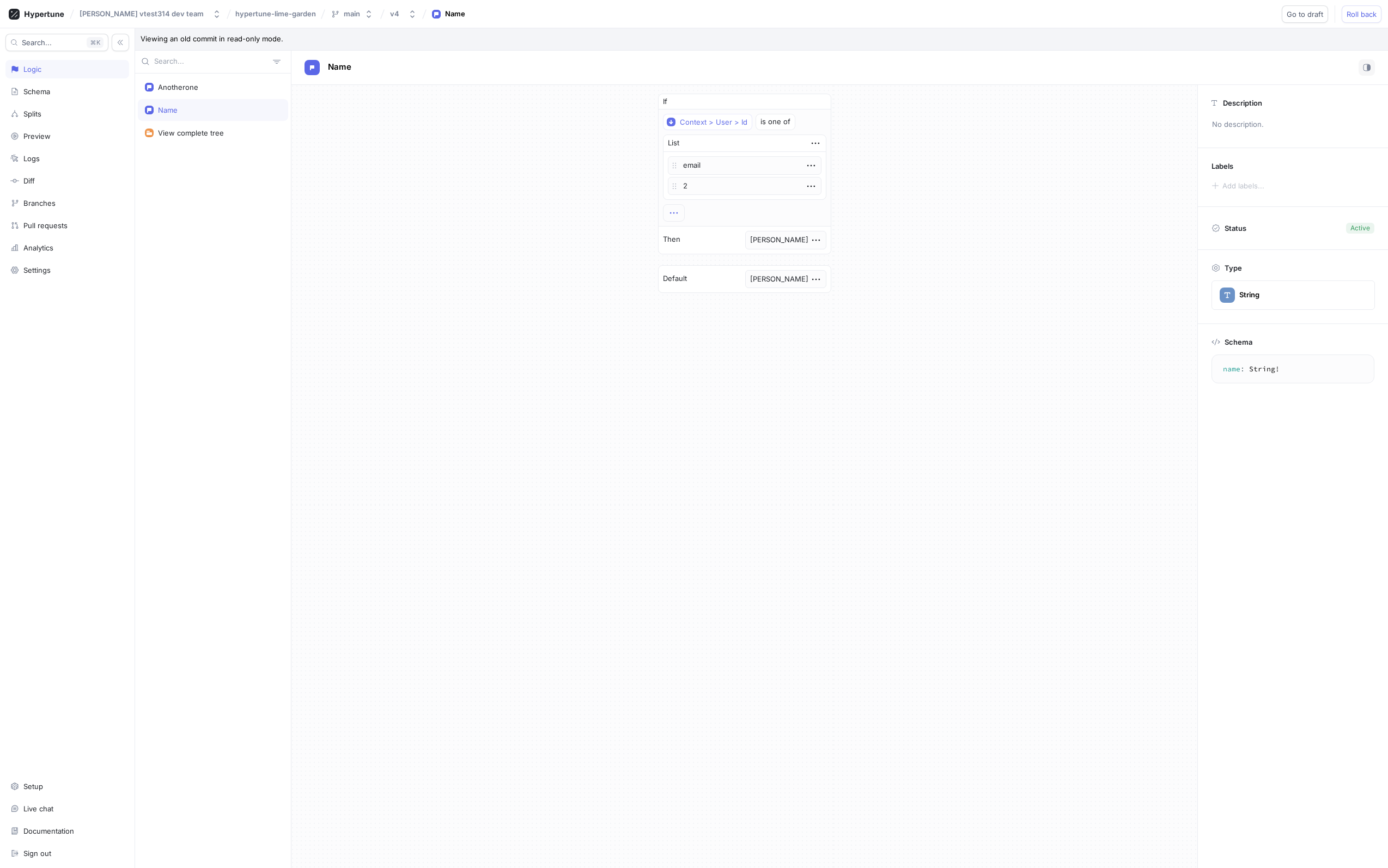
click at [678, 215] on icon "button" at bounding box center [674, 212] width 12 height 12
click at [566, 224] on div "If Context > User > Id is one of List email 2 To pick up a draggable item, pres…" at bounding box center [744, 193] width 905 height 217
click at [805, 237] on p "[PERSON_NAME]" at bounding box center [785, 240] width 81 height 19
click at [813, 239] on icon "button" at bounding box center [815, 239] width 12 height 12
click at [403, 191] on div "If Context > User > Id is one of List email 2 To pick up a draggable item, pres…" at bounding box center [744, 193] width 905 height 217
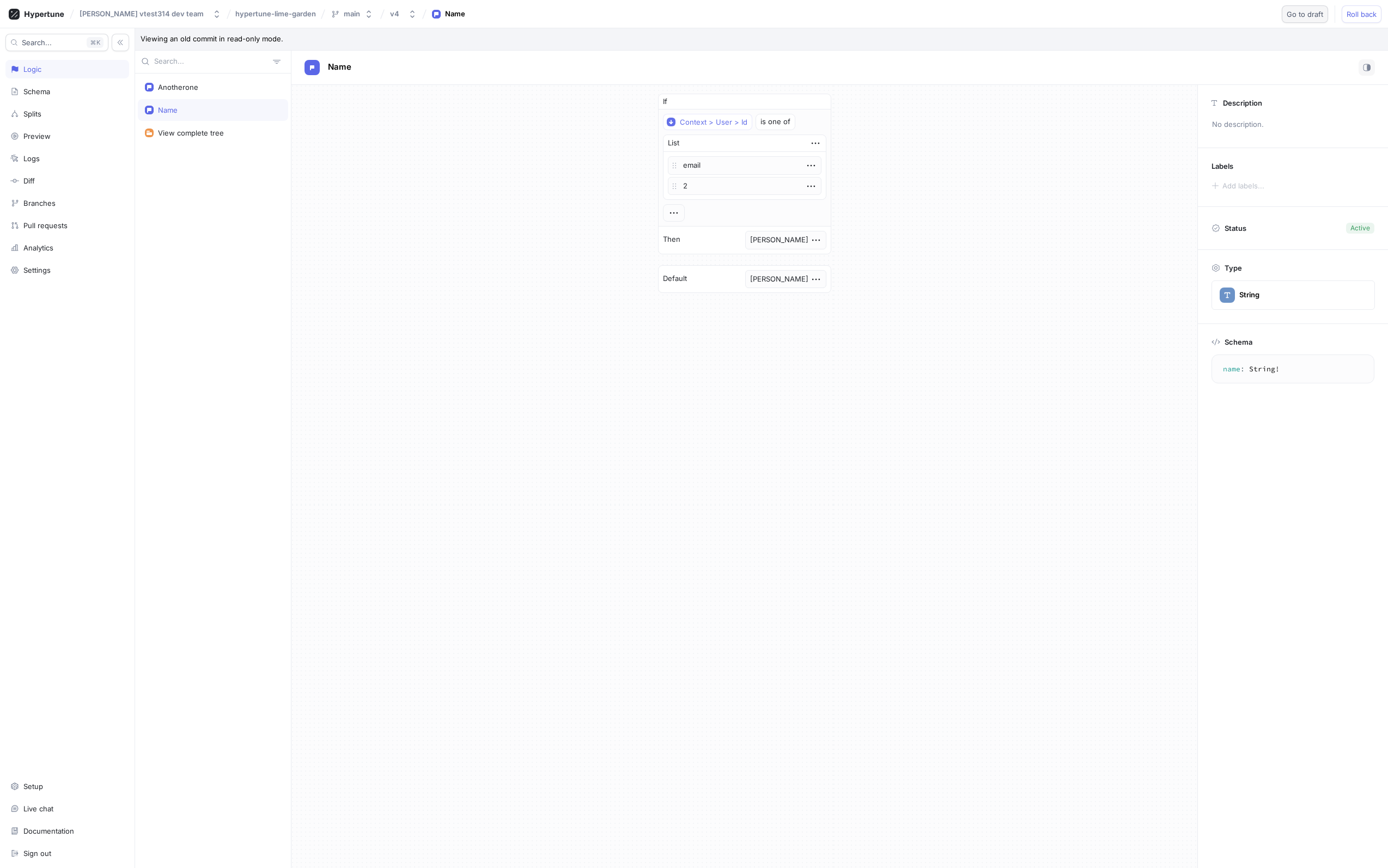
click at [1291, 13] on span "Go to draft" at bounding box center [1304, 14] width 36 height 7
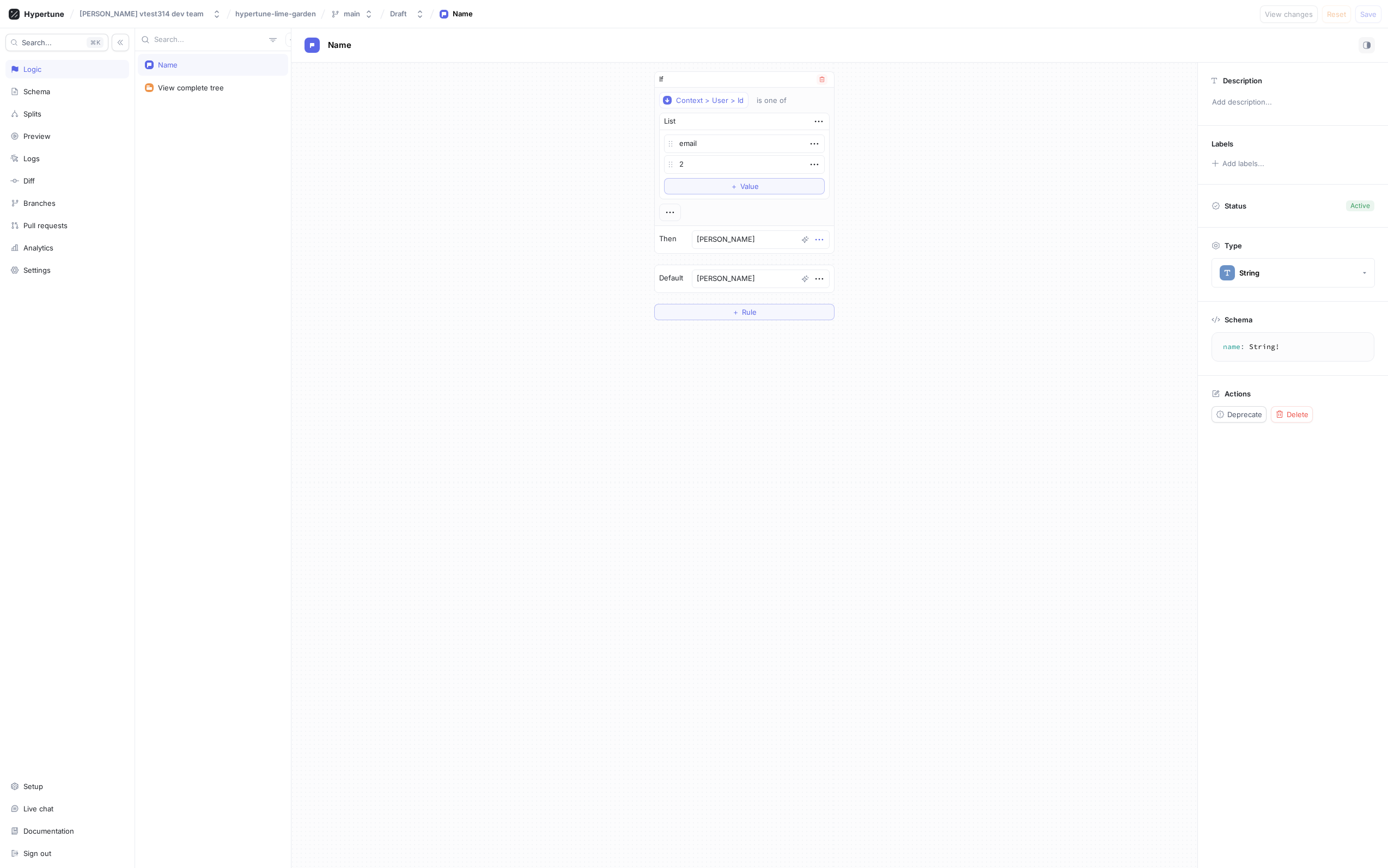
click at [815, 242] on icon "button" at bounding box center [819, 239] width 12 height 12
click at [864, 236] on div "If Context > User > Id is one of List email 2 To pick up a draggable item, pres…" at bounding box center [744, 196] width 905 height 266
click at [748, 240] on textarea "[PERSON_NAME]" at bounding box center [760, 239] width 138 height 19
click at [604, 247] on div "If Context > User > Id is one of List email 2 To pick up a draggable item, pres…" at bounding box center [744, 196] width 905 height 266
click at [415, 13] on icon "button" at bounding box center [419, 14] width 8 height 8
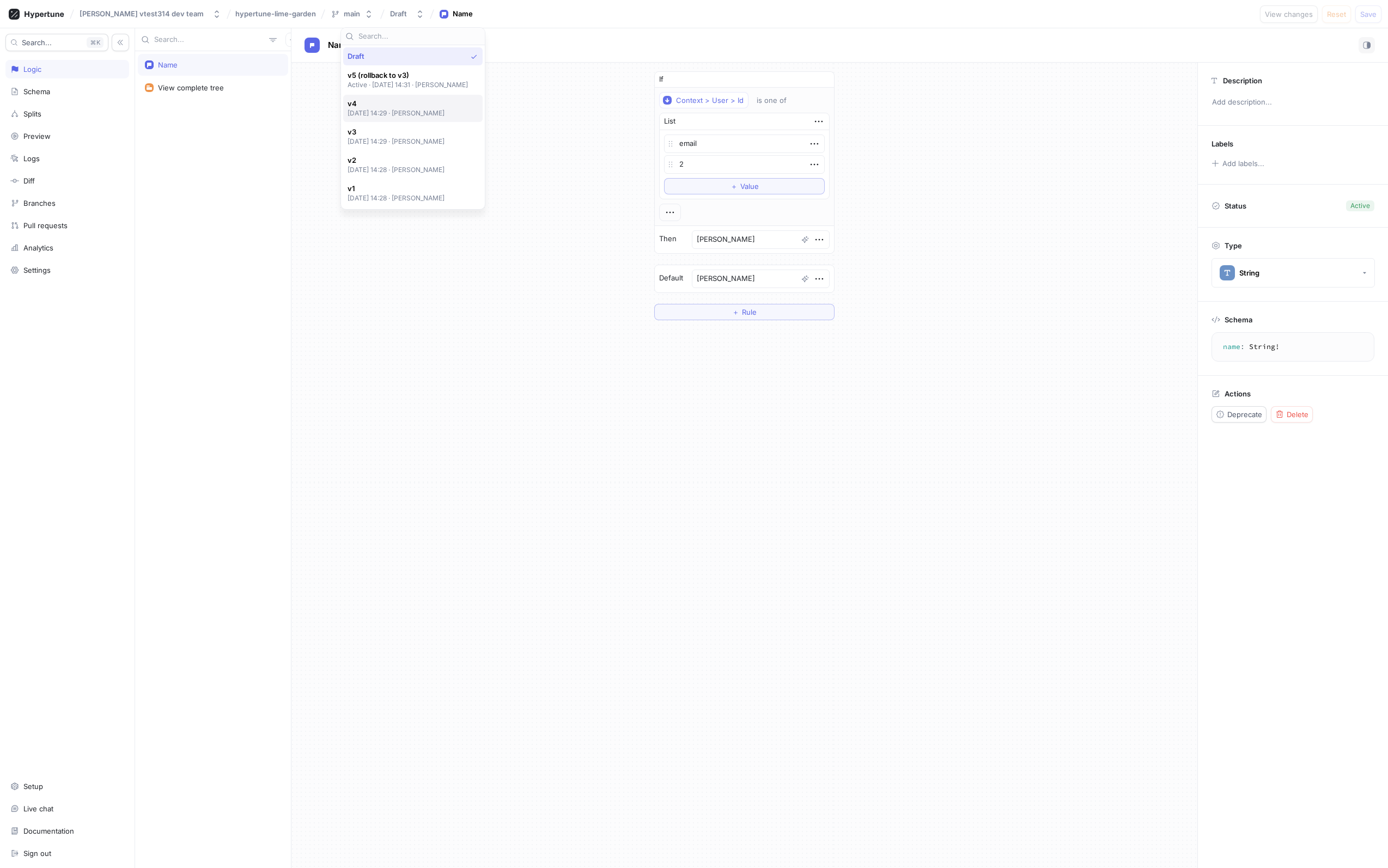
click at [384, 108] on span "v4" at bounding box center [396, 103] width 98 height 9
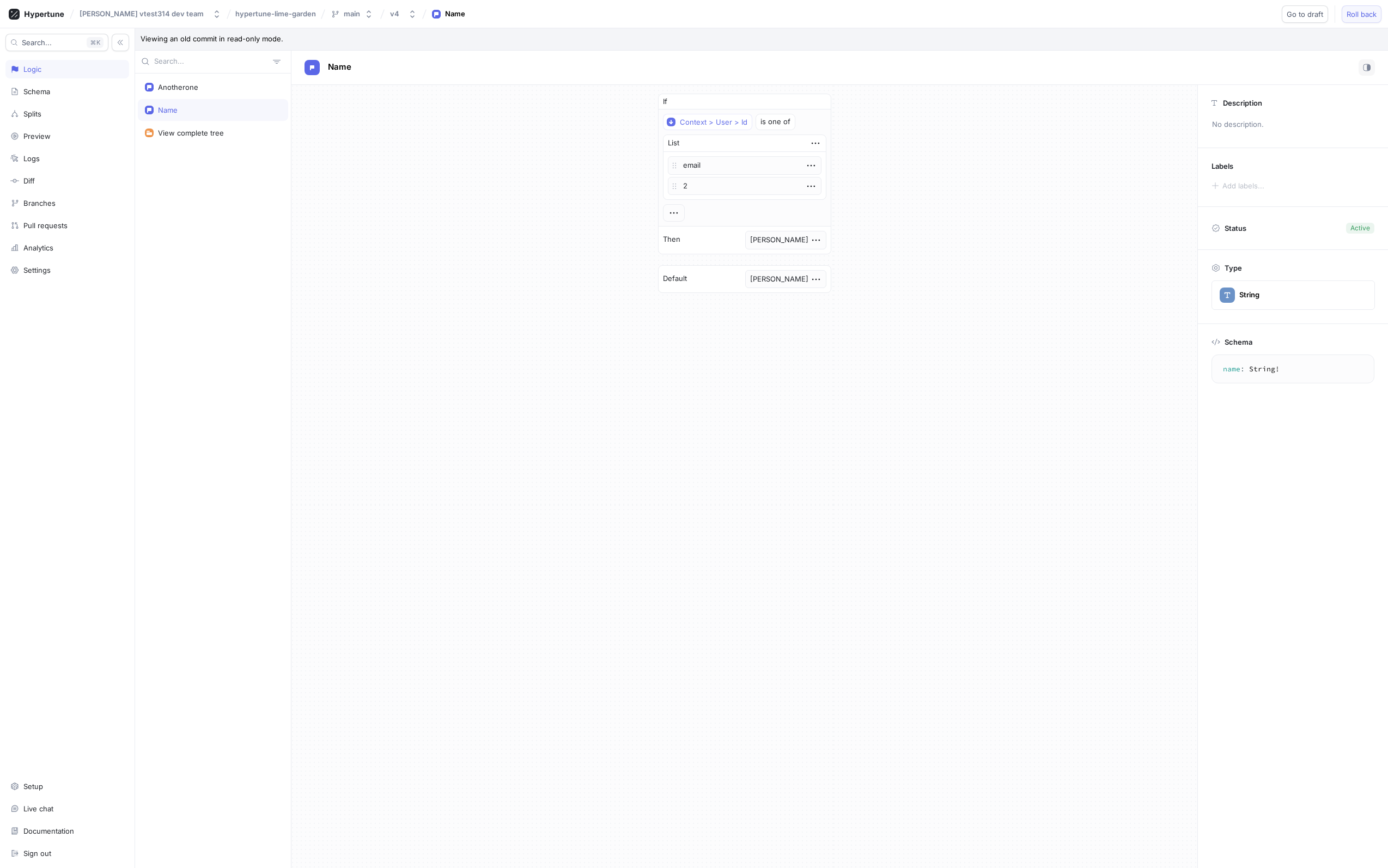
click at [1349, 12] on span "Roll back" at bounding box center [1361, 14] width 30 height 7
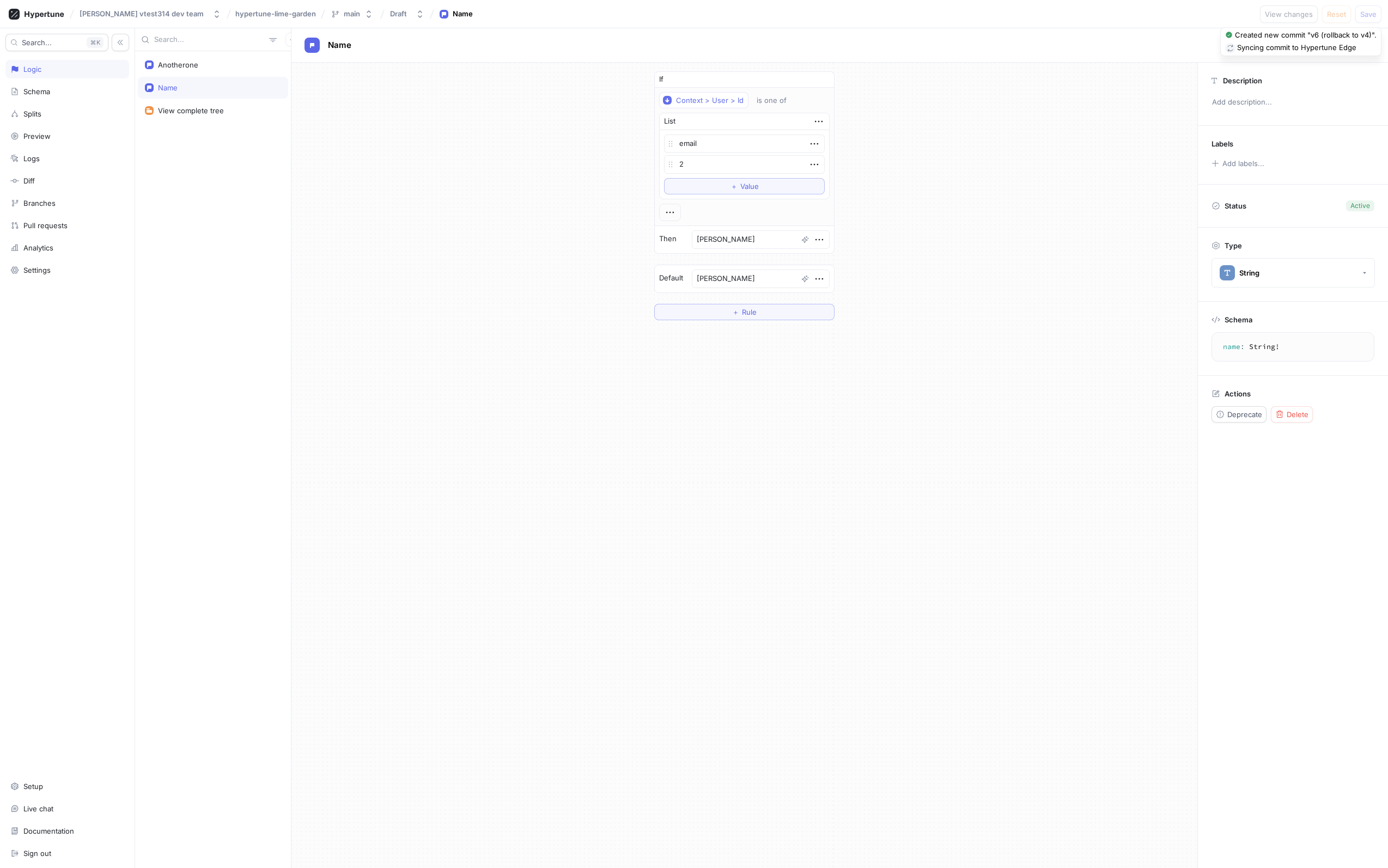
drag, startPoint x: 223, startPoint y: 71, endPoint x: 238, endPoint y: 88, distance: 22.7
click at [223, 71] on div "Anotherone" at bounding box center [212, 64] width 150 height 21
type textarea "x"
type textarea "anotherone: Boolean!"
click at [815, 218] on icon "button" at bounding box center [814, 218] width 7 height 2
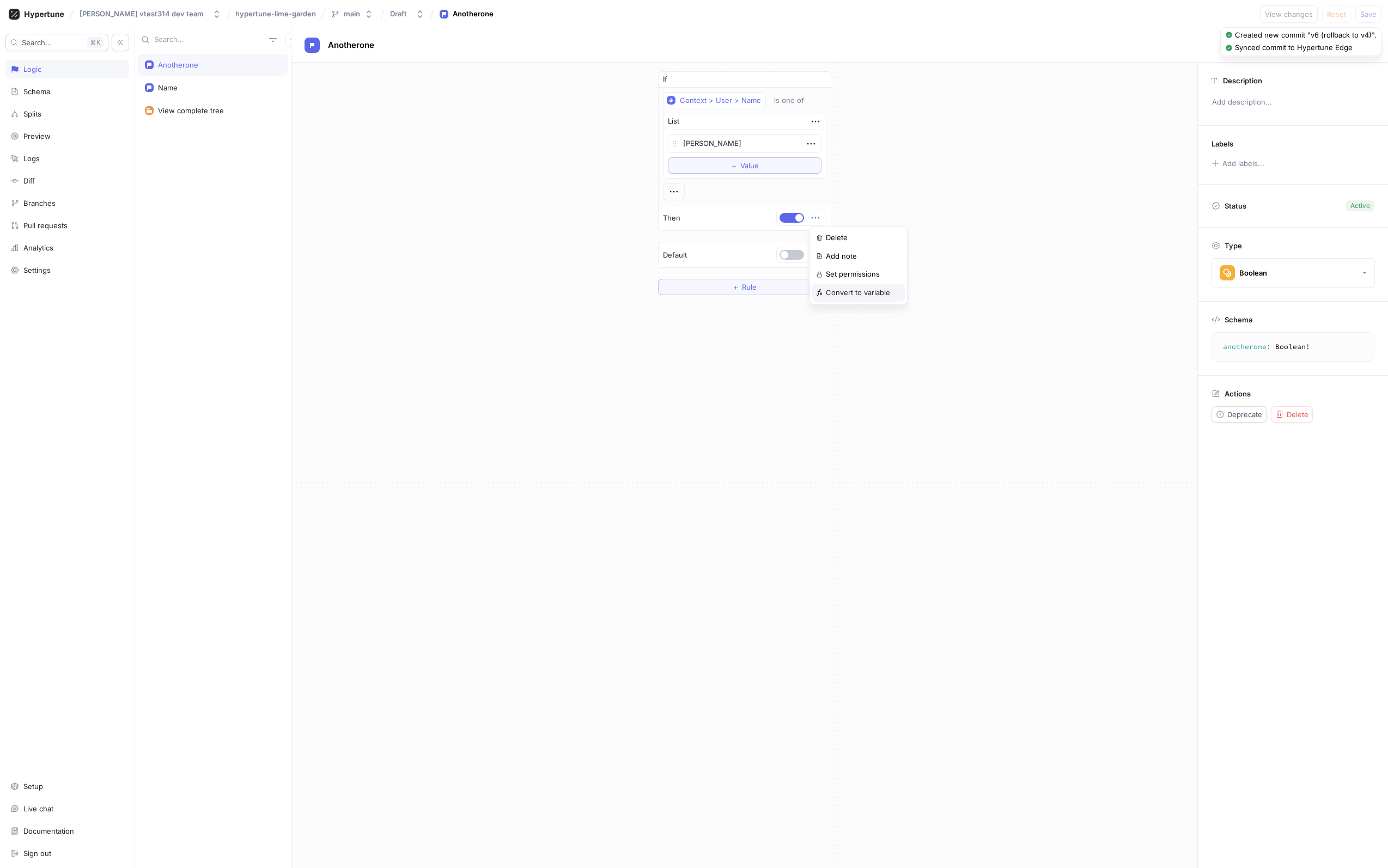
click at [863, 301] on div "Convert to variable" at bounding box center [858, 293] width 92 height 19
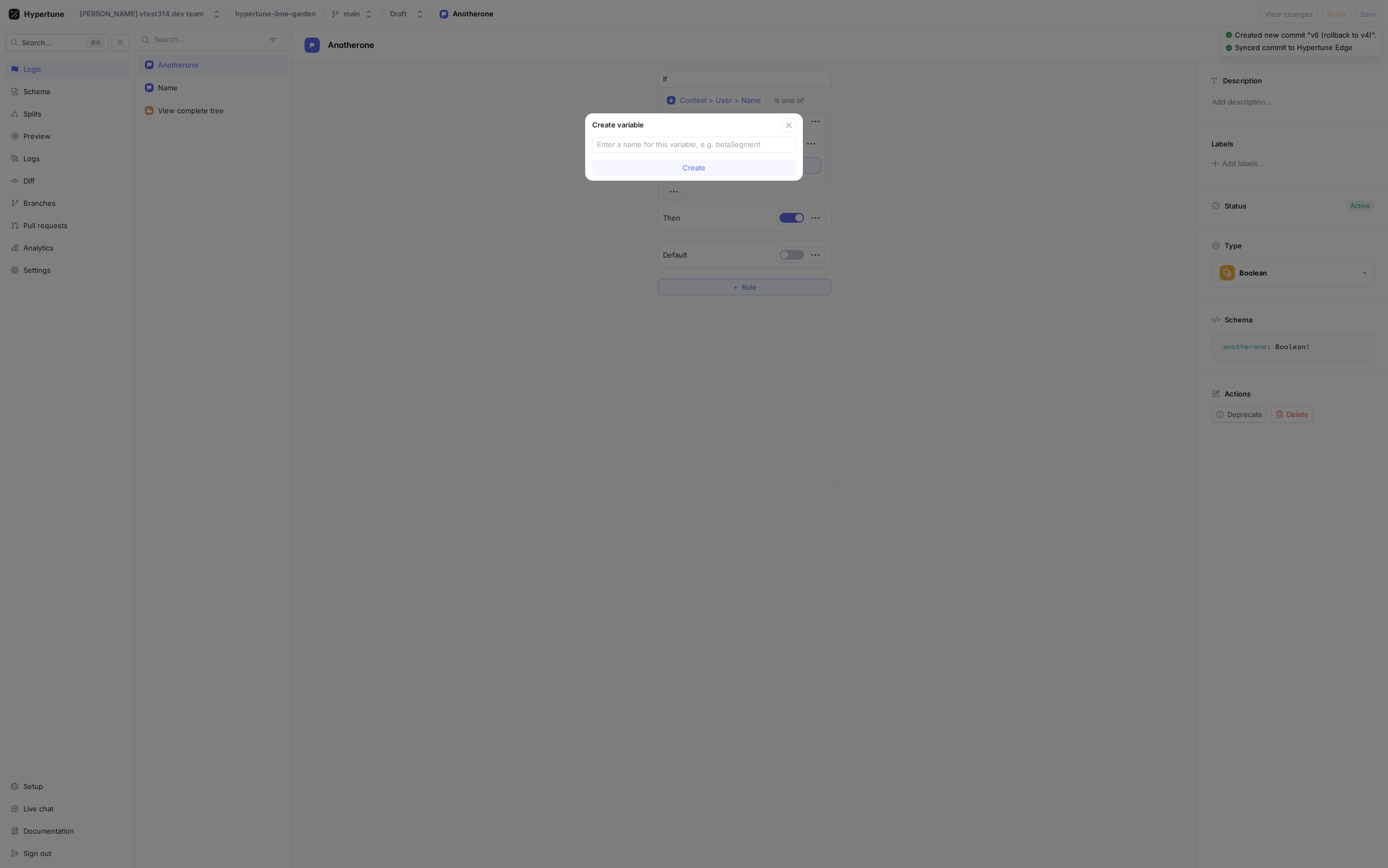
click at [892, 231] on div "Create variable Create" at bounding box center [694, 434] width 1388 height 868
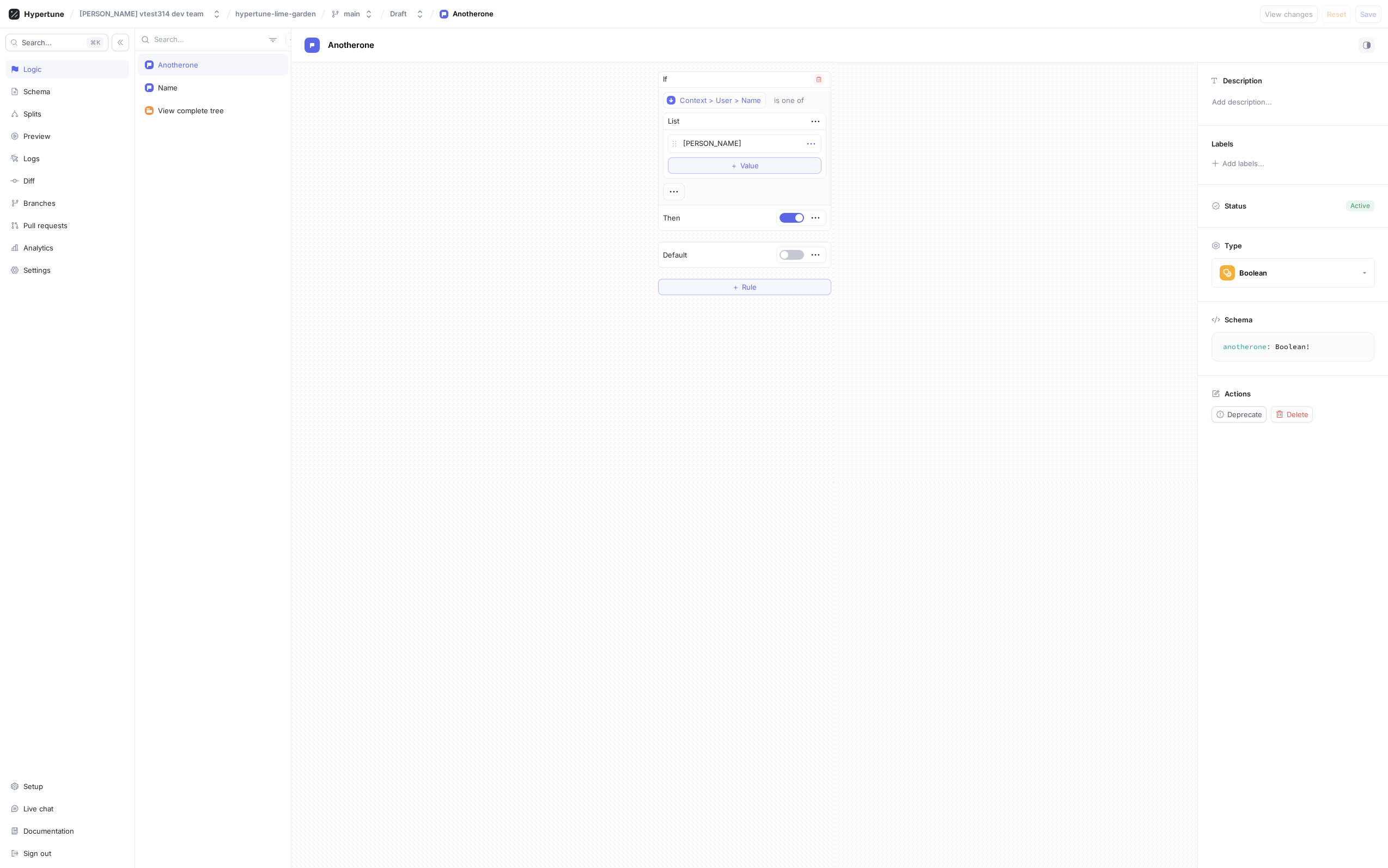
click at [815, 142] on icon "button" at bounding box center [810, 143] width 12 height 12
click at [890, 141] on div "If Context > User > Name is one of List [PERSON_NAME] To pick up a draggable it…" at bounding box center [744, 183] width 905 height 241
click at [812, 128] on div "List" at bounding box center [744, 122] width 162 height 17
click at [814, 127] on icon "button" at bounding box center [815, 121] width 12 height 12
click at [865, 118] on div "If Context > User > Name is one of List [PERSON_NAME] To pick up a draggable it…" at bounding box center [744, 183] width 905 height 241
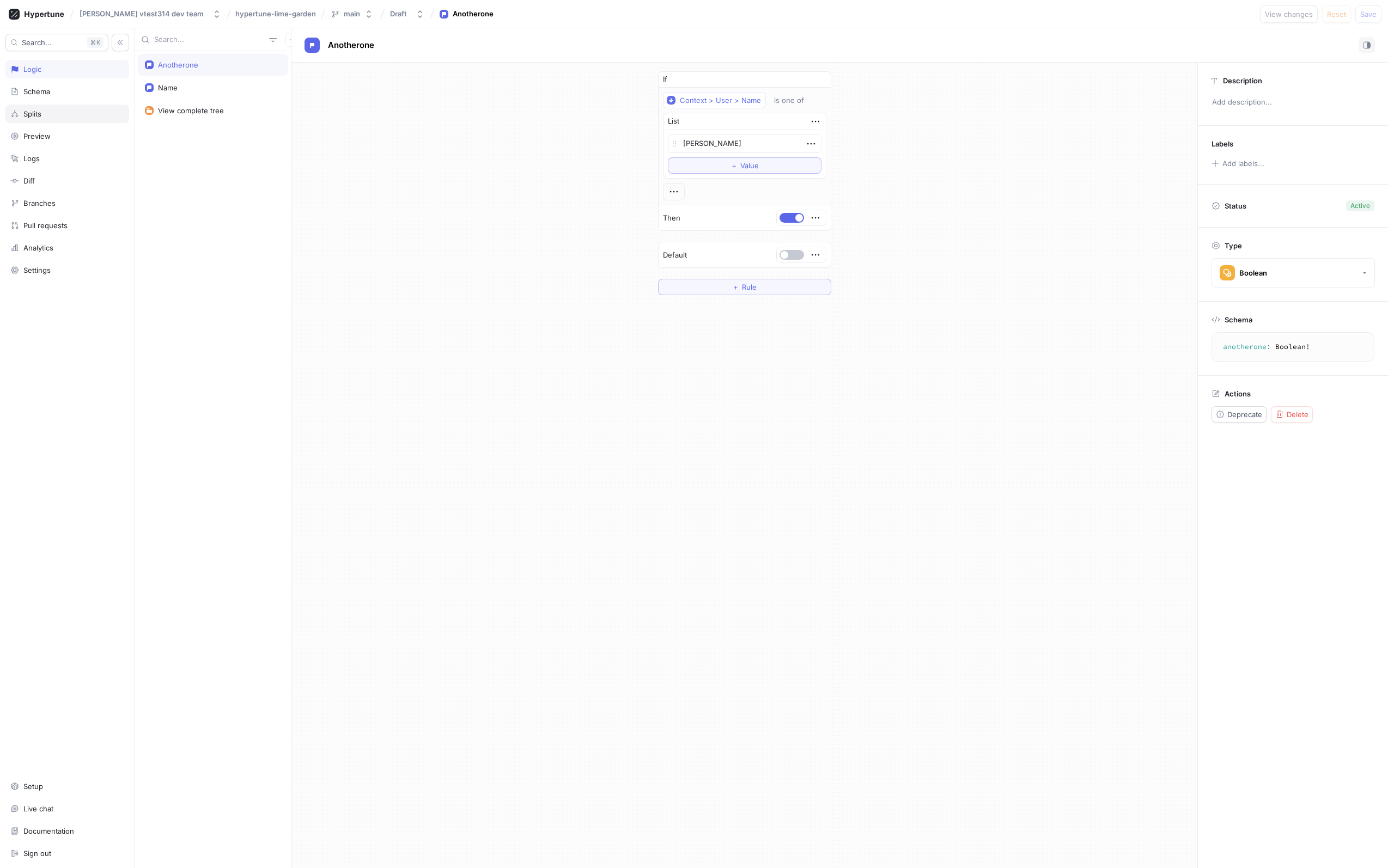
click at [73, 115] on div "Splits" at bounding box center [67, 114] width 114 height 8
type textarea "x"
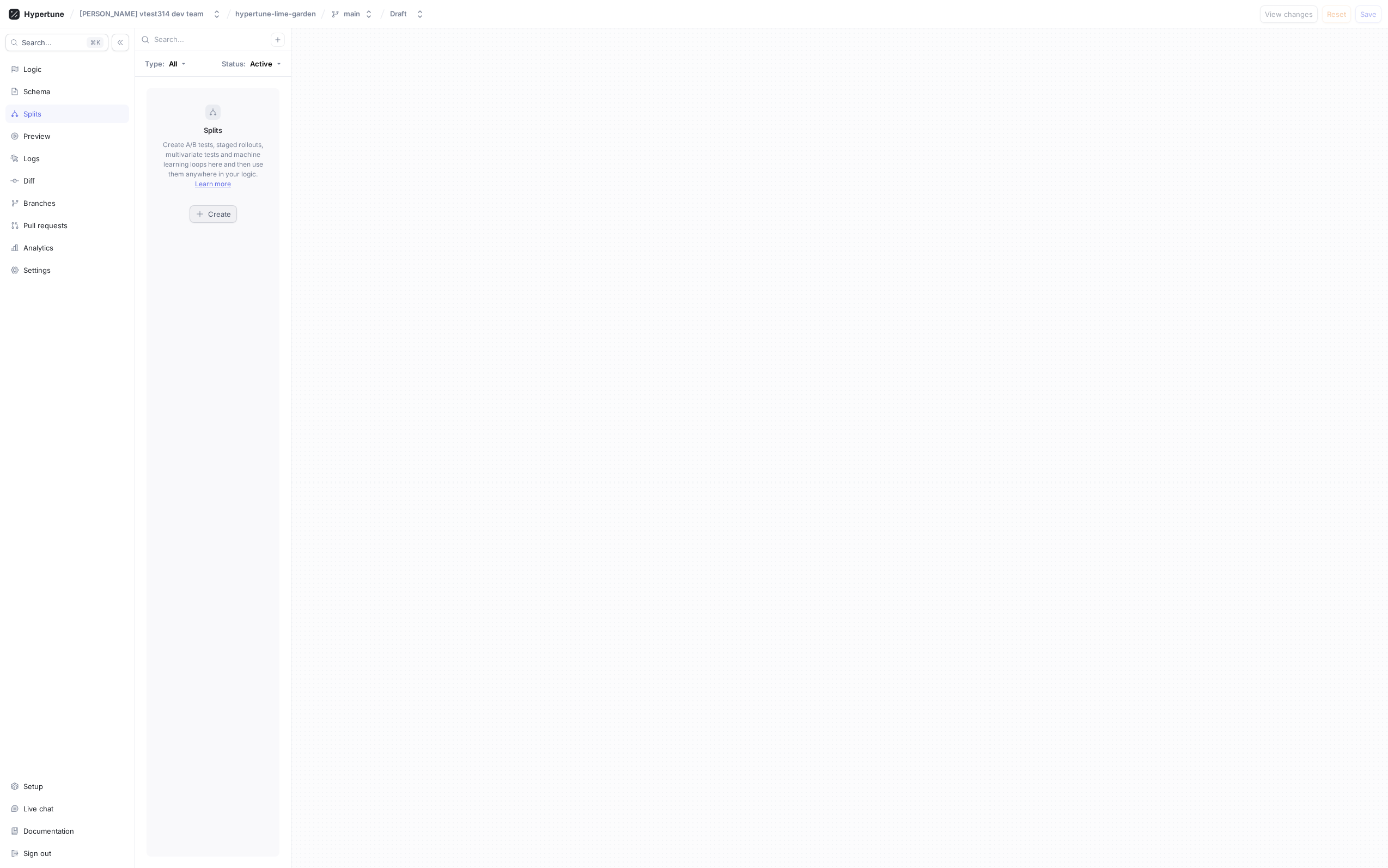
click at [227, 221] on button "Create" at bounding box center [212, 213] width 48 height 18
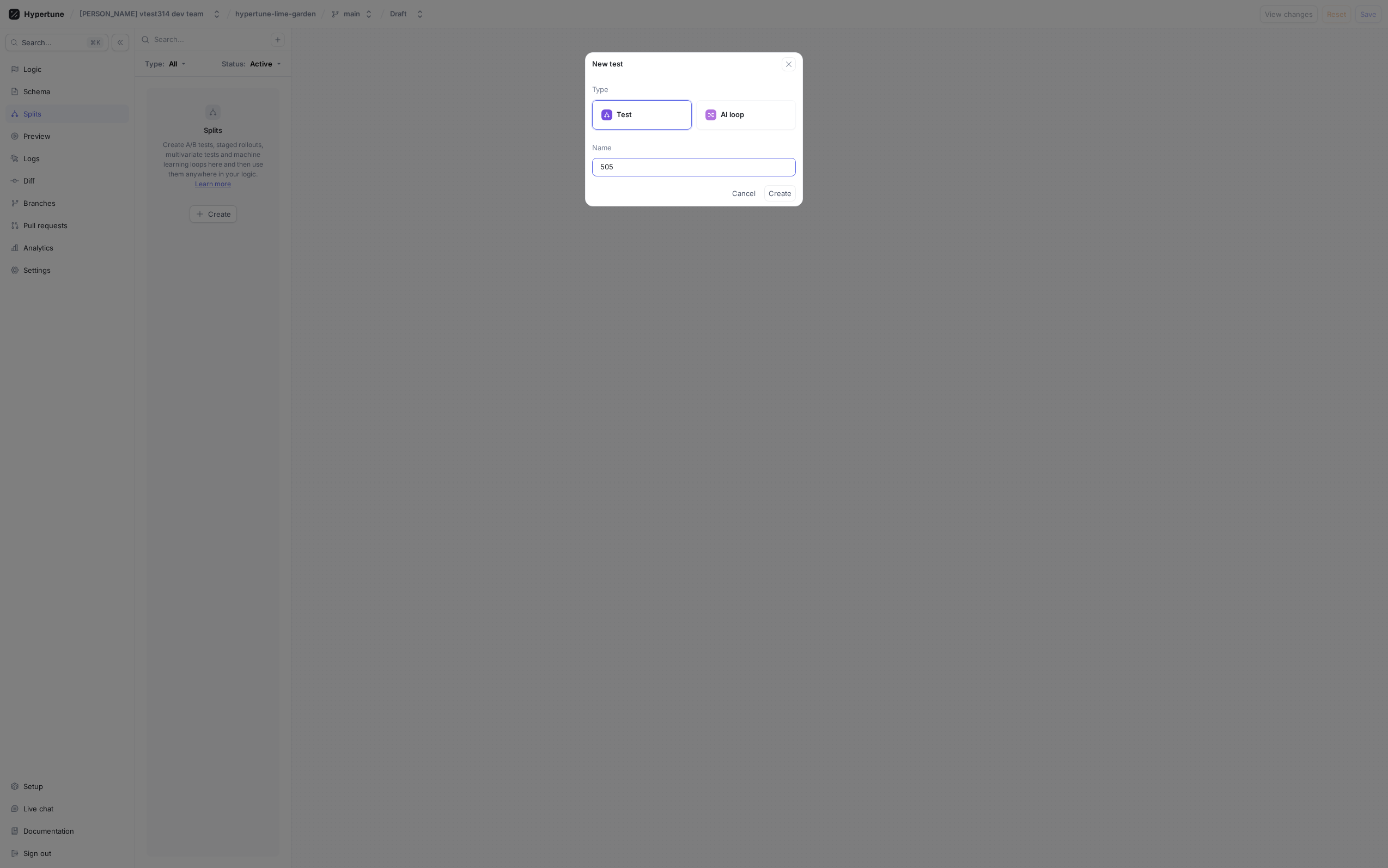
type input "5050"
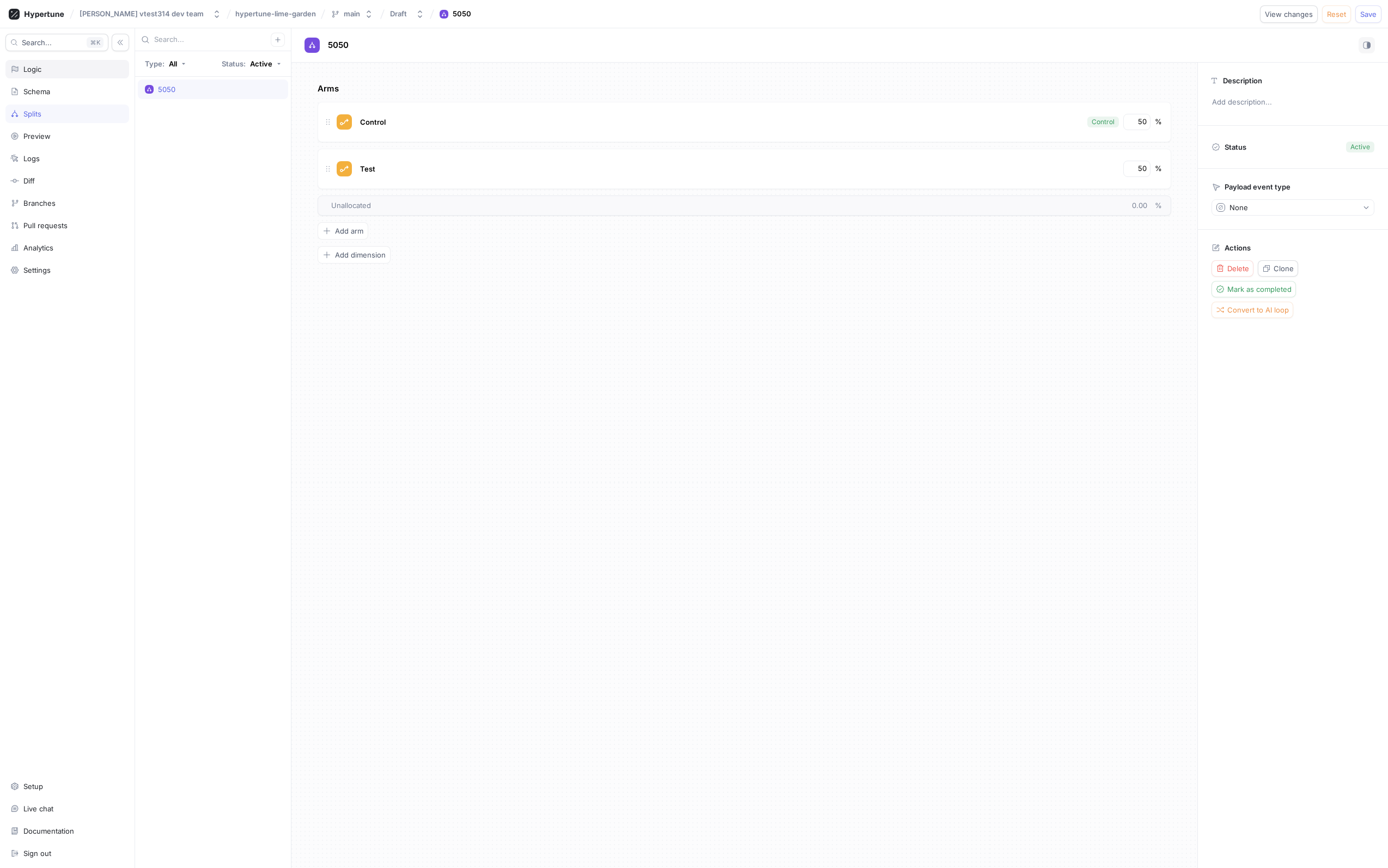
click at [51, 75] on div "Logic" at bounding box center [67, 69] width 124 height 19
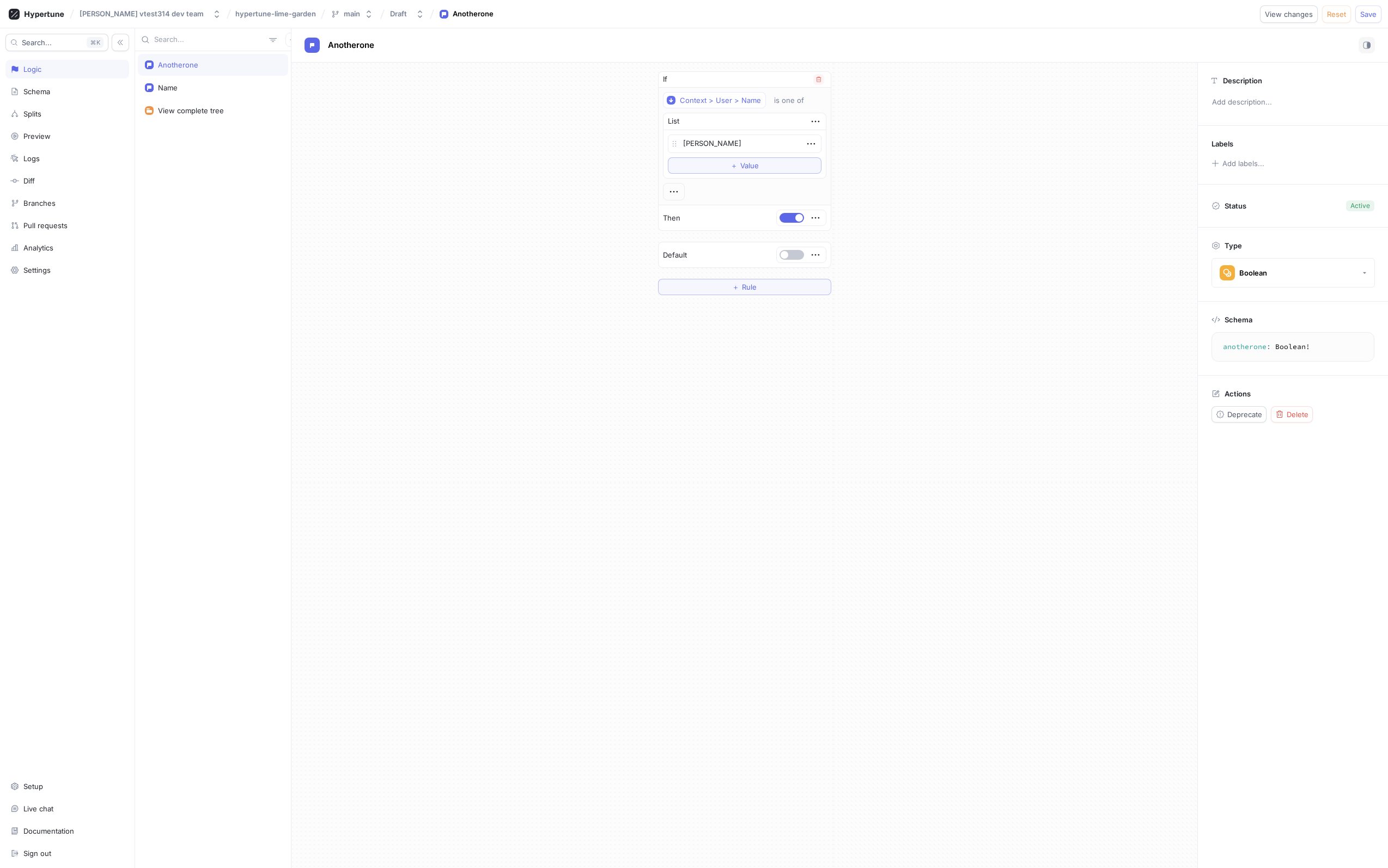
click at [823, 218] on div at bounding box center [801, 218] width 49 height 15
click at [817, 218] on icon "button" at bounding box center [815, 217] width 12 height 12
click at [732, 219] on div "Then" at bounding box center [744, 217] width 172 height 25
click at [187, 92] on div "Name" at bounding box center [212, 87] width 150 height 21
type textarea "x"
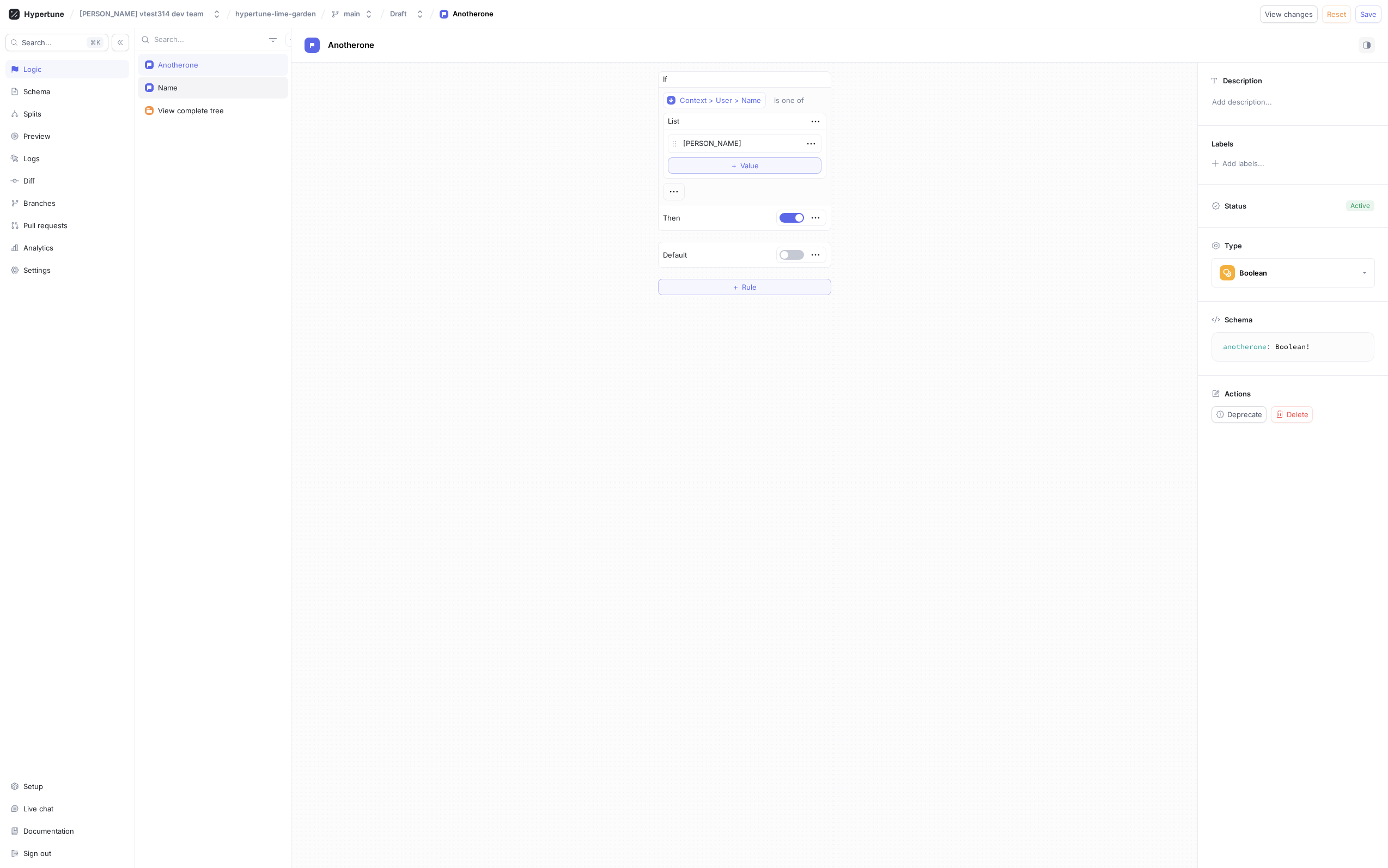
type textarea "name: String!"
click at [62, 88] on div "Schema" at bounding box center [67, 91] width 114 height 8
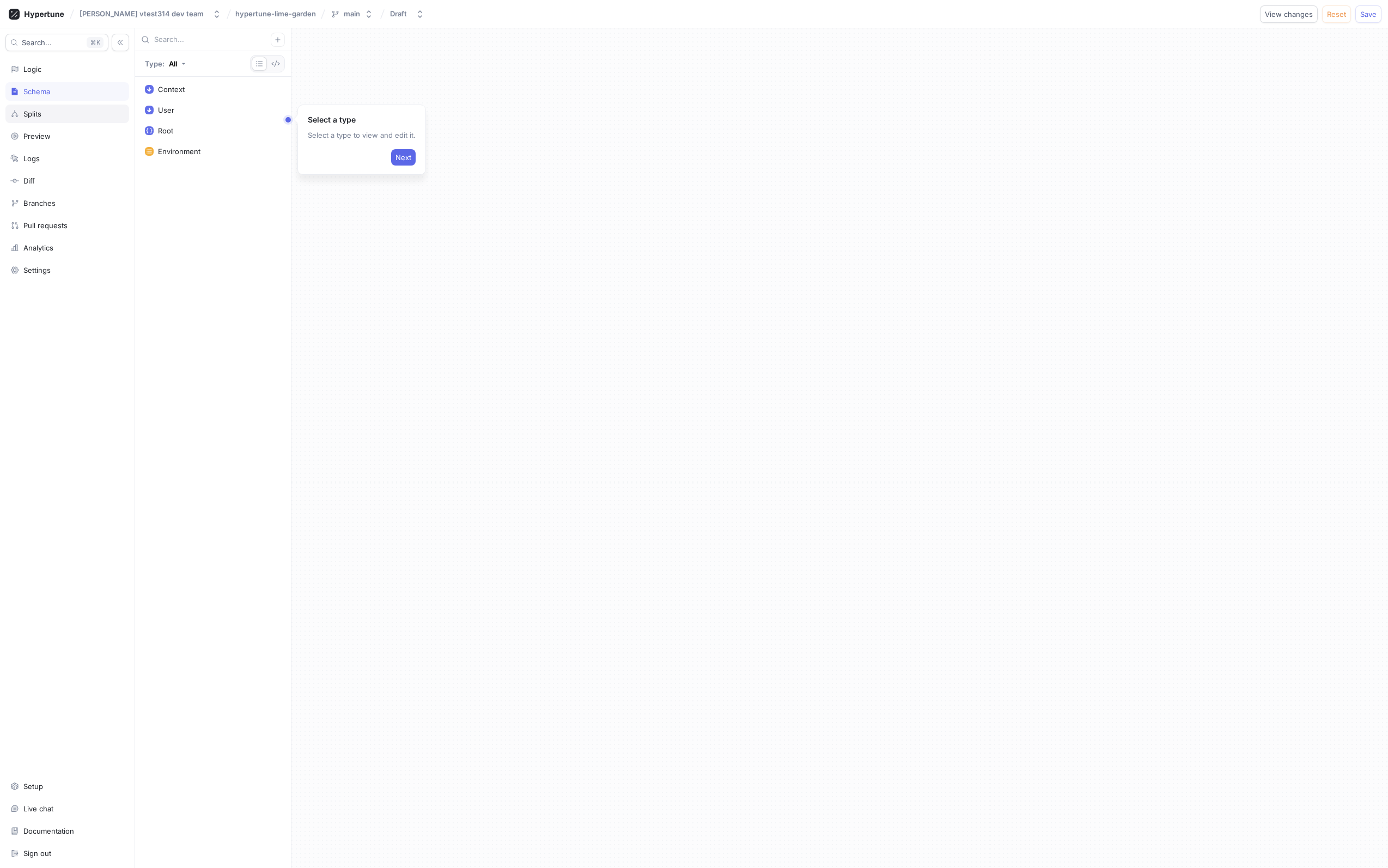
click at [56, 121] on div "Splits" at bounding box center [67, 114] width 124 height 19
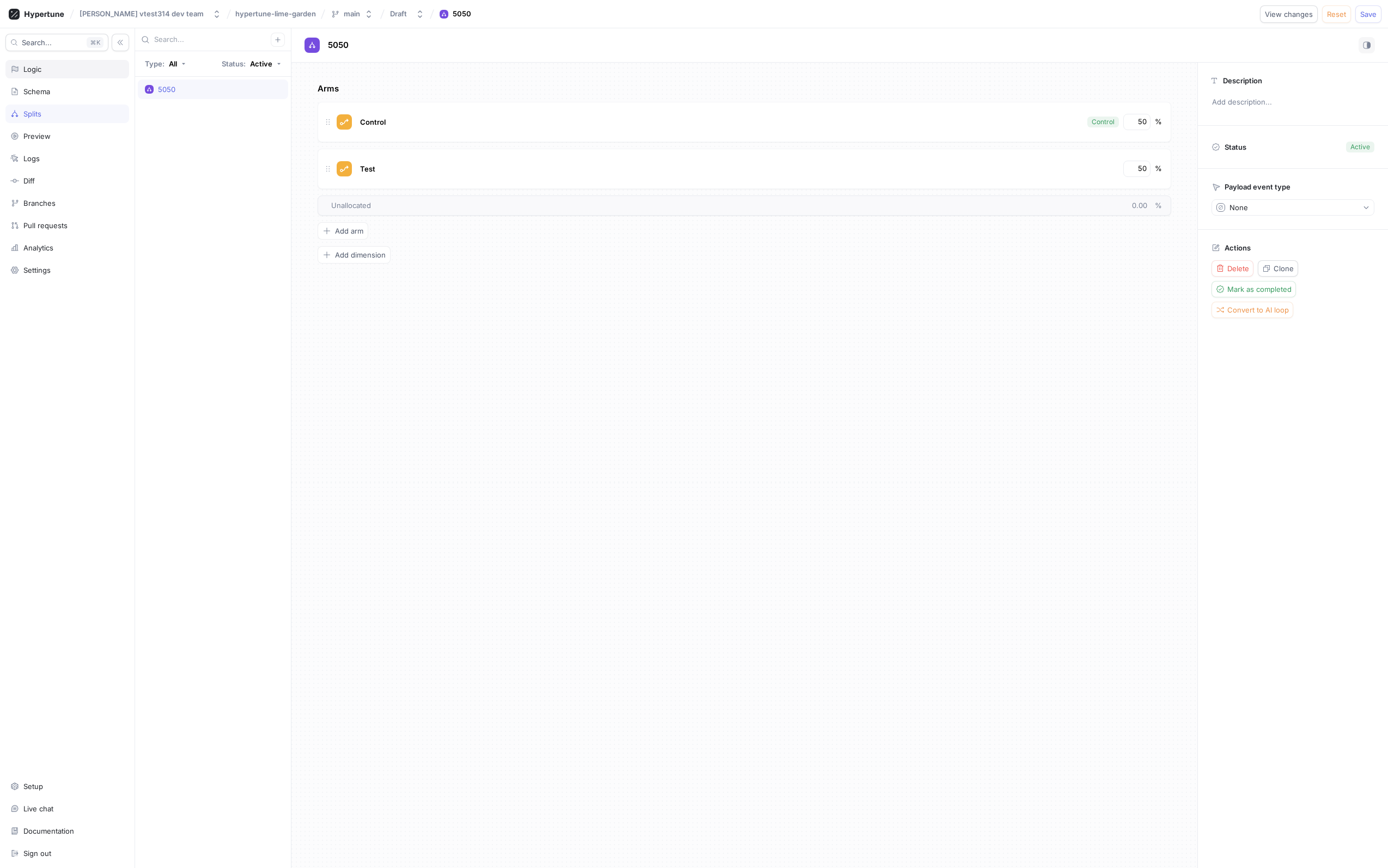
click at [69, 72] on div "Logic" at bounding box center [67, 69] width 114 height 8
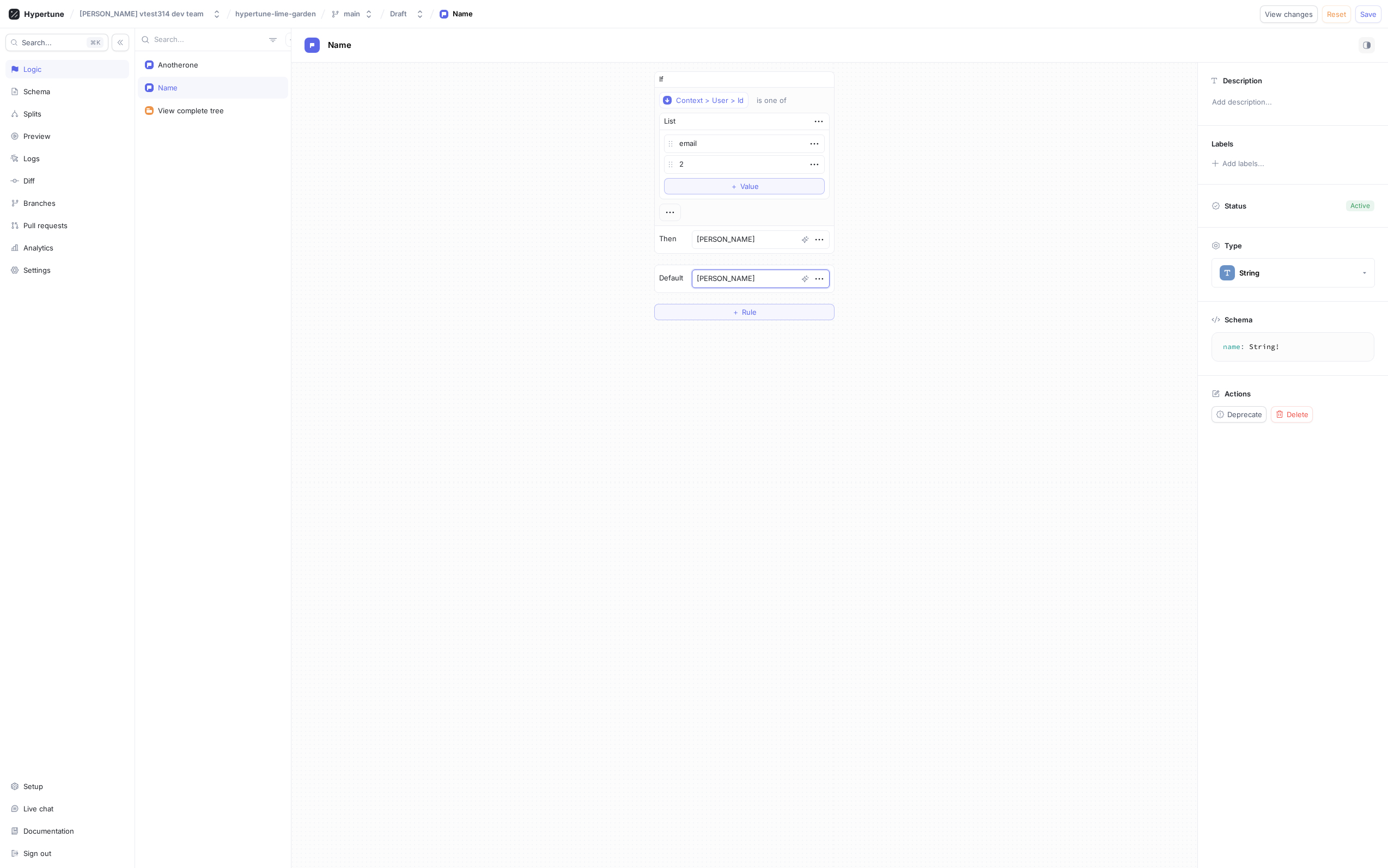
click at [760, 278] on textarea "[PERSON_NAME]" at bounding box center [760, 278] width 138 height 19
click at [822, 279] on textarea "[PERSON_NAME]" at bounding box center [760, 278] width 138 height 19
click at [819, 278] on icon "button" at bounding box center [819, 279] width 7 height 2
drag, startPoint x: 438, startPoint y: 275, endPoint x: 419, endPoint y: 270, distance: 19.6
click at [436, 275] on div "If Context > User > Id is one of List email 2 To pick up a draggable item, pres…" at bounding box center [744, 196] width 905 height 266
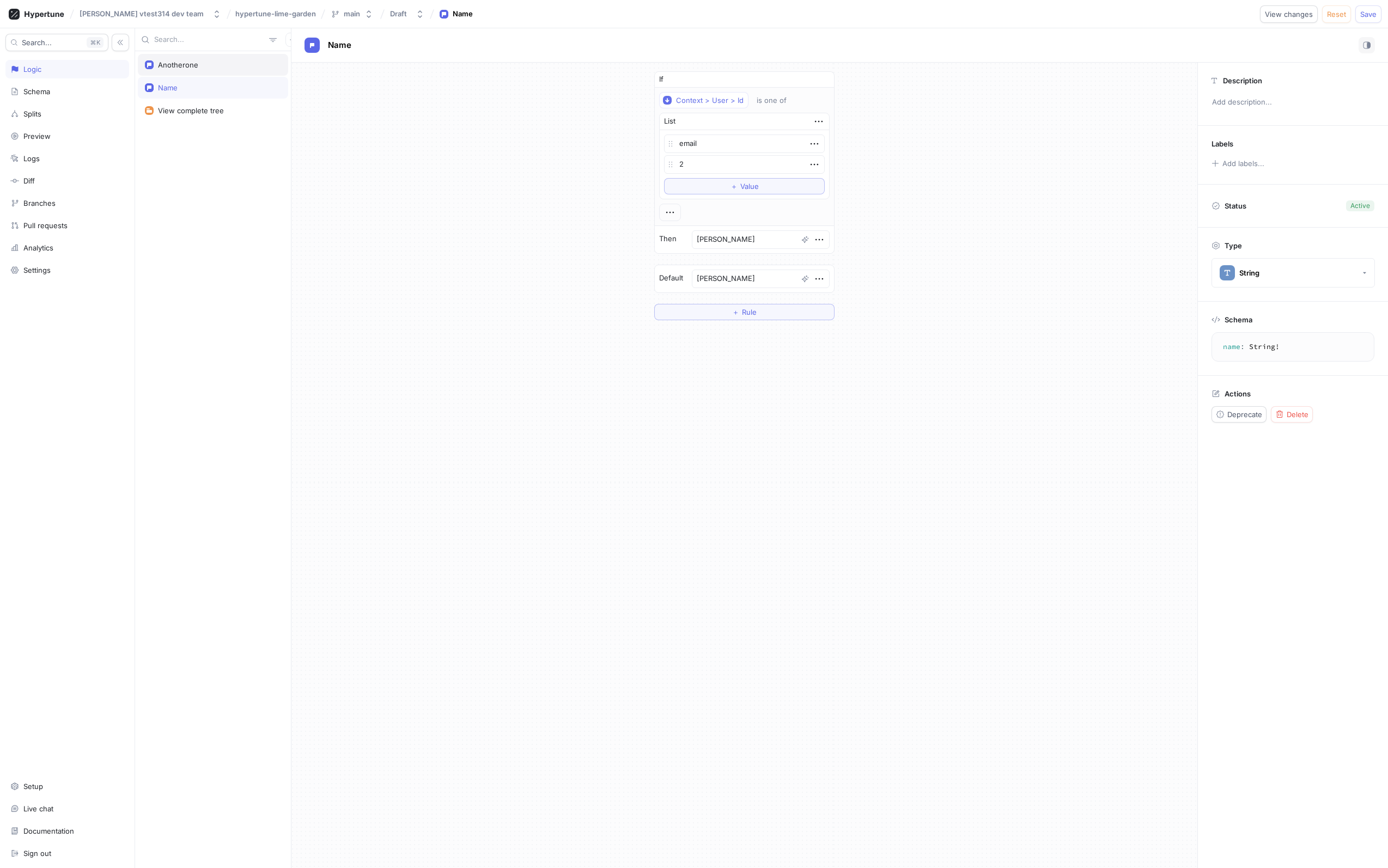
click at [187, 59] on div "Anotherone" at bounding box center [212, 64] width 150 height 21
type textarea "x"
type textarea "anotherone: Boolean!"
click at [183, 78] on div "Name" at bounding box center [212, 87] width 150 height 21
type textarea "x"
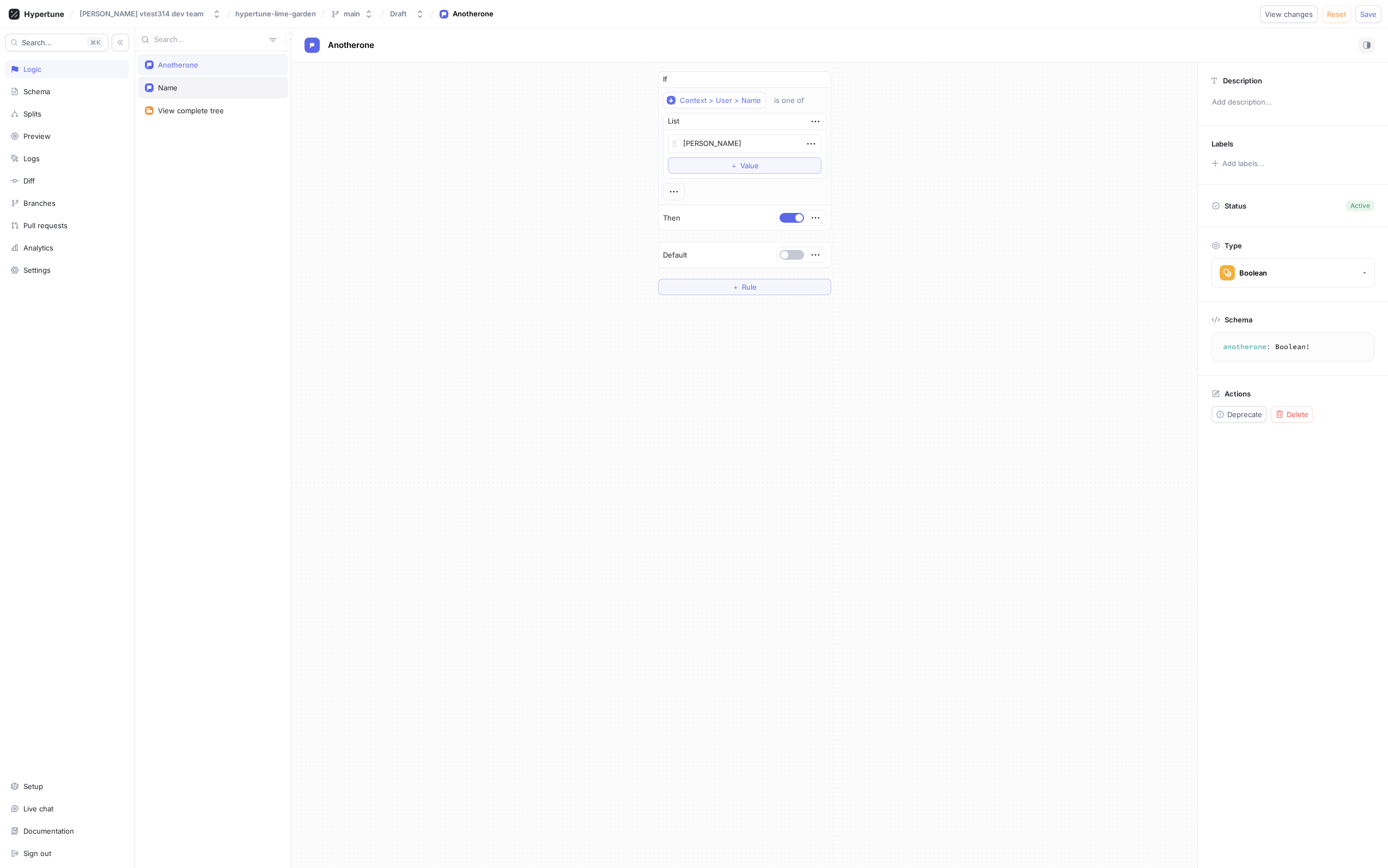
type textarea "name: String!"
click at [722, 317] on button "＋ Rule" at bounding box center [744, 312] width 181 height 17
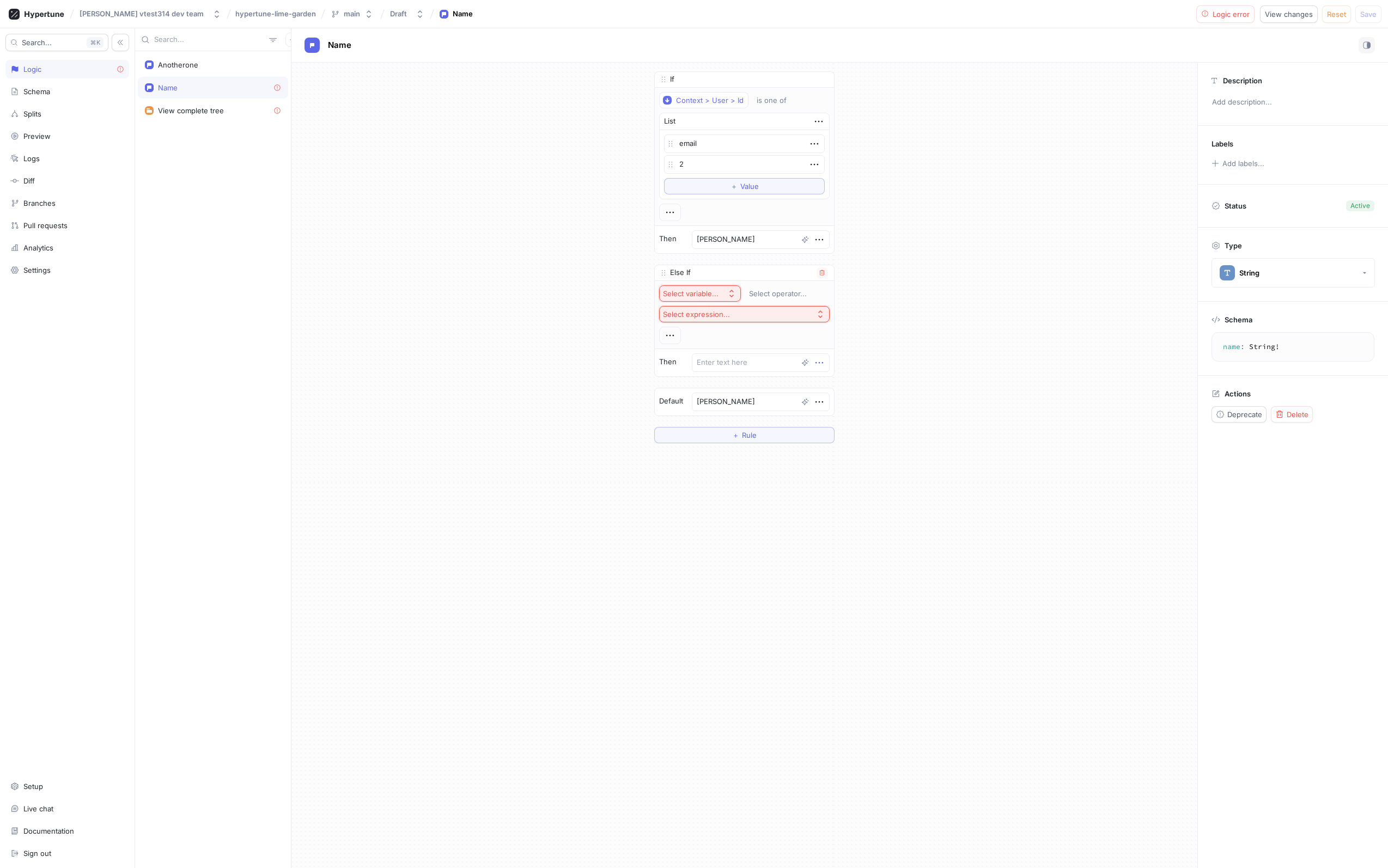
click at [819, 366] on icon "button" at bounding box center [819, 362] width 12 height 12
click at [786, 318] on div "Else If Select variable... Select operator... Select expression... Then" at bounding box center [744, 320] width 181 height 112
click at [674, 332] on icon "button" at bounding box center [670, 335] width 12 height 12
click at [609, 332] on div "If Context > User > Id is one of List email 2 To pick up a draggable item, pres…" at bounding box center [744, 257] width 905 height 389
click at [819, 275] on icon "button" at bounding box center [822, 272] width 7 height 7
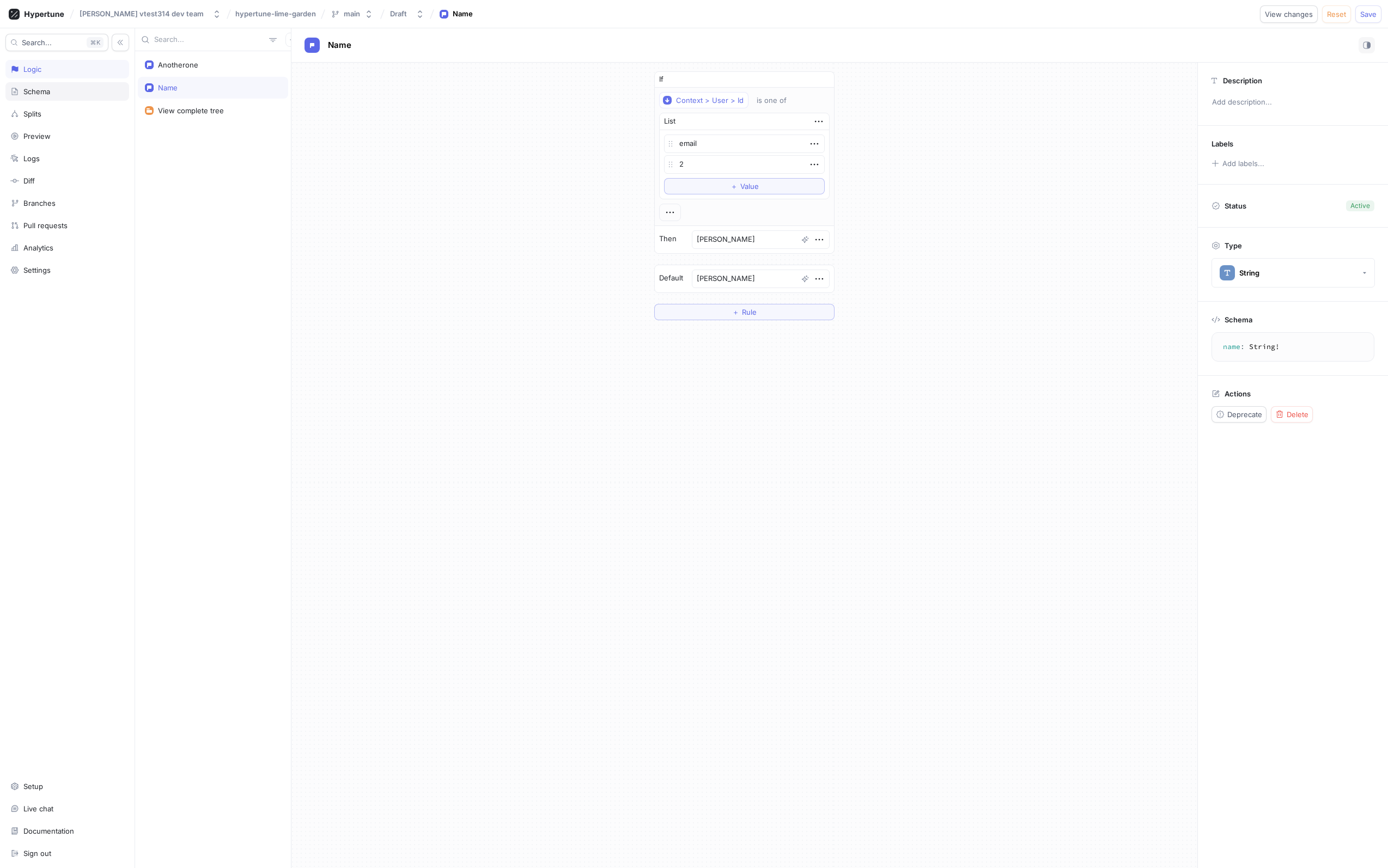
click at [39, 95] on div "Schema" at bounding box center [36, 91] width 27 height 8
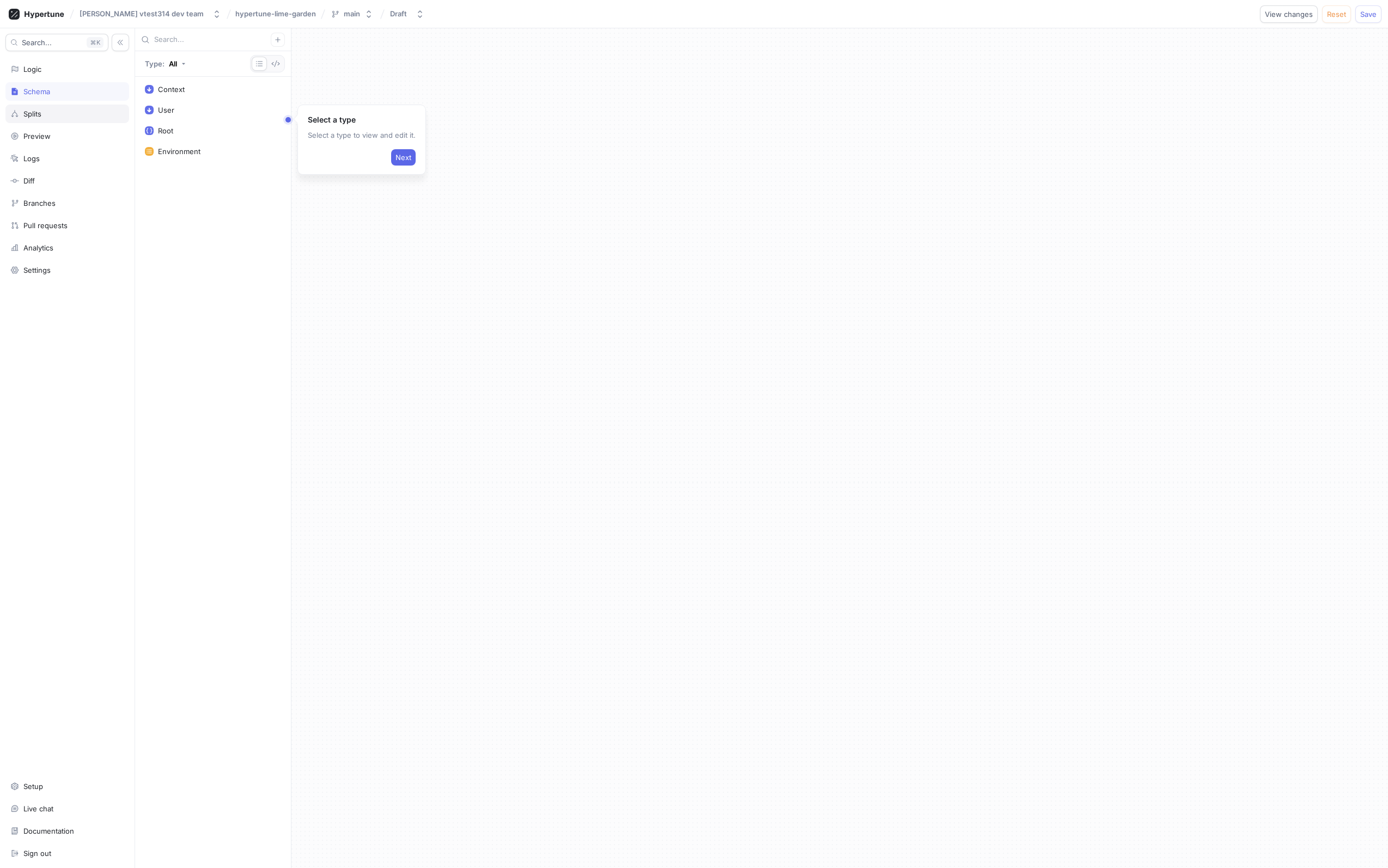
click at [36, 108] on div "Splits" at bounding box center [67, 114] width 124 height 19
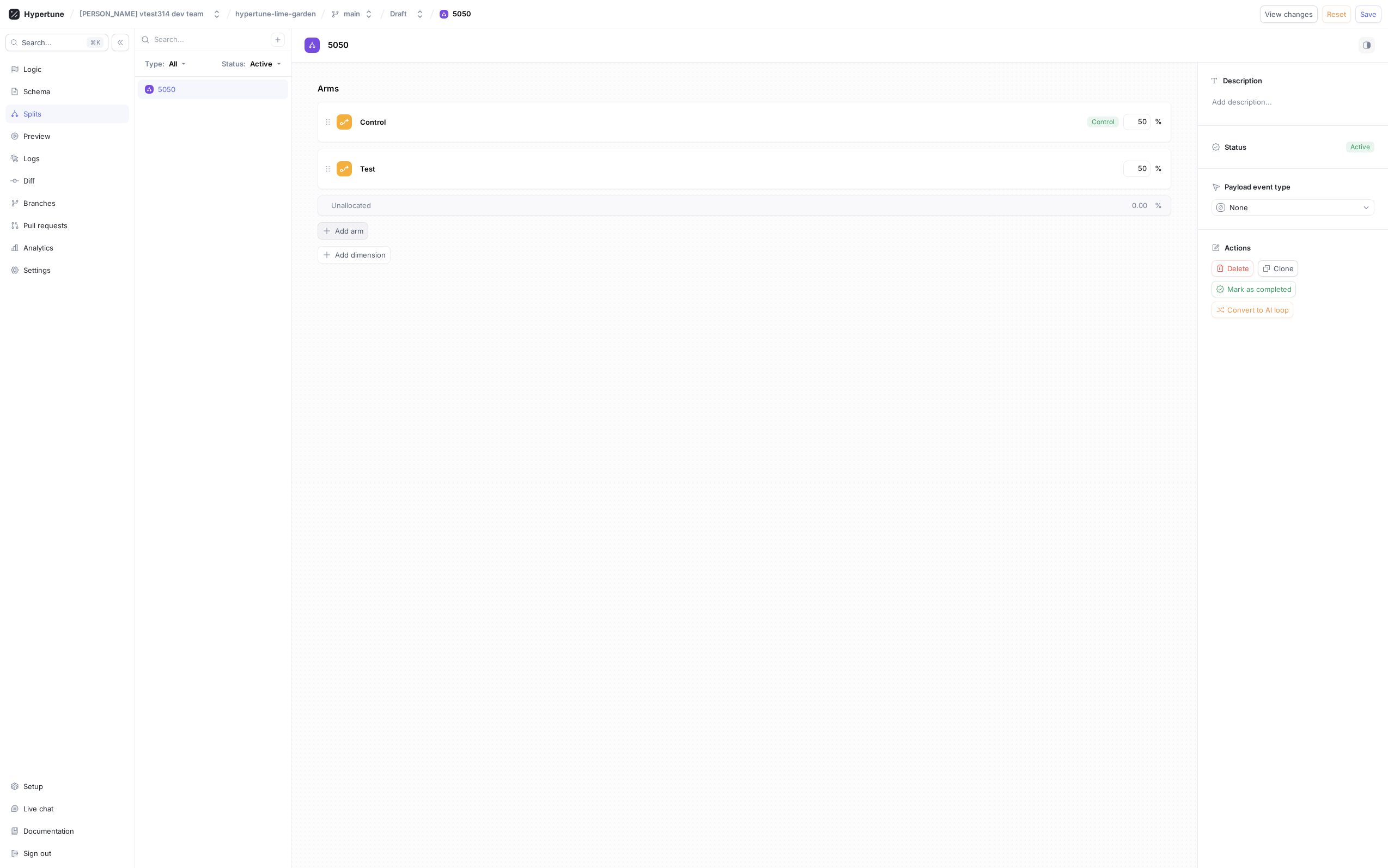
click at [354, 233] on span "Add arm" at bounding box center [349, 230] width 28 height 7
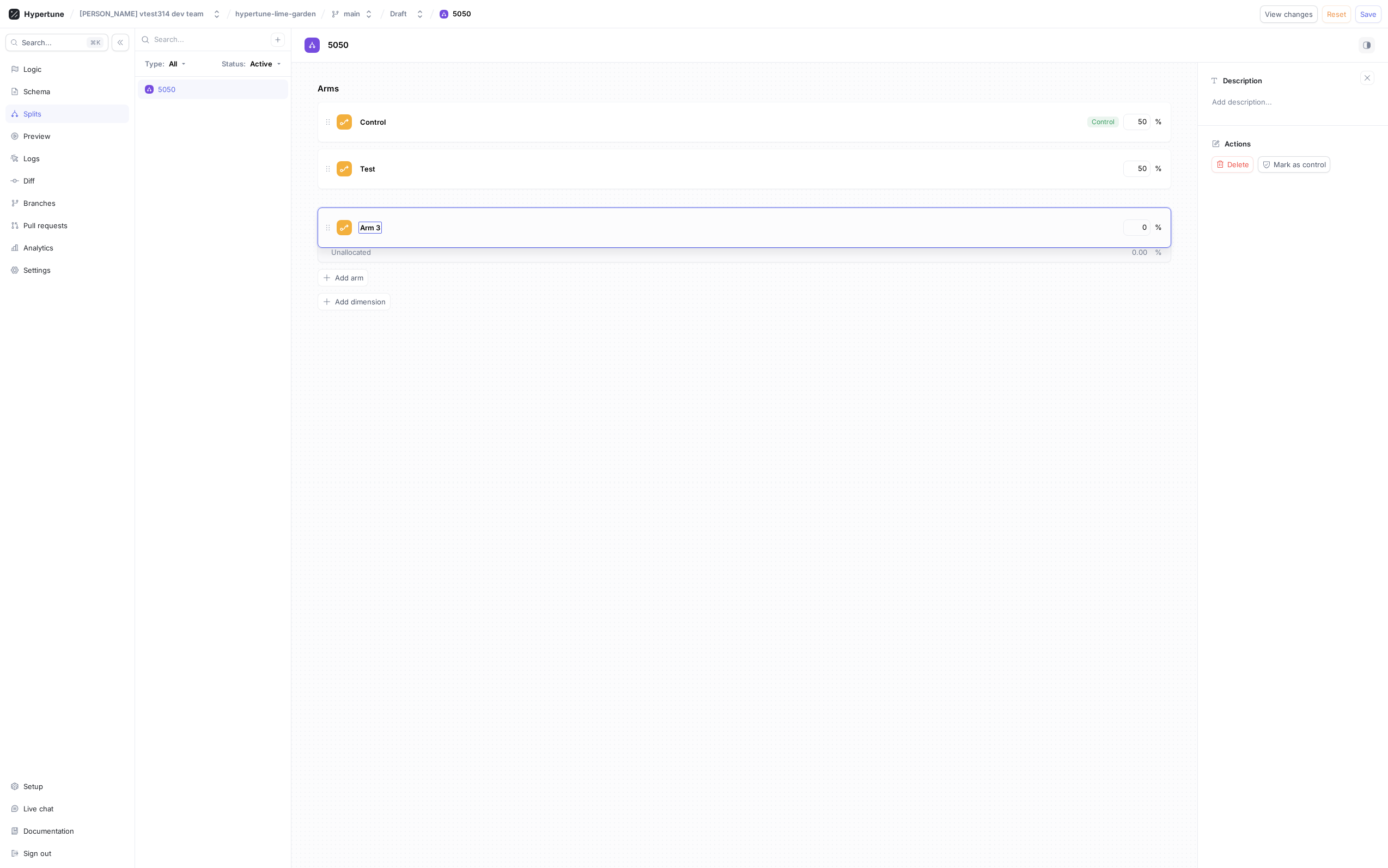
drag, startPoint x: 326, startPoint y: 214, endPoint x: 364, endPoint y: 213, distance: 38.0
click at [365, 214] on div "Arm 3 0 %" at bounding box center [744, 227] width 853 height 40
click at [329, 213] on icon at bounding box center [327, 214] width 8 height 8
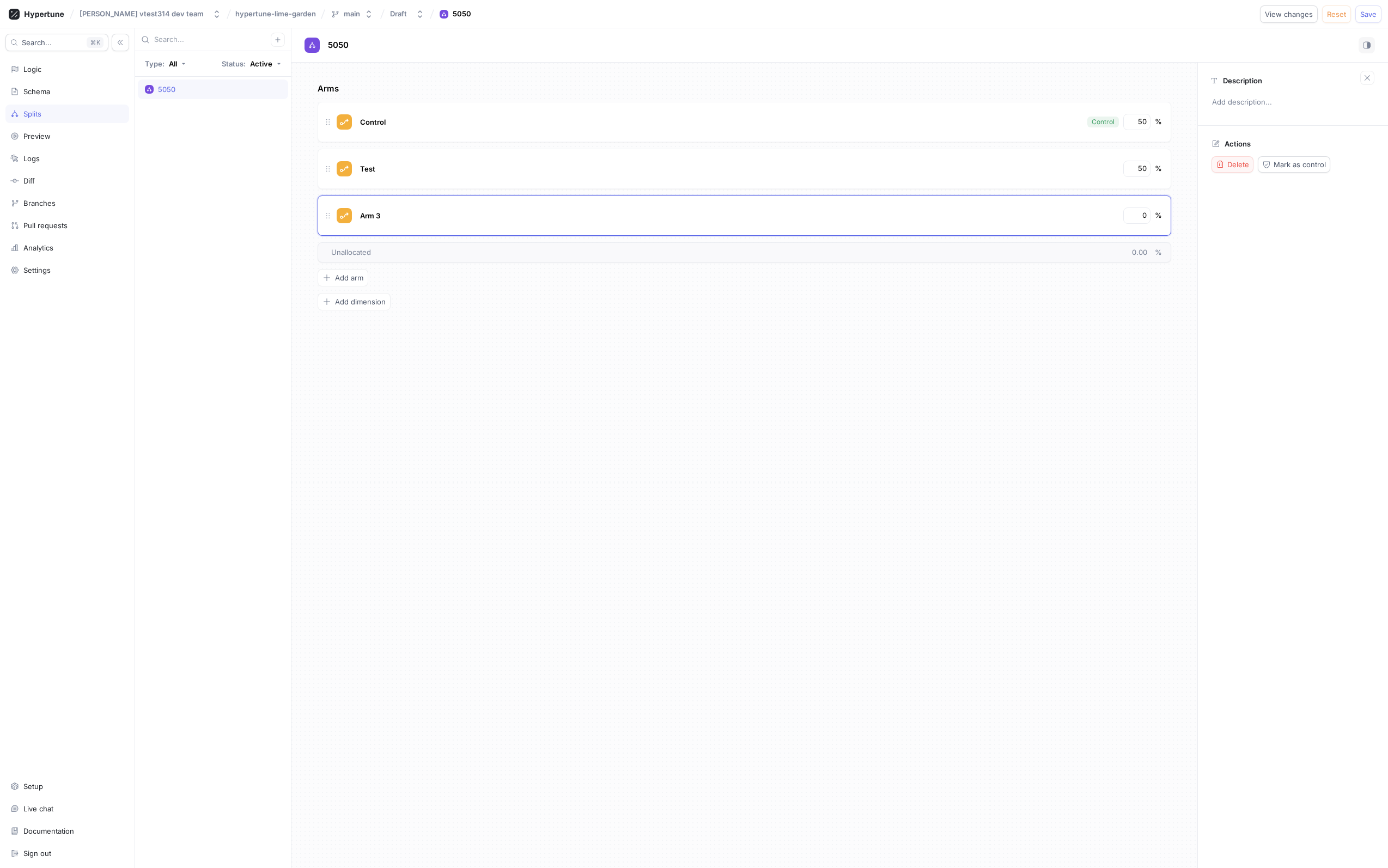
click at [1221, 165] on icon "button" at bounding box center [1219, 164] width 8 height 8
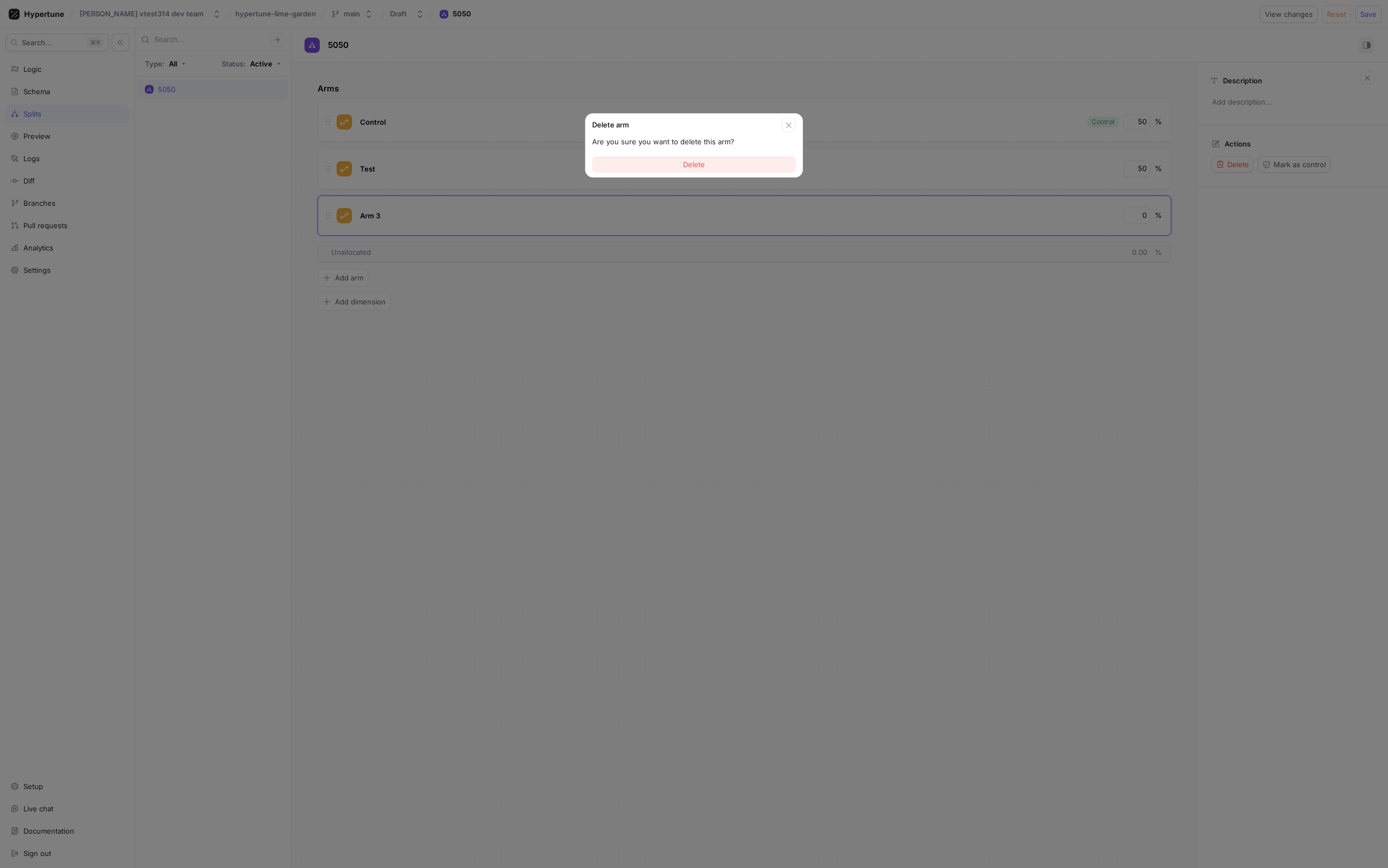
click at [690, 161] on span "Delete" at bounding box center [693, 164] width 21 height 7
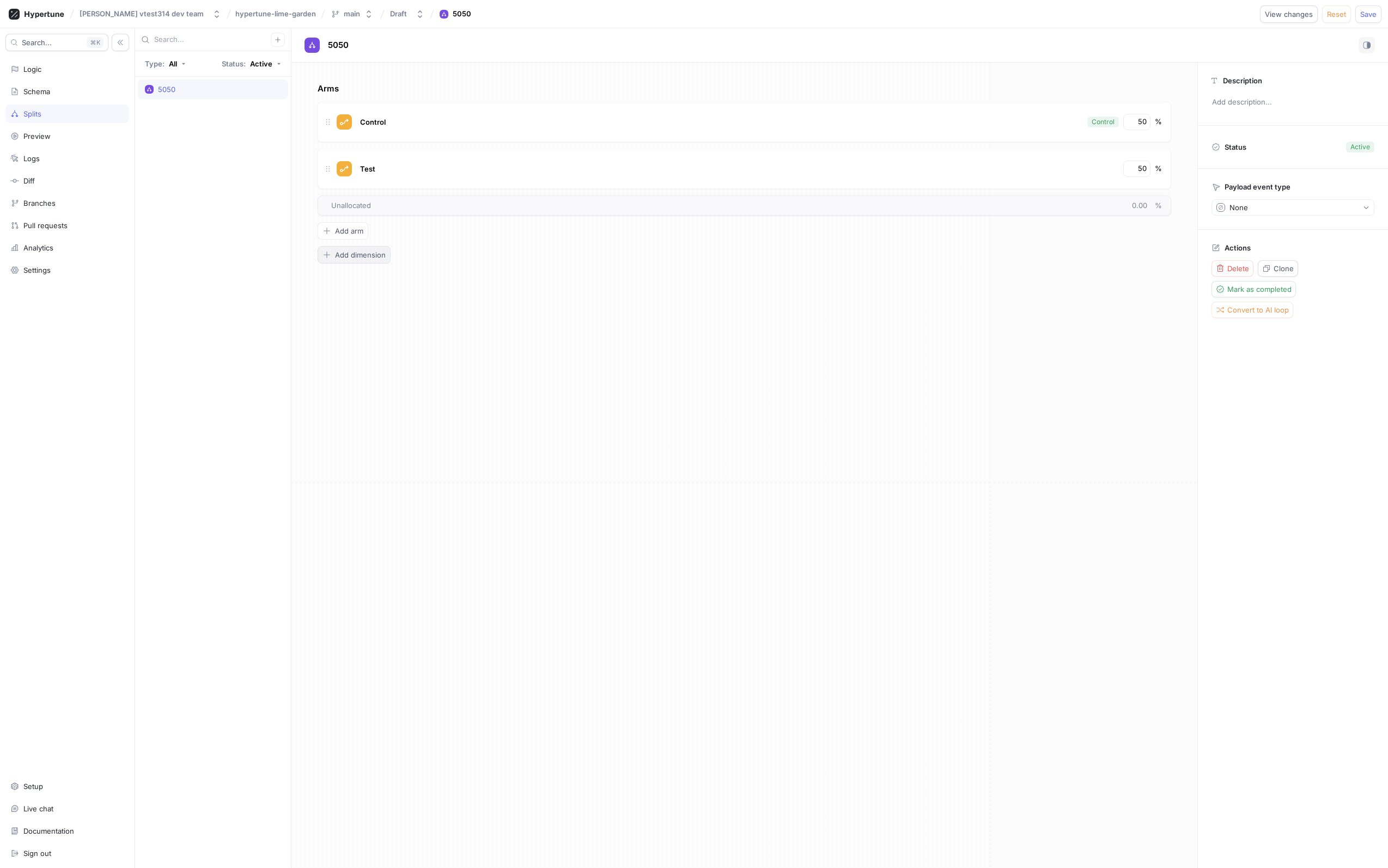
click at [354, 260] on button "Add dimension" at bounding box center [354, 254] width 73 height 18
drag, startPoint x: 548, startPoint y: 284, endPoint x: 568, endPoint y: 304, distance: 28.3
click at [560, 300] on div "Dimension 2 Control Control 50 % Test 50 % To pick up a draggable item, press t…" at bounding box center [744, 329] width 853 height 128
click at [1147, 276] on button "button" at bounding box center [1152, 279] width 18 height 17
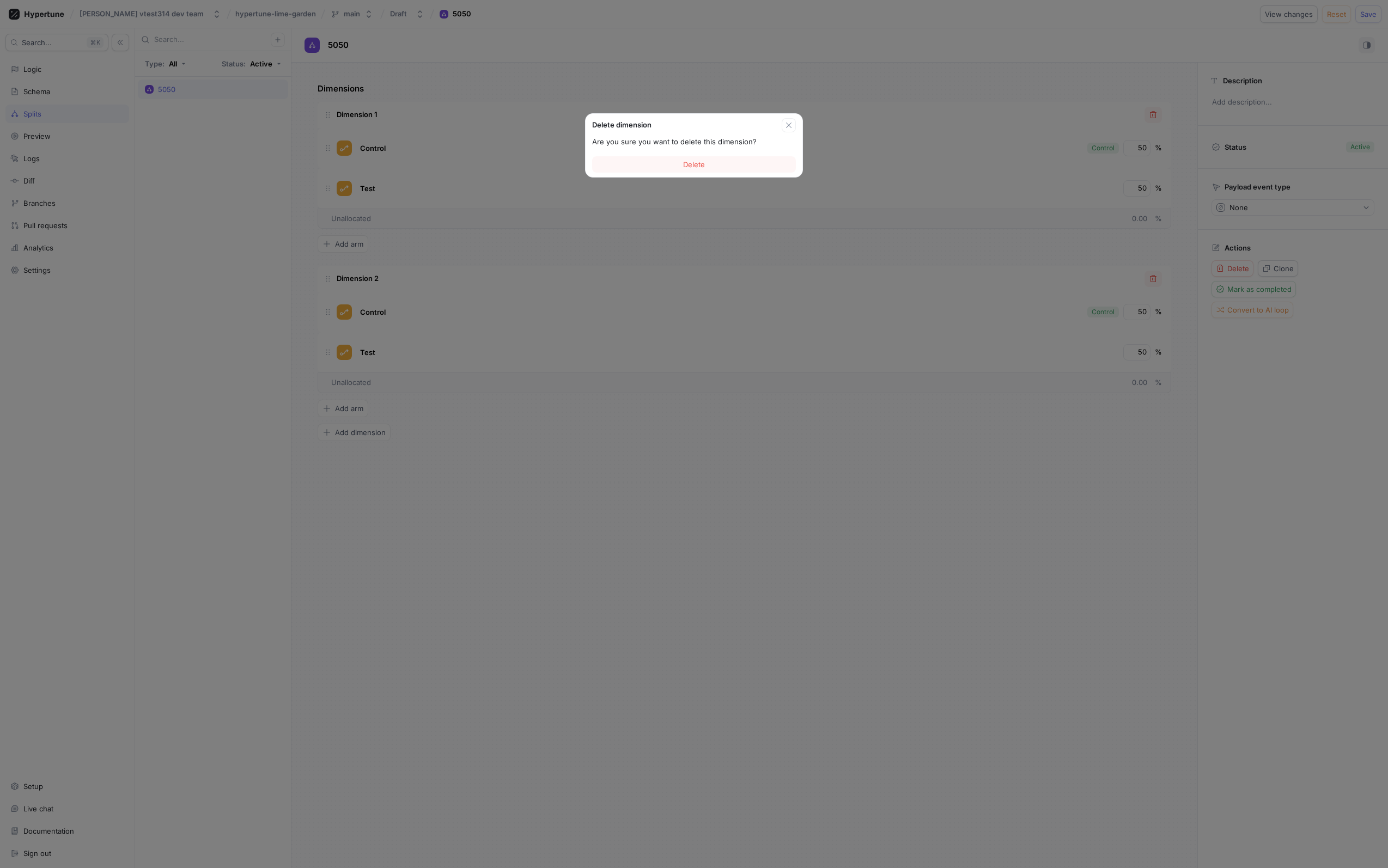
click at [744, 172] on div "Delete" at bounding box center [693, 164] width 217 height 25
click at [749, 169] on button "Delete" at bounding box center [693, 165] width 204 height 17
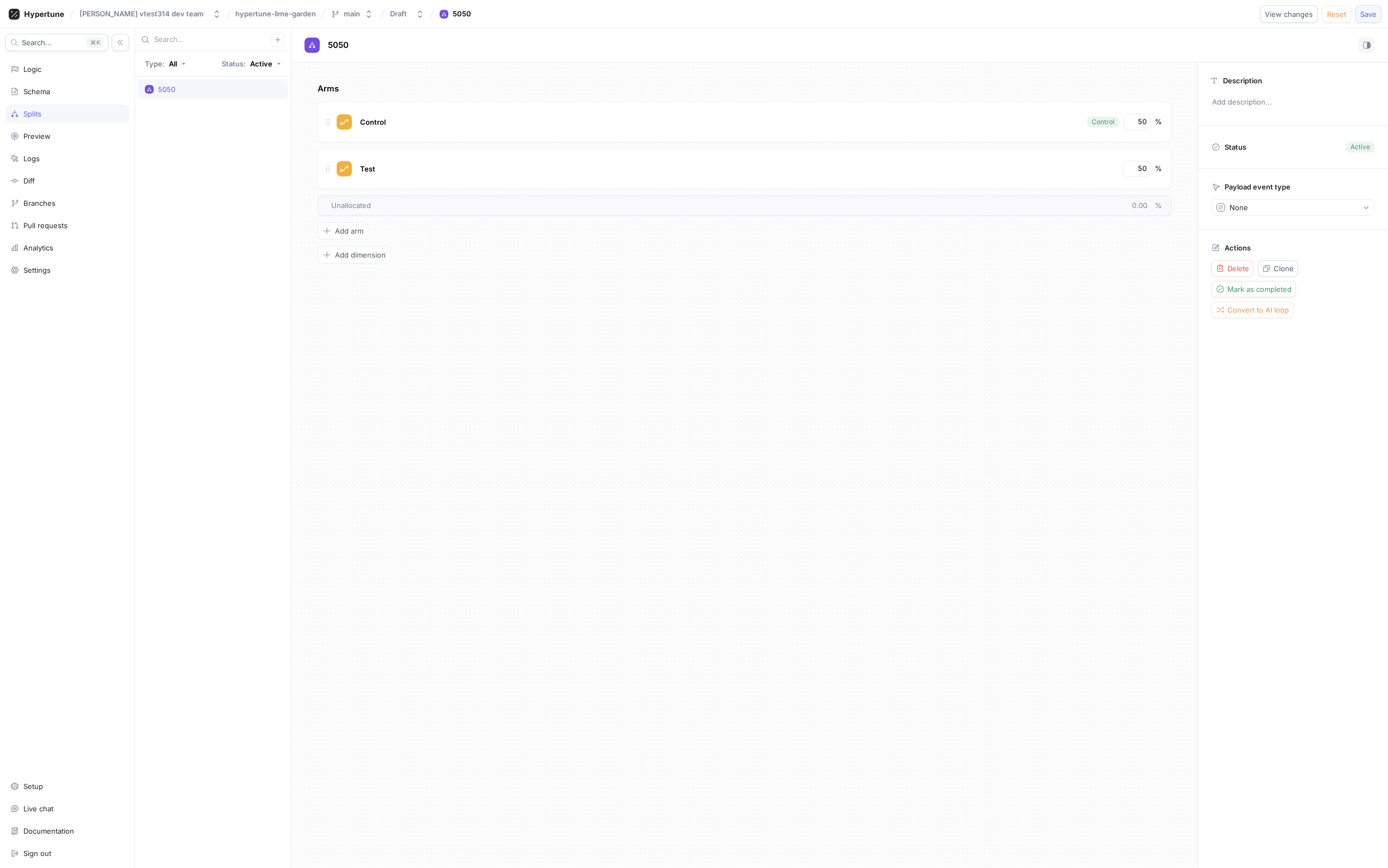
click at [1370, 14] on span "Save" at bounding box center [1368, 14] width 17 height 7
click at [86, 73] on div "Logic" at bounding box center [67, 69] width 114 height 8
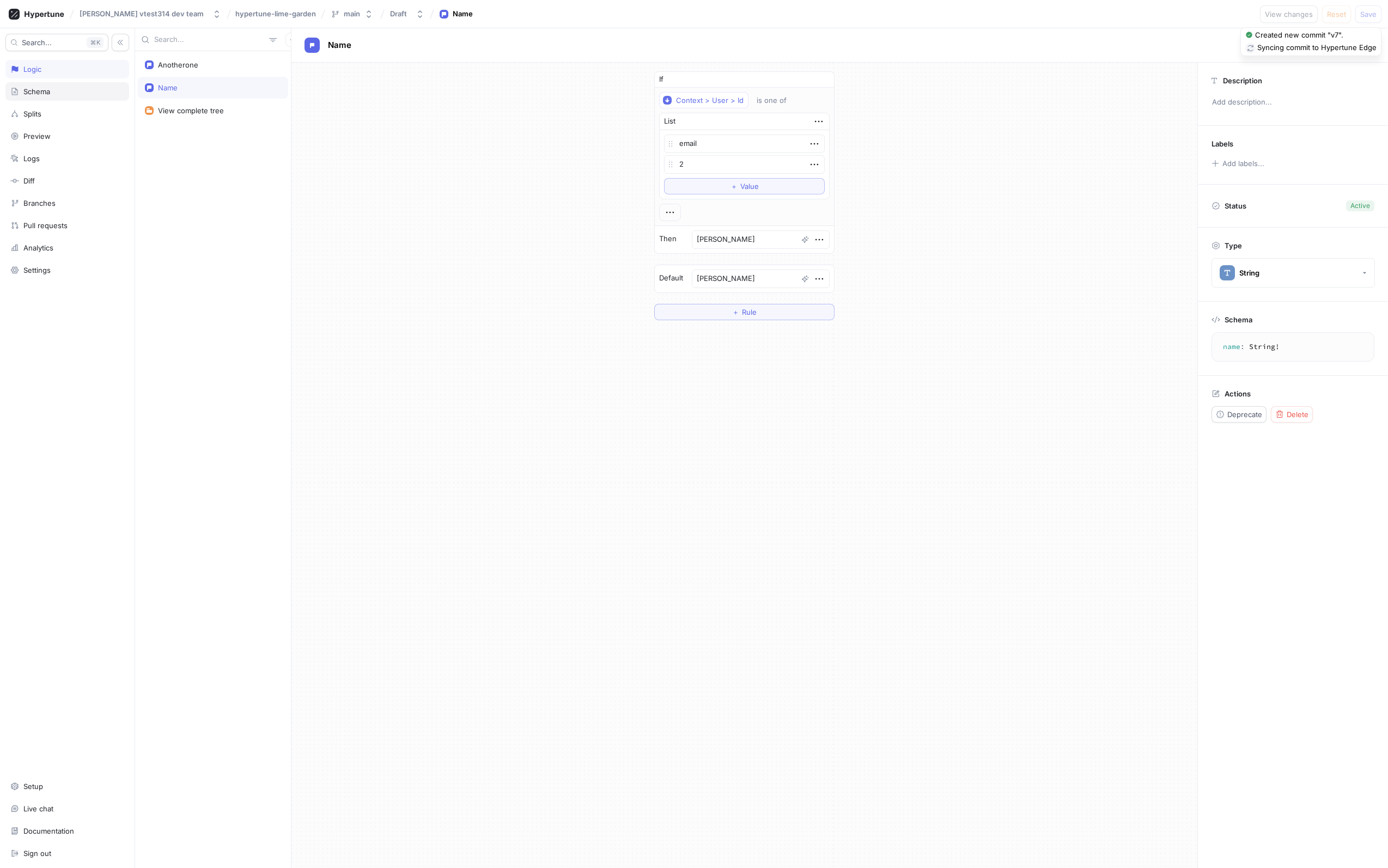
click at [70, 89] on div "Schema" at bounding box center [67, 91] width 114 height 8
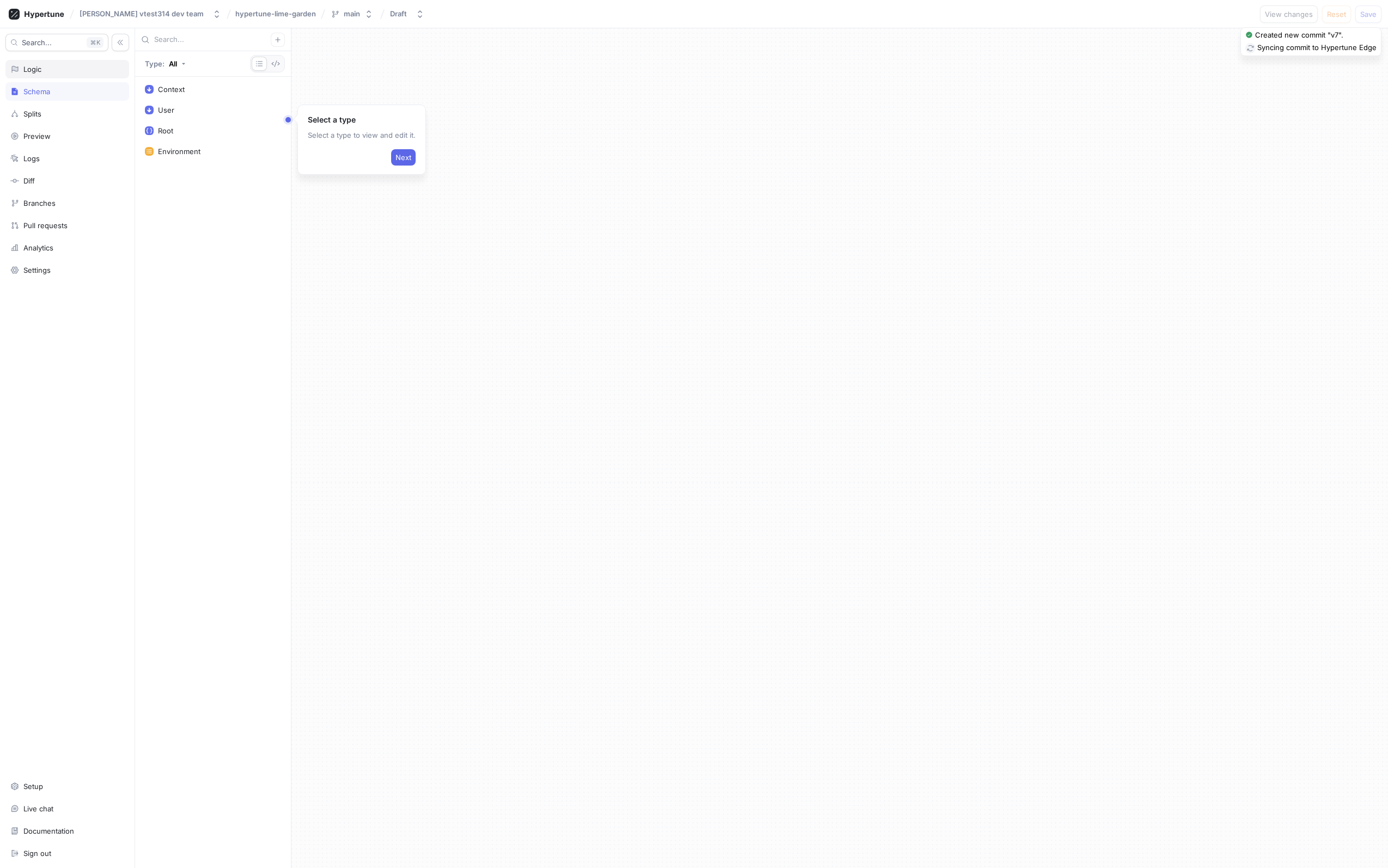
click at [73, 69] on div "Logic" at bounding box center [67, 69] width 114 height 8
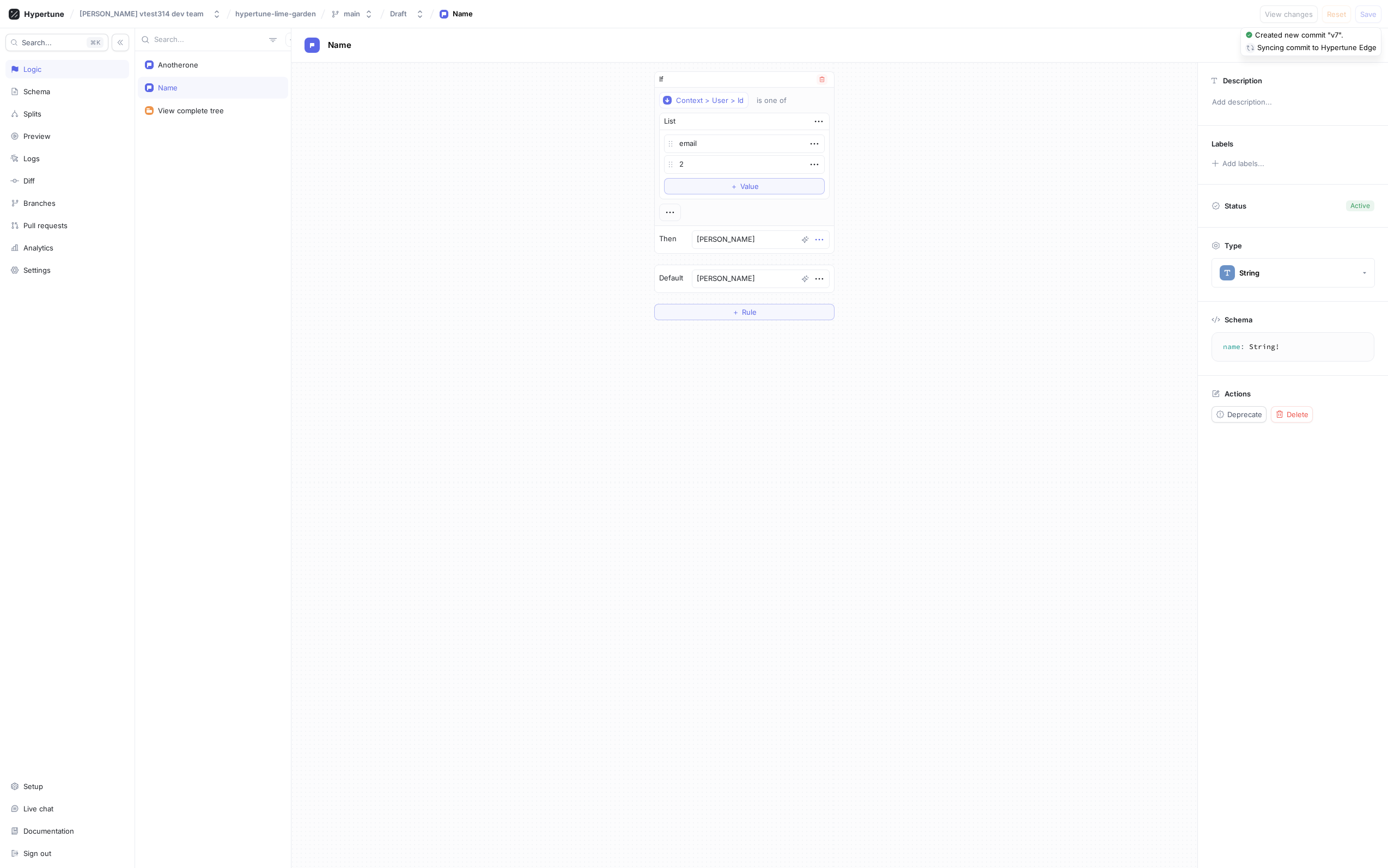
click at [815, 242] on icon "button" at bounding box center [819, 239] width 12 height 12
click at [916, 202] on div "If Context > User > Id is one of List email 2 To pick up a draggable item, pres…" at bounding box center [744, 196] width 905 height 266
click at [175, 104] on div "View complete tree" at bounding box center [212, 110] width 150 height 21
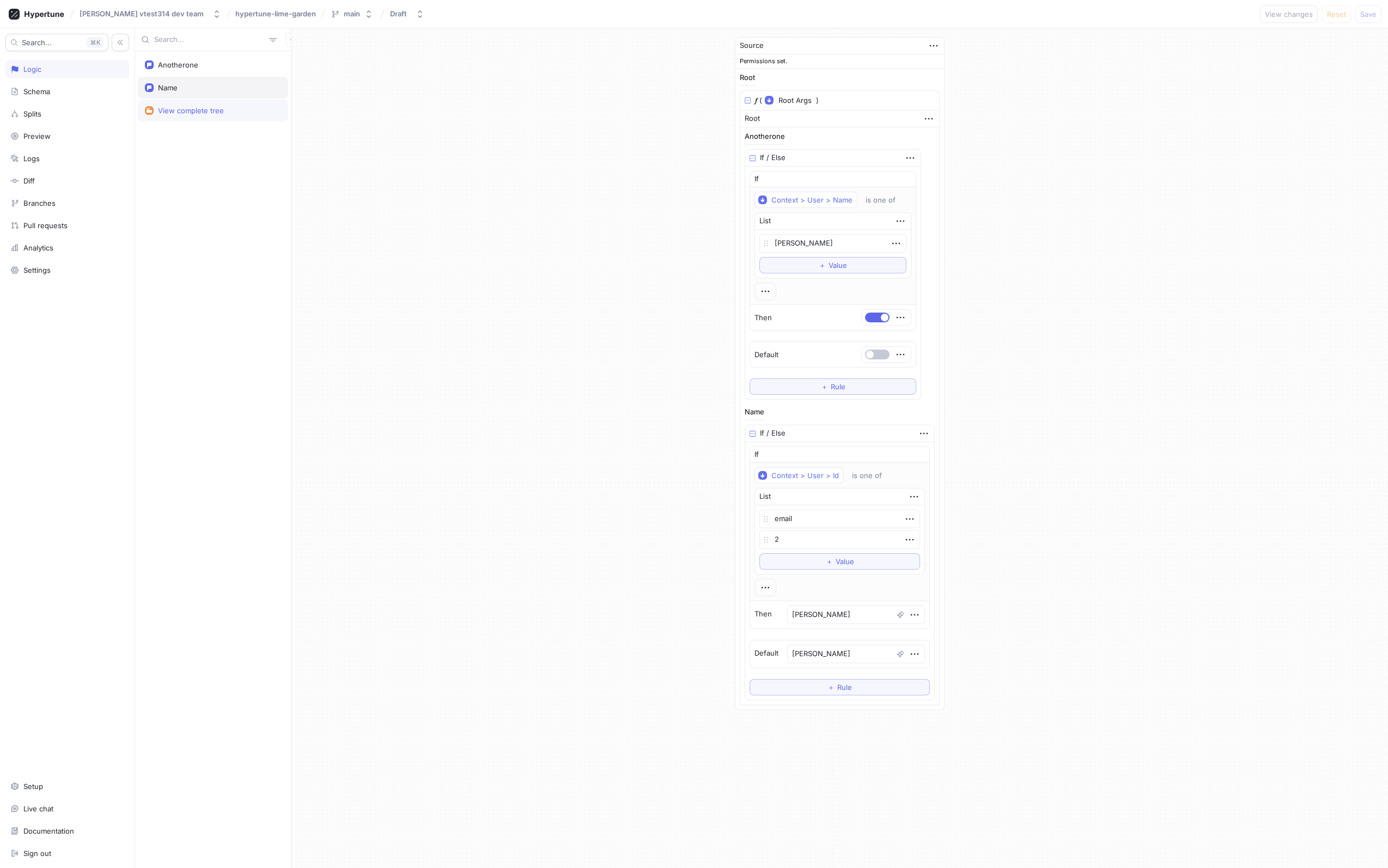
click at [195, 97] on div "Name" at bounding box center [212, 87] width 150 height 21
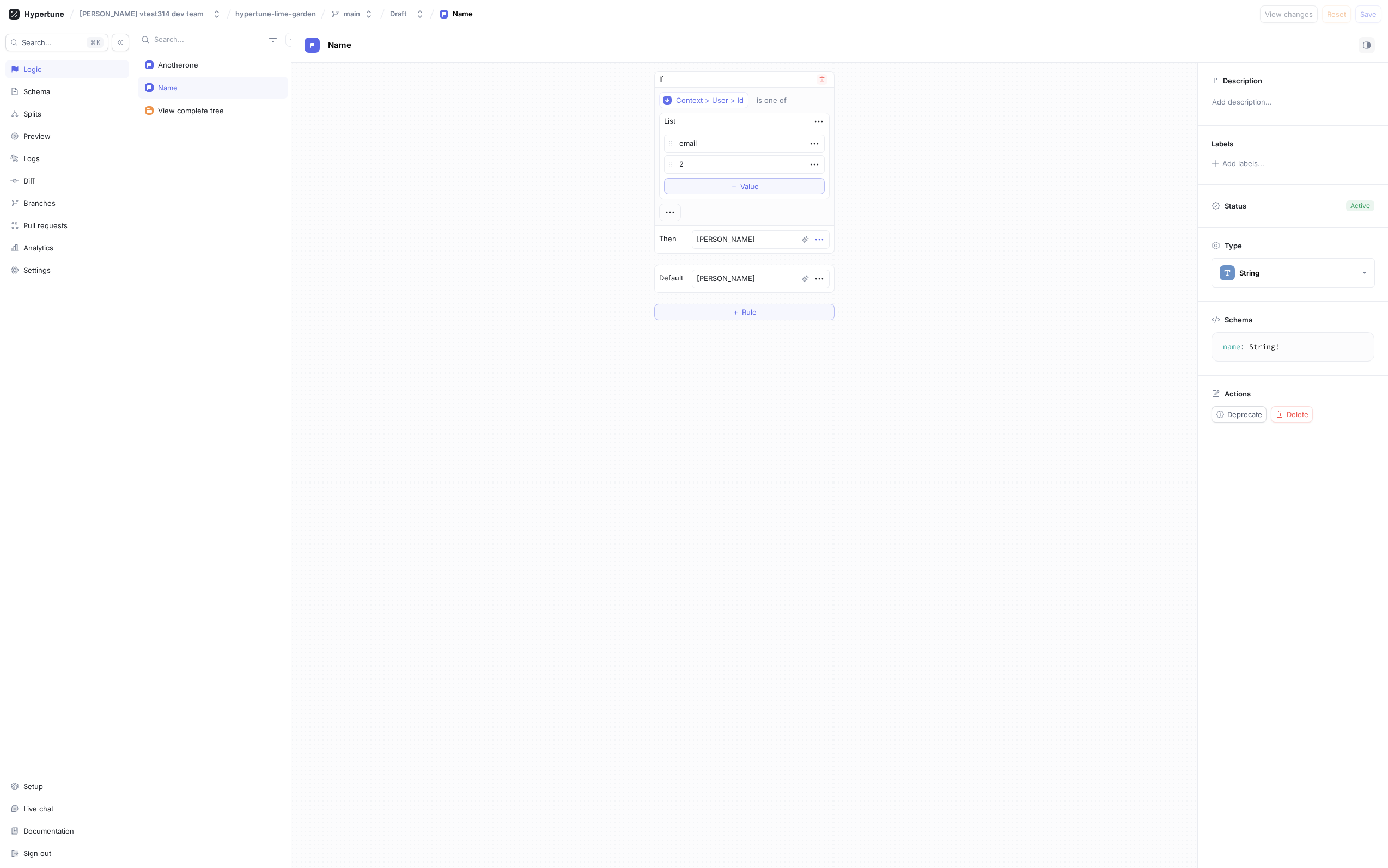
click at [820, 242] on icon "button" at bounding box center [819, 239] width 12 height 12
click at [687, 209] on div "If Context > User > Id is one of List email 2 To pick up a draggable item, pres…" at bounding box center [744, 163] width 181 height 183
click at [672, 209] on icon "button" at bounding box center [670, 212] width 12 height 12
click at [550, 265] on div "If Context > User > Id is one of List email 2 To pick up a draggable item, pres…" at bounding box center [744, 196] width 905 height 266
click at [28, 100] on div "Schema" at bounding box center [67, 91] width 124 height 19
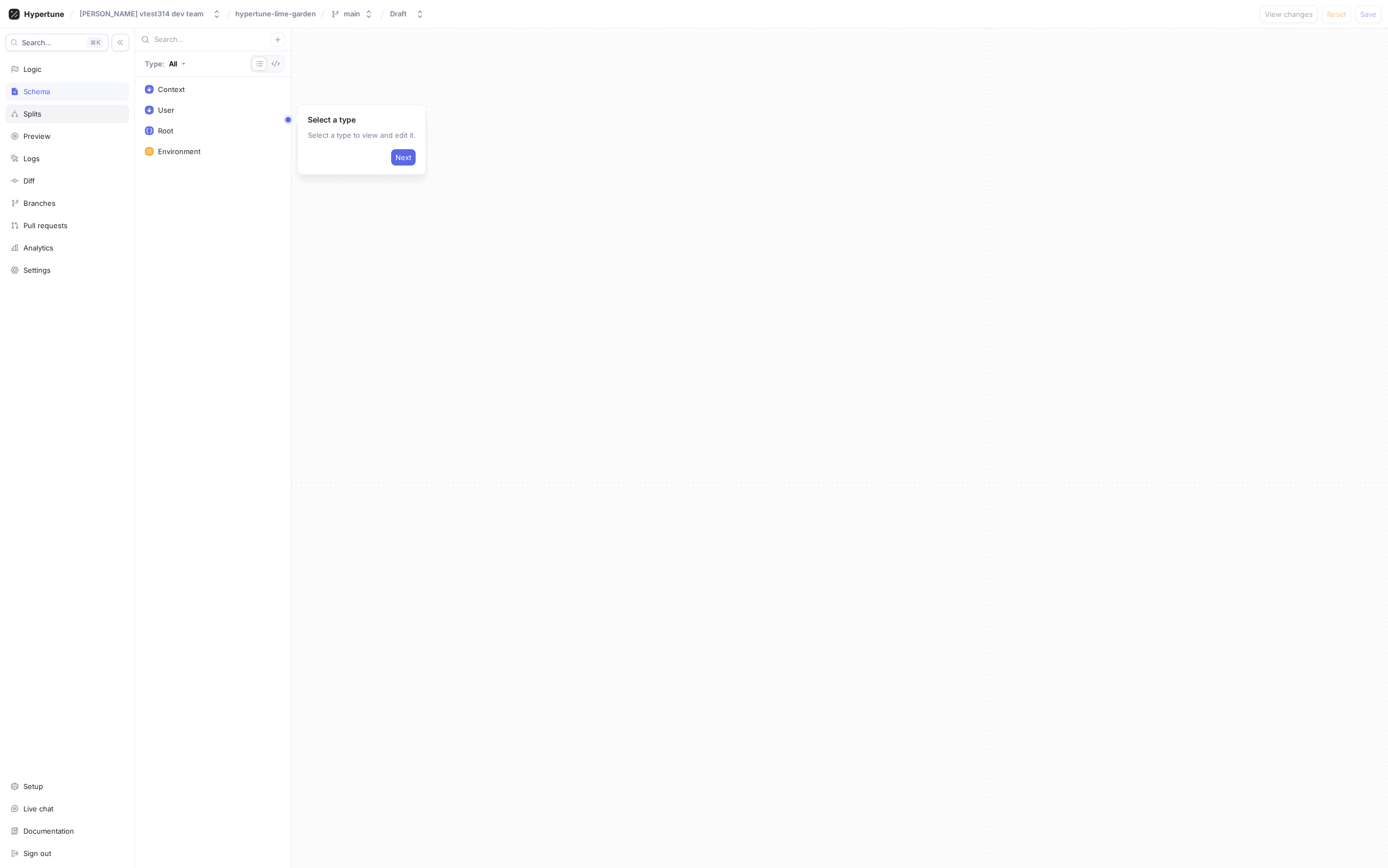
click at [30, 112] on div "Splits" at bounding box center [32, 114] width 18 height 8
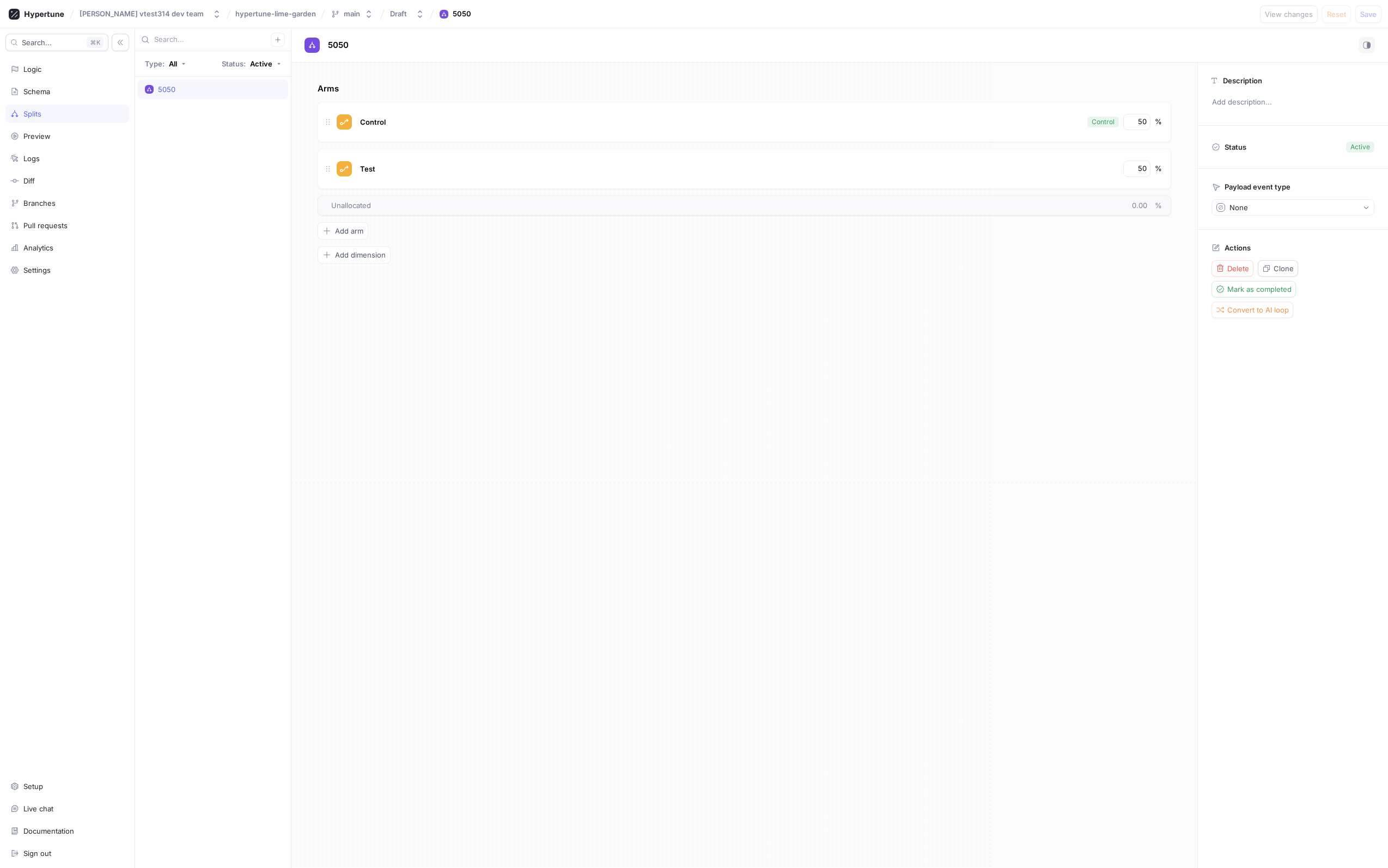
click at [70, 125] on div "Search... K Logic Schema Splits Preview Logs Diff Branches Pull requests Analyt…" at bounding box center [67, 447] width 135 height 839
click at [65, 140] on div "Preview" at bounding box center [67, 135] width 114 height 8
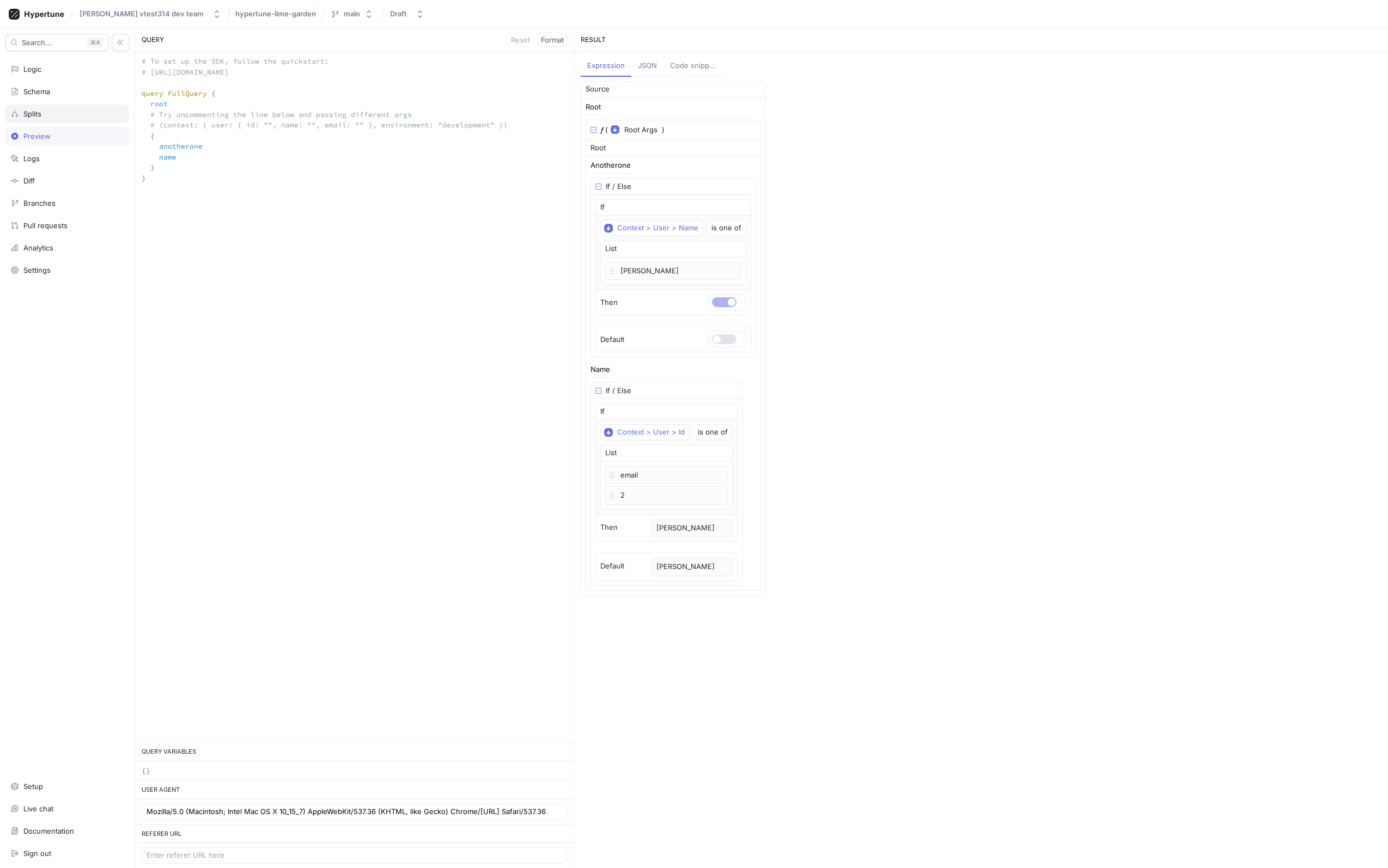
click at [71, 104] on div "Splits" at bounding box center [67, 114] width 124 height 19
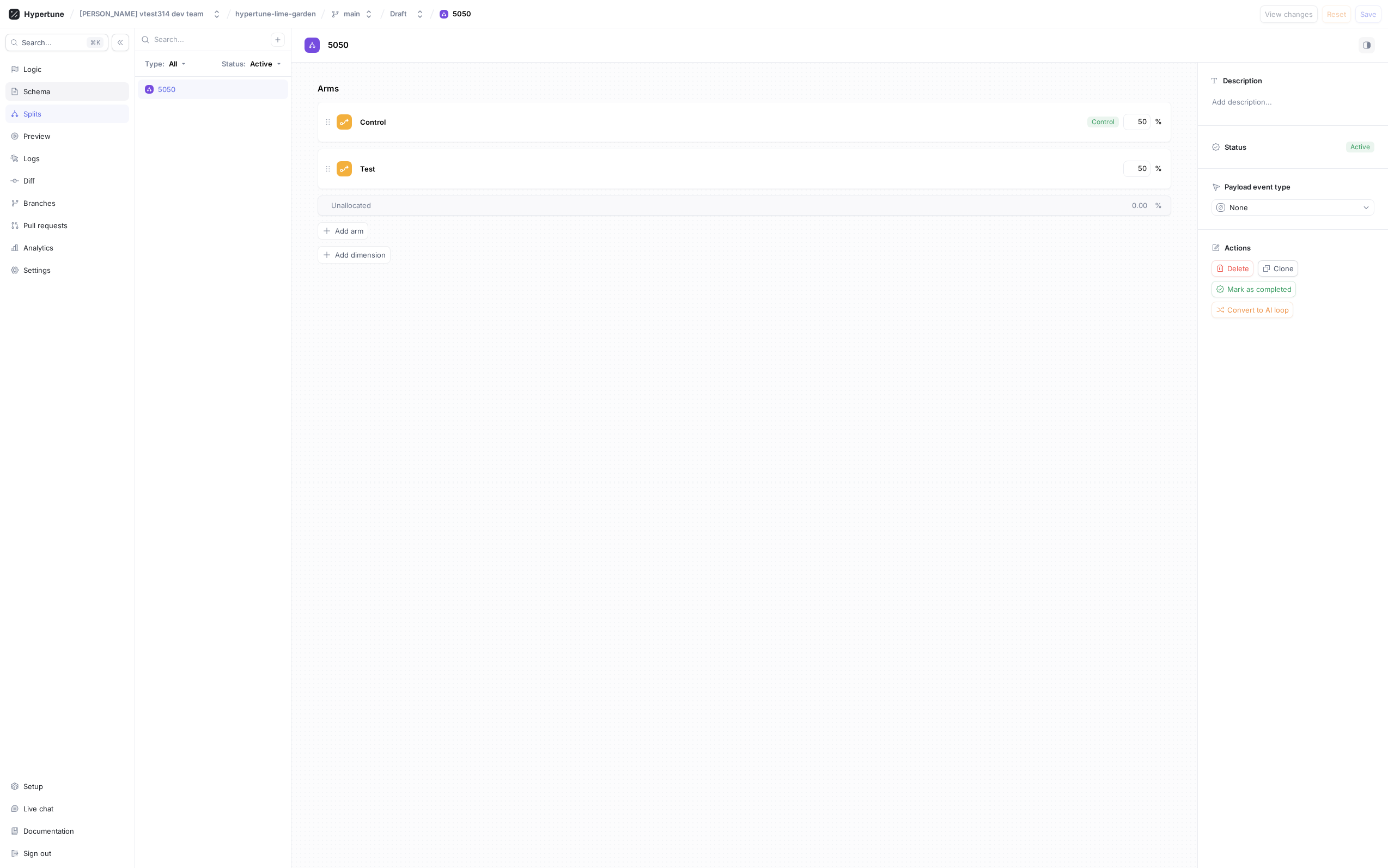
click at [73, 98] on div "Schema" at bounding box center [67, 91] width 124 height 19
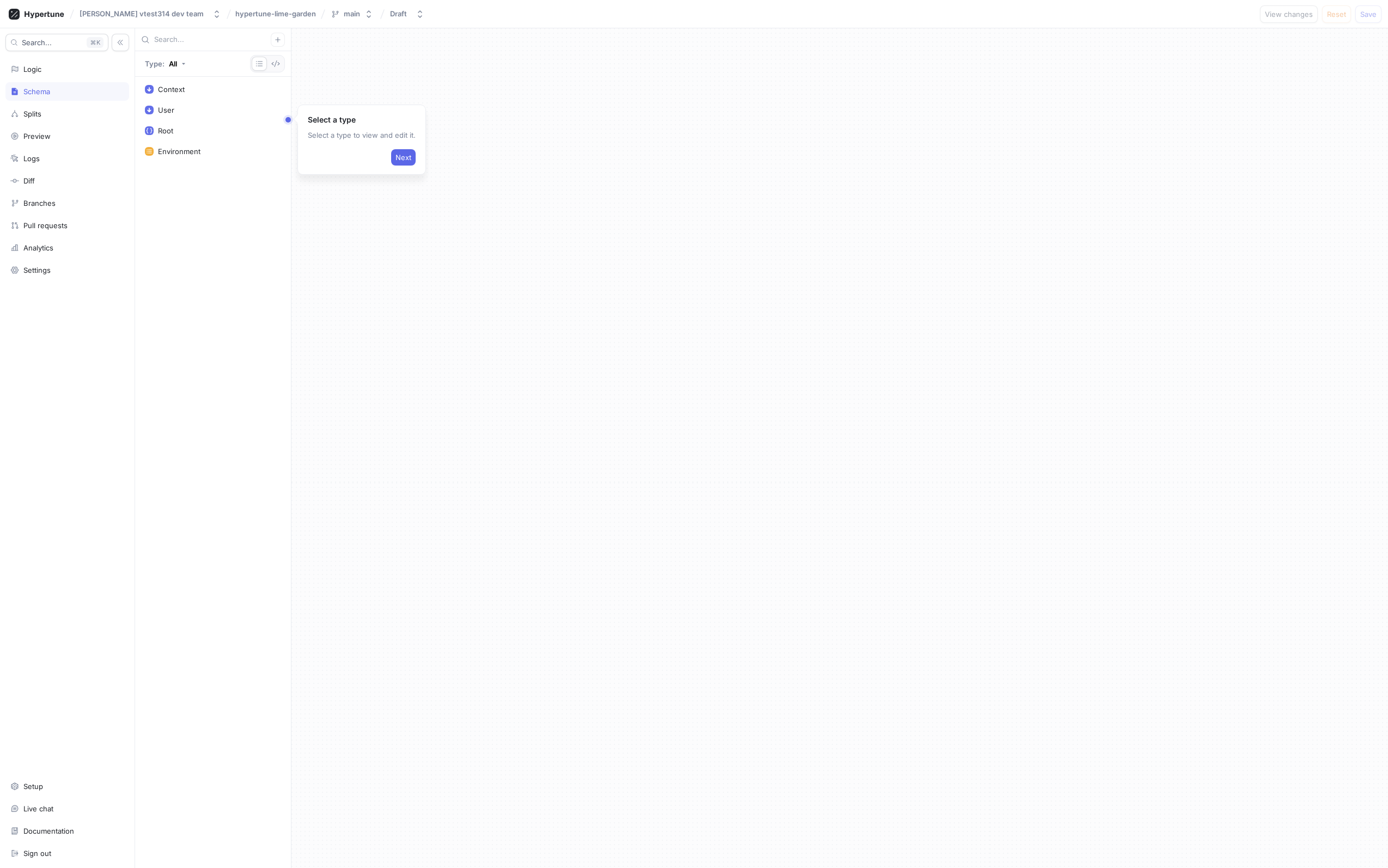
click at [81, 80] on div "Search... K Logic Schema Splits Preview Logs Diff Branches Pull requests Analyt…" at bounding box center [67, 447] width 135 height 839
click at [81, 68] on div "Logic" at bounding box center [67, 69] width 114 height 8
type textarea "x"
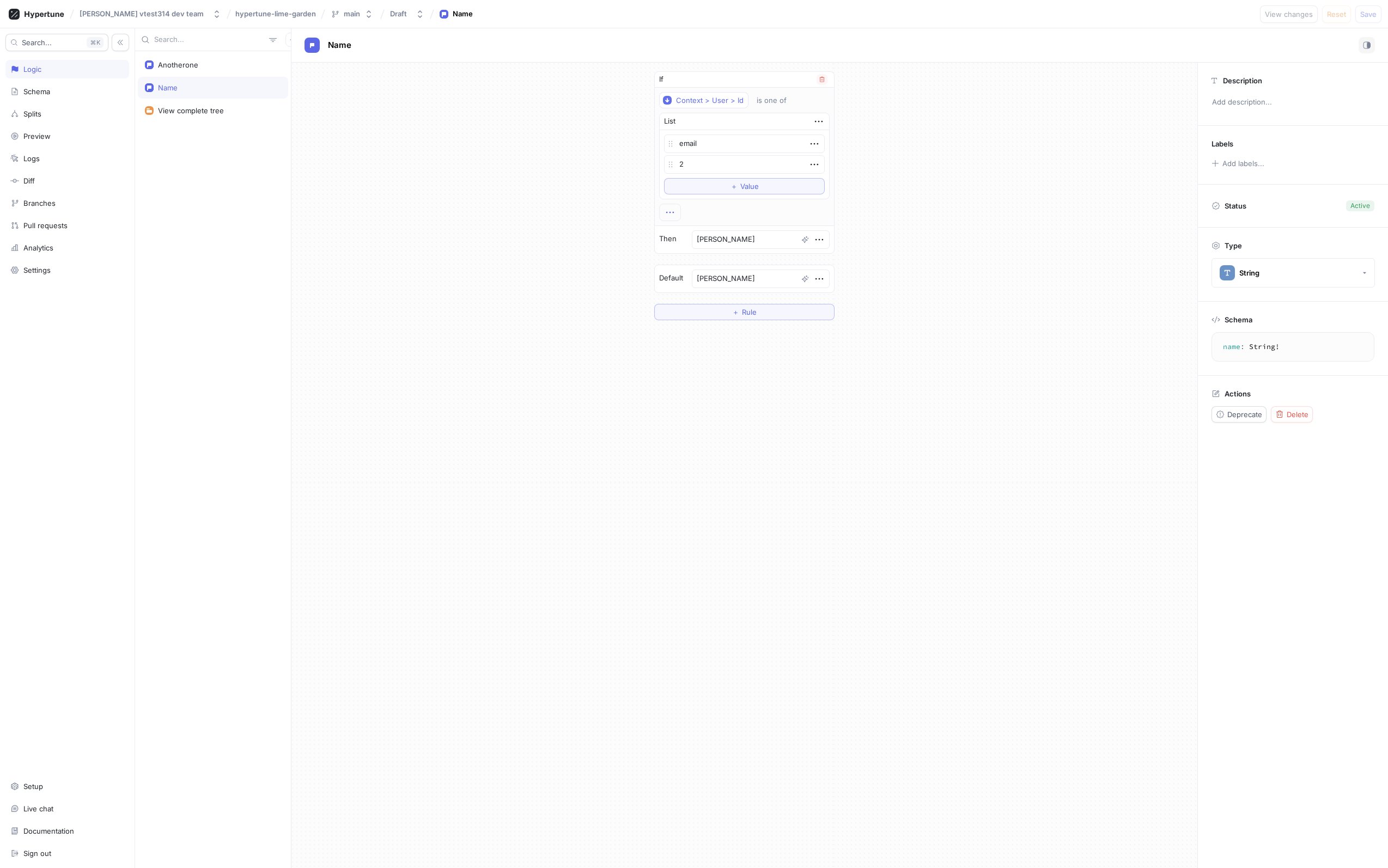
click at [675, 209] on icon "button" at bounding box center [670, 212] width 12 height 12
click at [571, 255] on div "If Context > User > Id is one of List email 2 To pick up a draggable item, pres…" at bounding box center [744, 196] width 905 height 266
click at [776, 94] on button "is one of" at bounding box center [777, 101] width 50 height 17
click at [970, 266] on div "If Context > User > Id is one of List email 2 To pick up a draggable item, pres…" at bounding box center [744, 196] width 905 height 266
click at [710, 100] on div "Context > User > Id" at bounding box center [709, 101] width 67 height 9
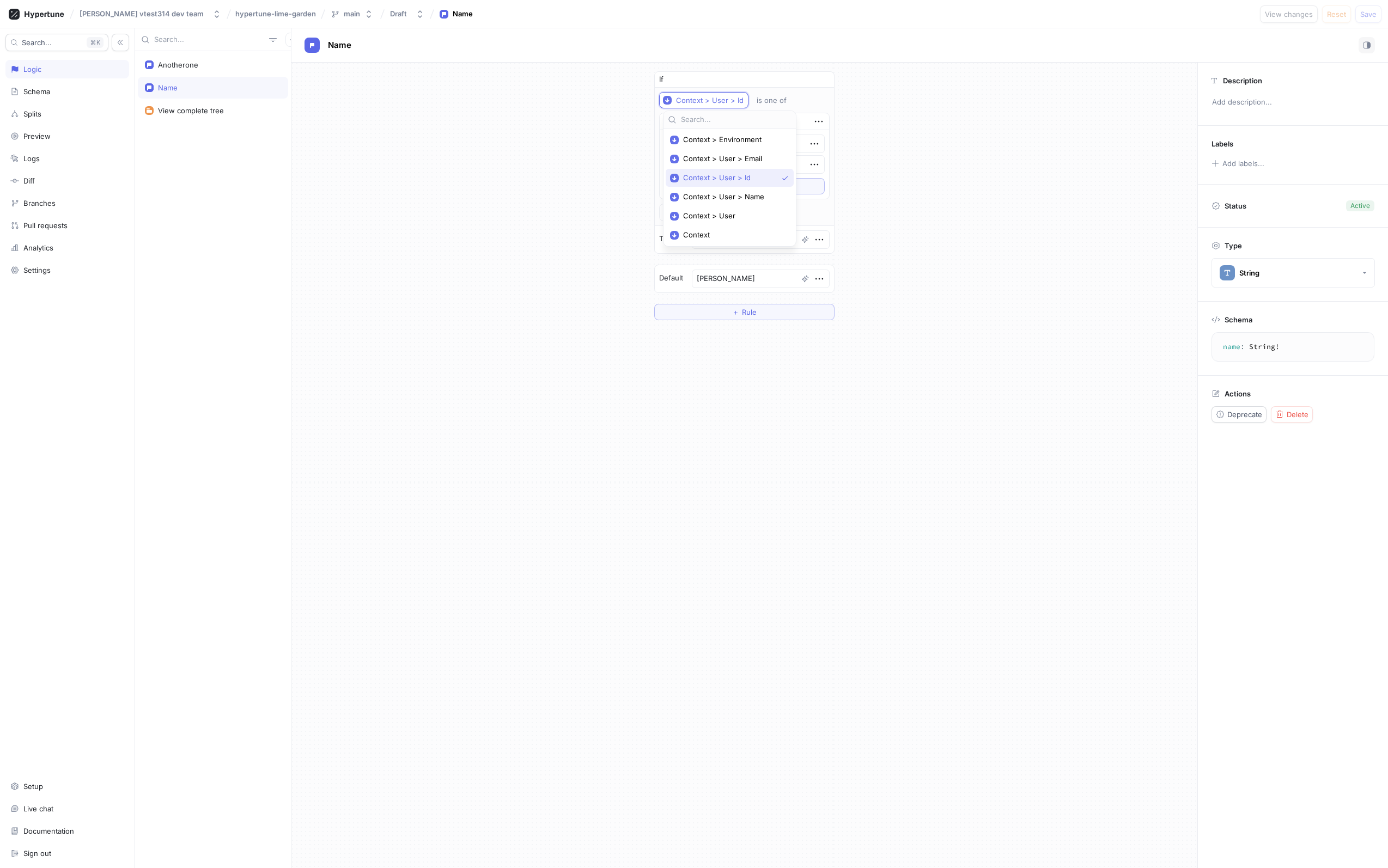
click at [902, 113] on div "If Context > User > Id is one of List email 2 To pick up a draggable item, pres…" at bounding box center [744, 196] width 905 height 266
click at [815, 285] on textarea "[PERSON_NAME]" at bounding box center [760, 278] width 138 height 19
click at [744, 276] on textarea "[PERSON_NAME]" at bounding box center [760, 278] width 138 height 19
click at [688, 279] on div "Default [PERSON_NAME]" at bounding box center [744, 278] width 179 height 27
click at [1066, 312] on div "If Context > User > Id is one of List email 2 To pick up a draggable item, pres…" at bounding box center [744, 196] width 905 height 266
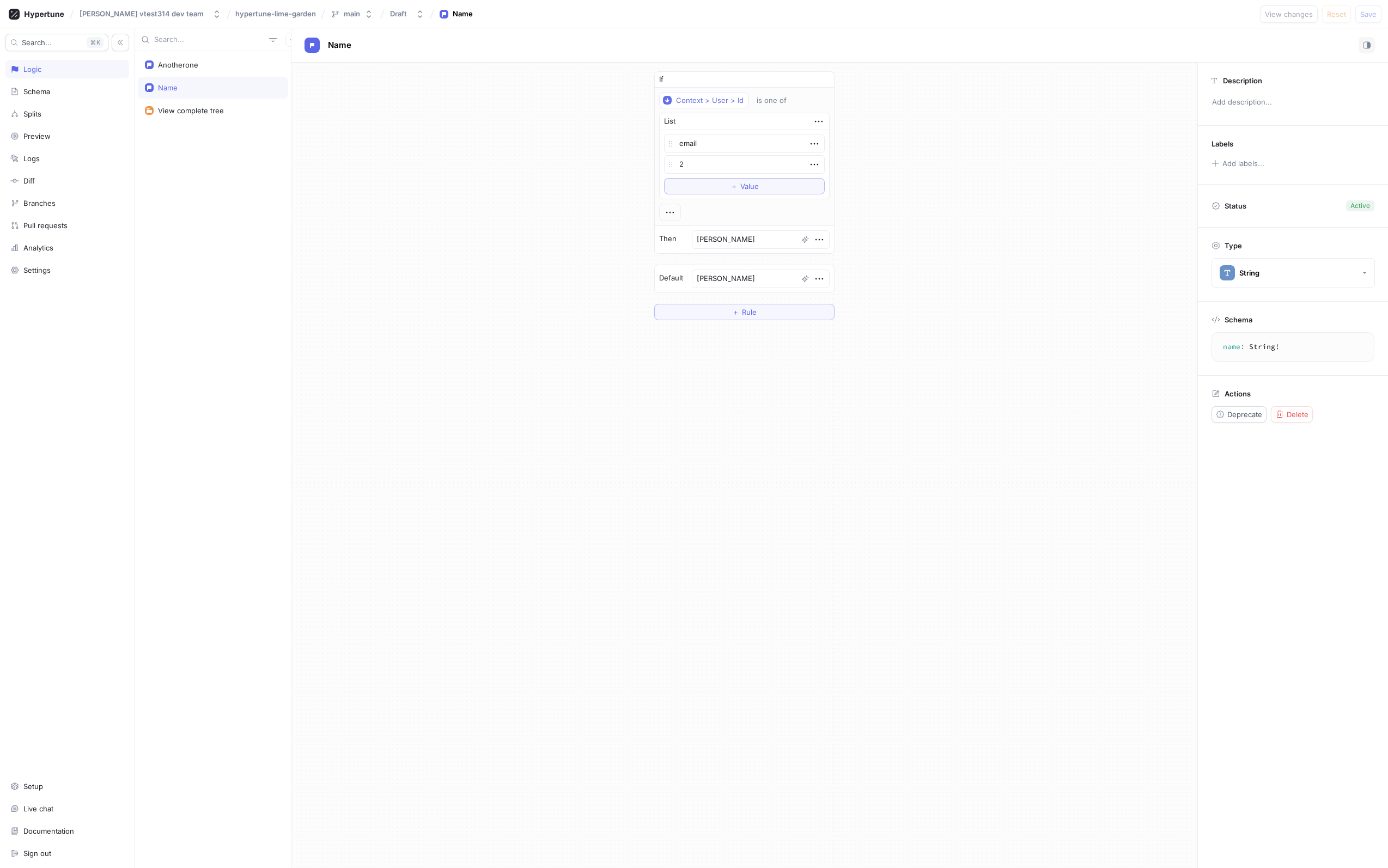
click at [57, 102] on div "Search... K Logic Schema Splits Preview Logs Diff Branches Pull requests Analyt…" at bounding box center [67, 447] width 135 height 839
click at [59, 98] on div "Schema" at bounding box center [67, 91] width 124 height 19
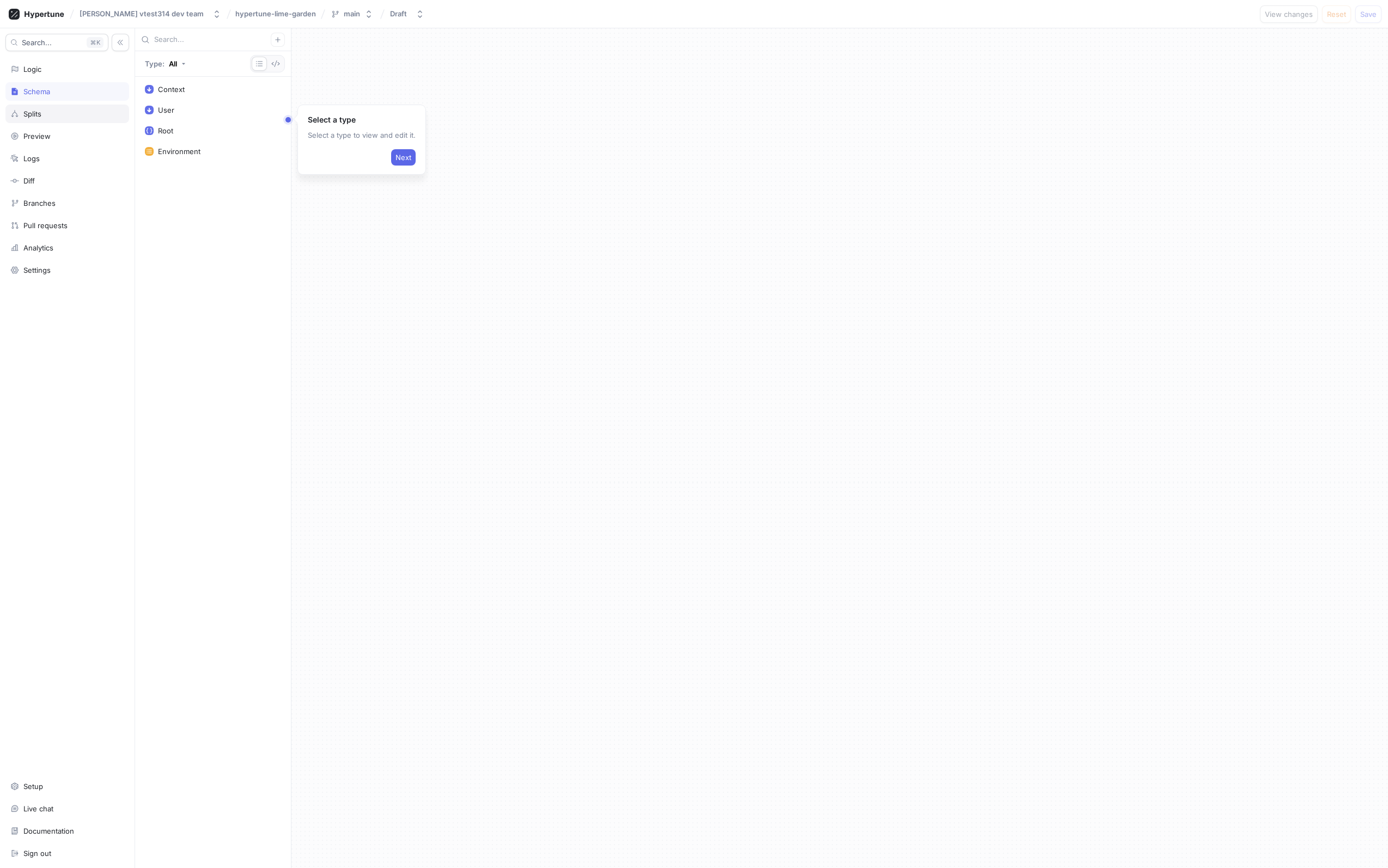
click at [60, 117] on div "Splits" at bounding box center [67, 114] width 114 height 8
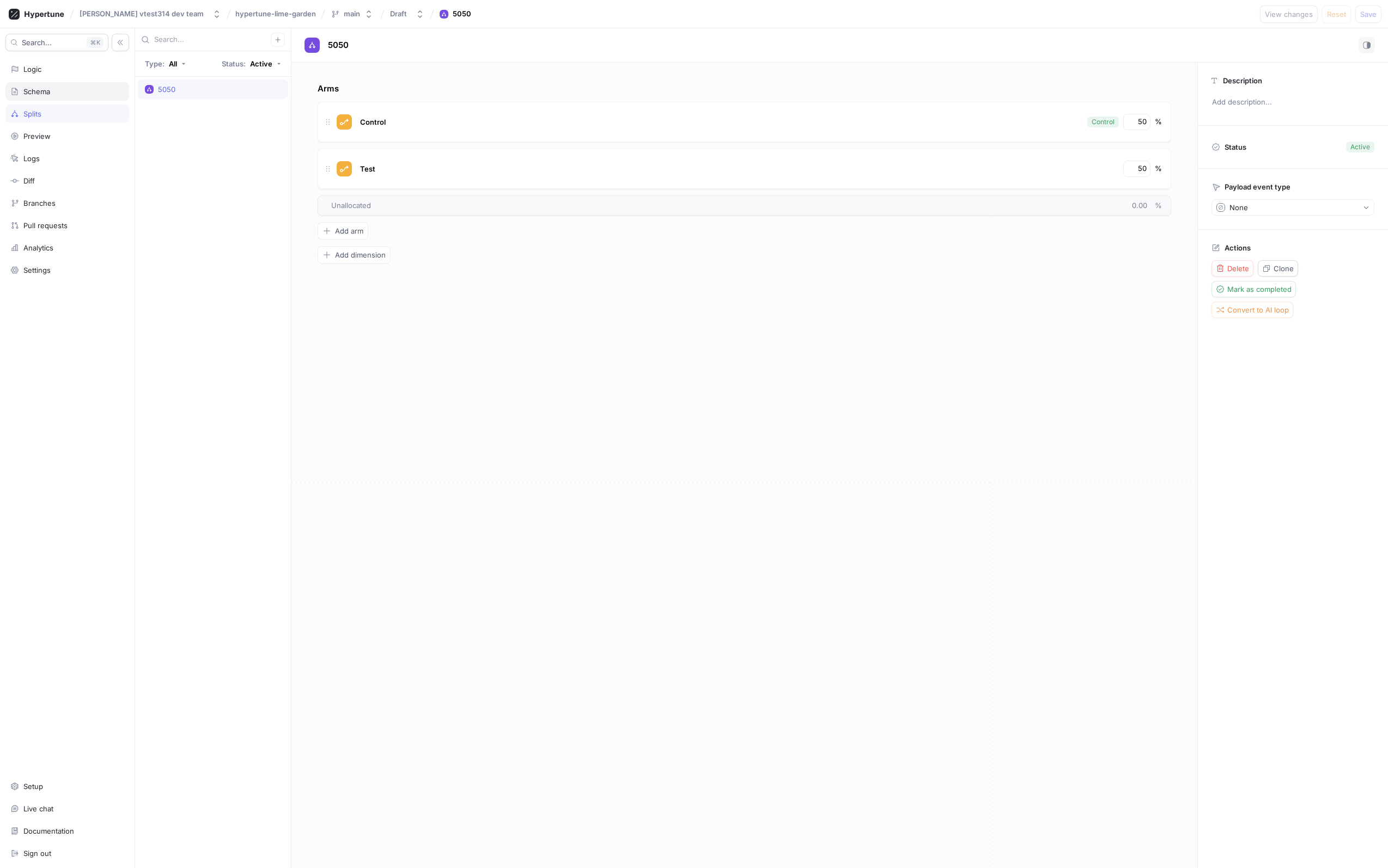
click at [58, 99] on div "Schema" at bounding box center [67, 91] width 124 height 19
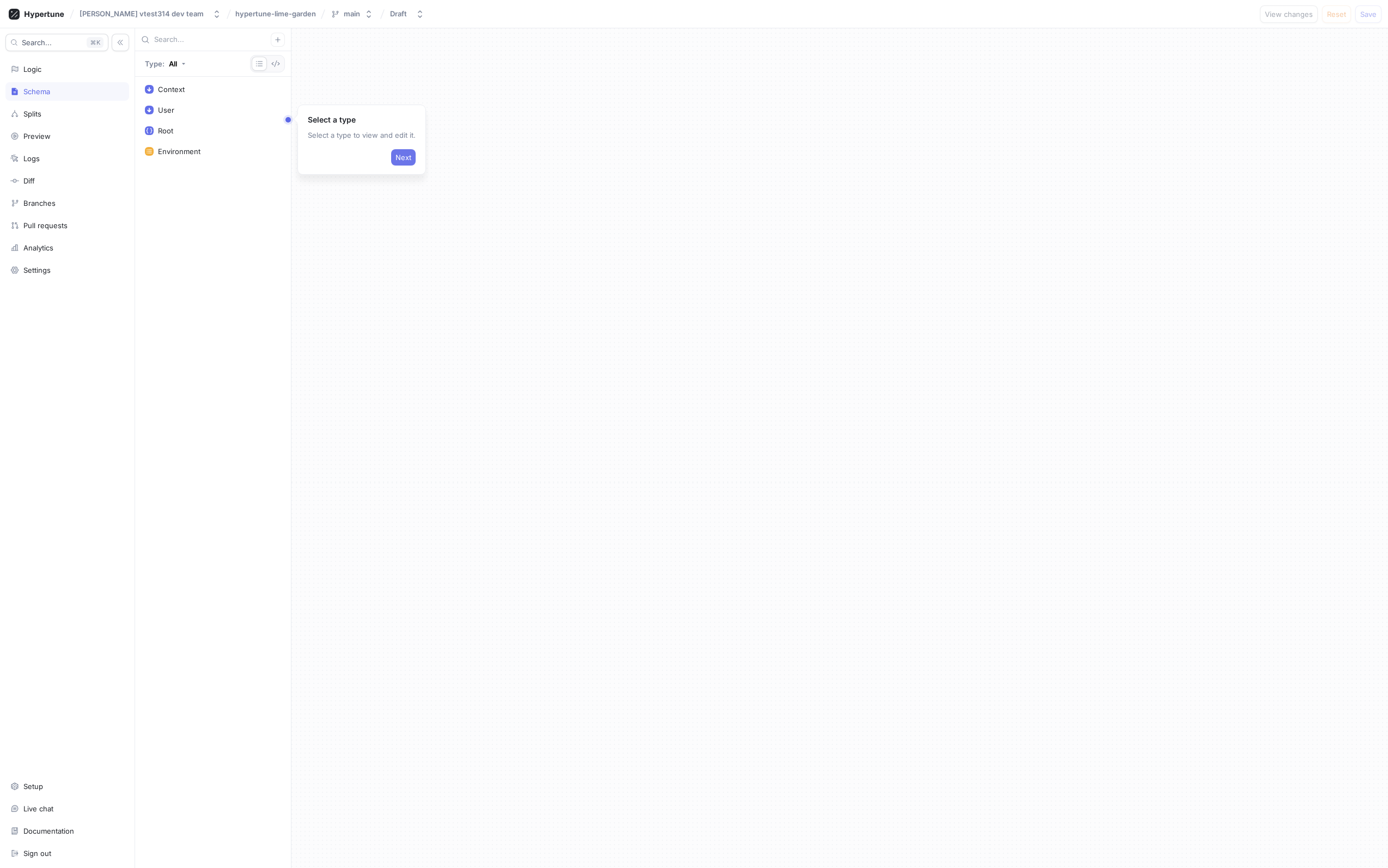
click at [400, 154] on span "Next" at bounding box center [402, 156] width 16 height 7
click at [62, 110] on div "Splits" at bounding box center [67, 114] width 114 height 8
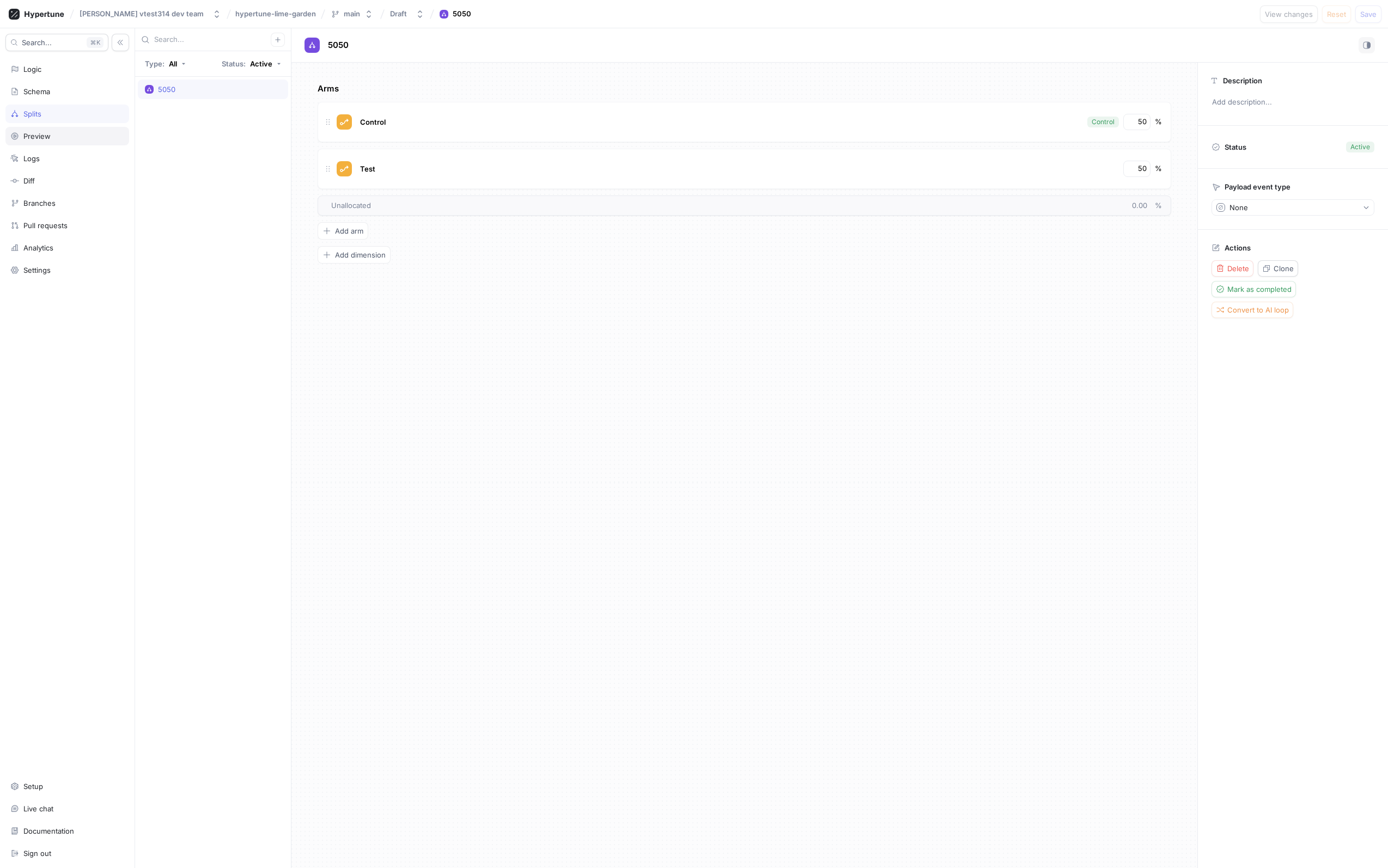
click at [52, 141] on div "Preview" at bounding box center [67, 136] width 124 height 19
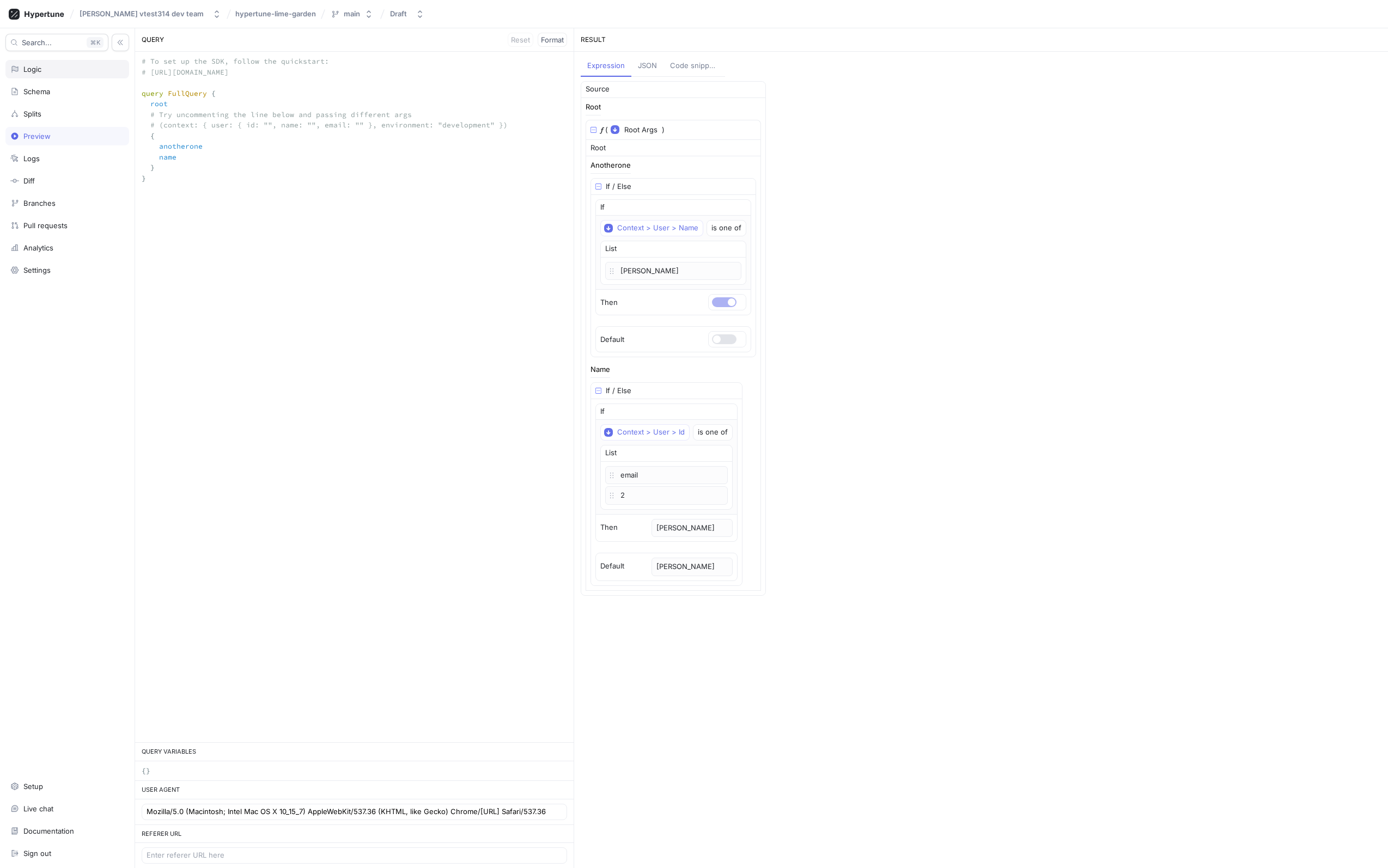
click at [47, 60] on div "Logic" at bounding box center [67, 69] width 124 height 19
type textarea "x"
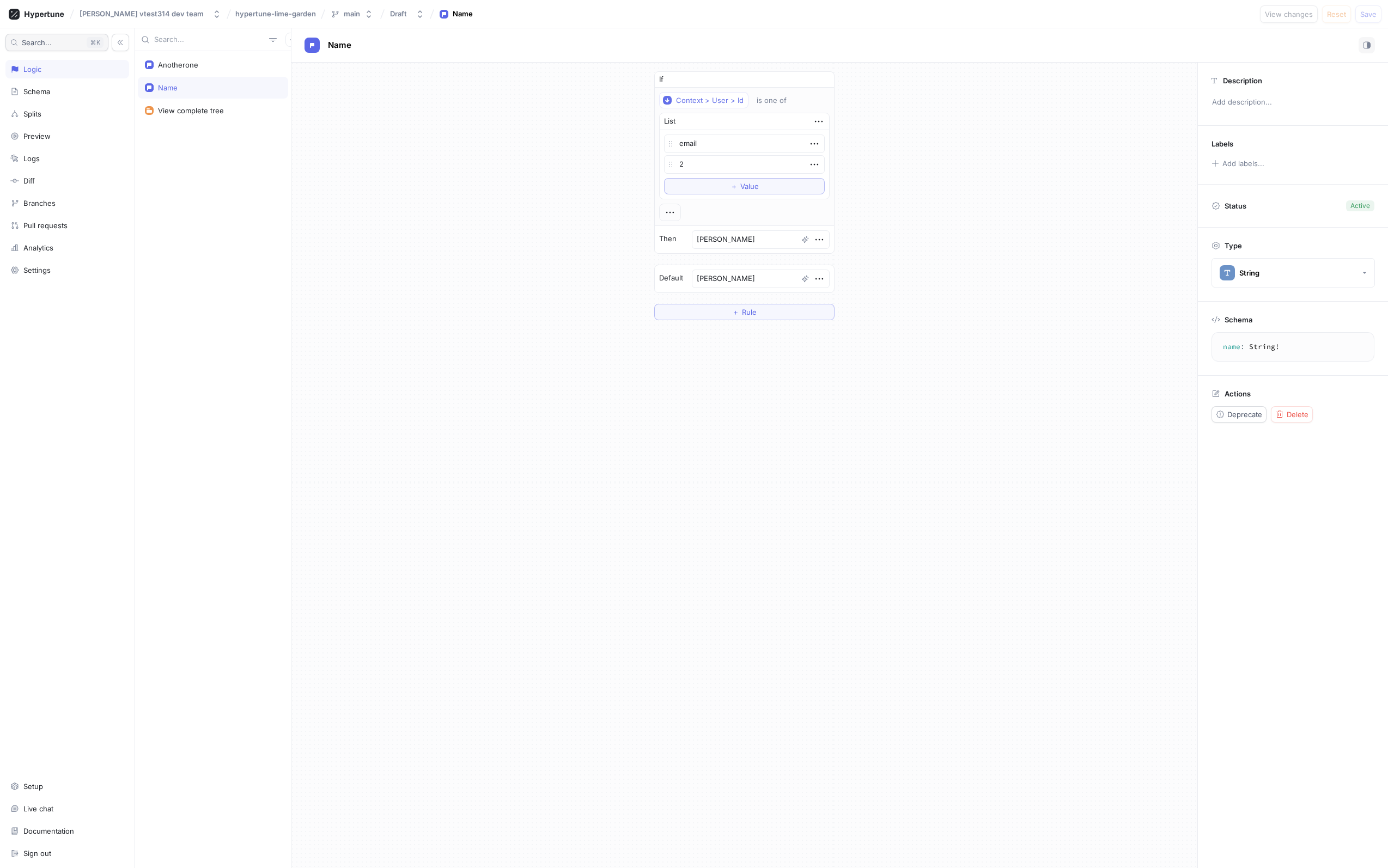
click at [108, 44] on button "Search... K" at bounding box center [57, 42] width 102 height 18
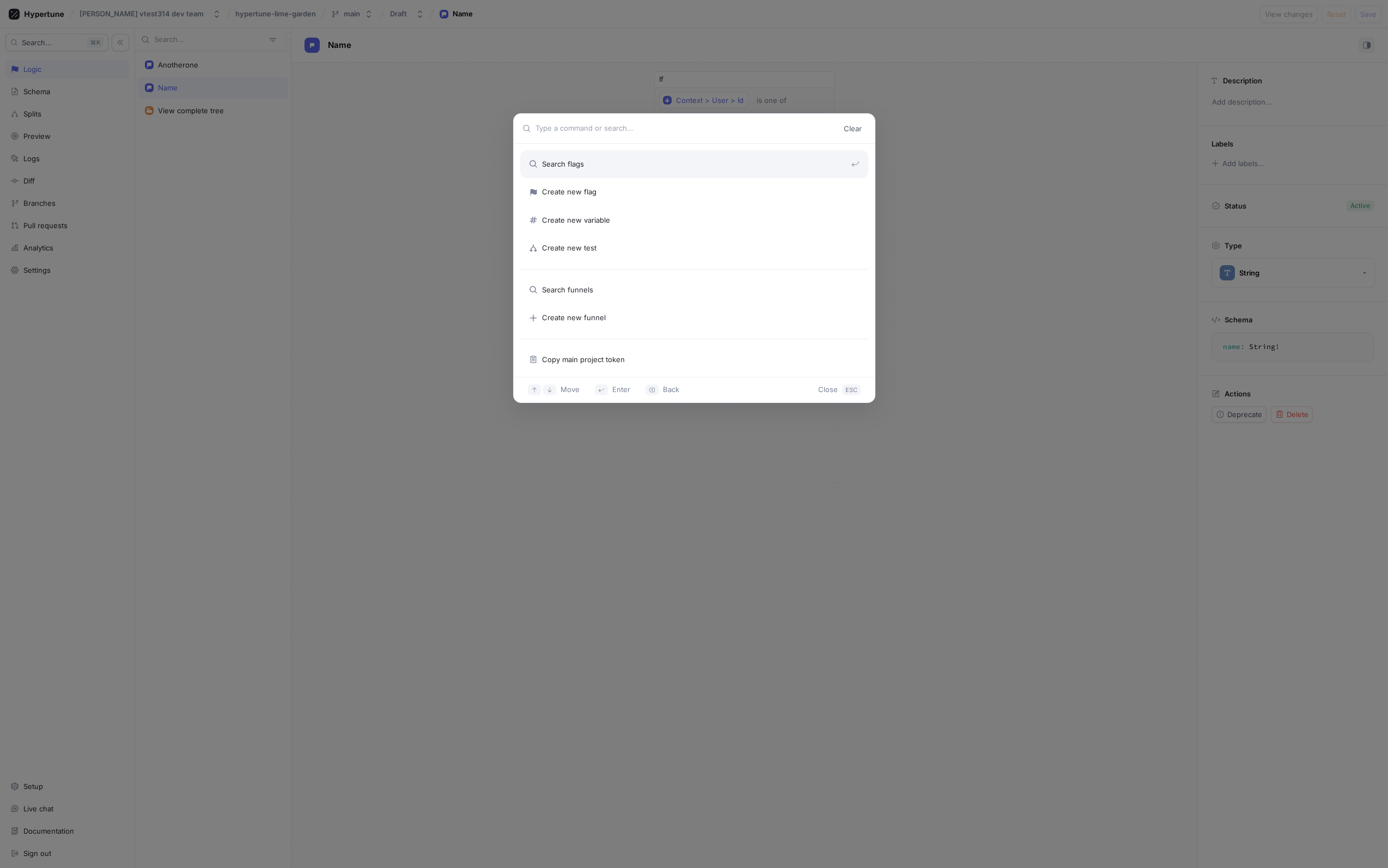
click at [113, 43] on div "Clear Search flags Create new flag Create new variable Create new test Search f…" at bounding box center [694, 434] width 1388 height 868
